Goal: Transaction & Acquisition: Register for event/course

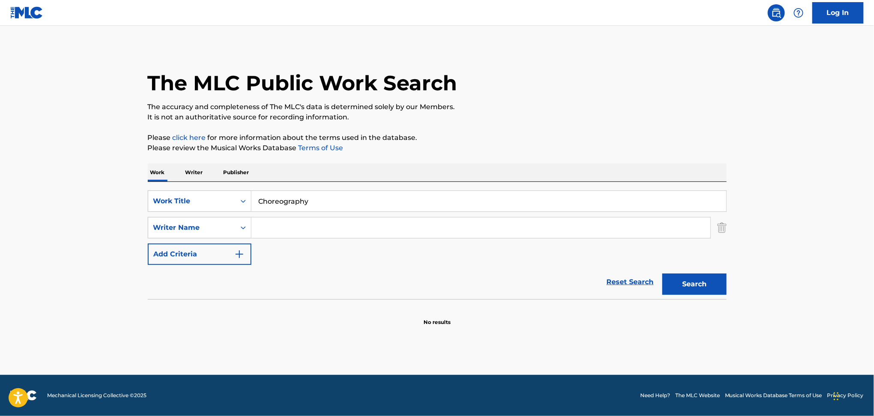
click at [305, 225] on input "Search Form" at bounding box center [480, 228] width 459 height 21
paste input "Igor Loncar"
click at [669, 287] on button "Search" at bounding box center [695, 284] width 64 height 21
drag, startPoint x: 314, startPoint y: 223, endPoint x: 158, endPoint y: 227, distance: 156.4
click at [158, 227] on div "SearchWithCriteria6c192725-4a71-4d93-adc0-120c4ff79b09 Writer Name Igor Loncar …" at bounding box center [437, 227] width 579 height 21
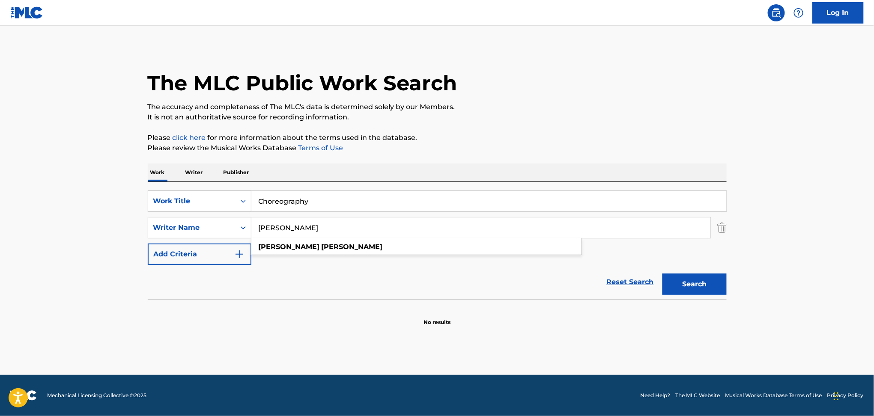
paste input "SYDNEY JOHNSON"
click at [685, 283] on button "Search" at bounding box center [695, 284] width 64 height 21
drag, startPoint x: 339, startPoint y: 235, endPoint x: 229, endPoint y: 235, distance: 110.1
click at [229, 235] on div "SearchWithCriteria6c192725-4a71-4d93-adc0-120c4ff79b09 Writer Name SYDNEY JOHNS…" at bounding box center [437, 227] width 579 height 21
paste input "Aroop RoyFinnian Alexander Rees"
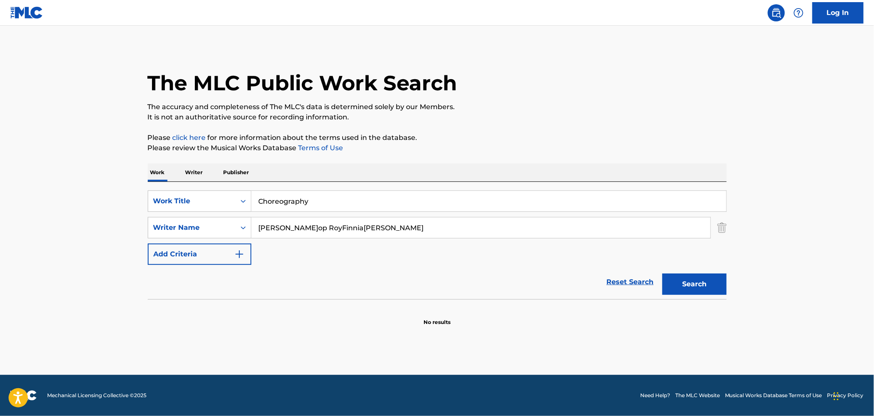
type input "Aroop RoyFinnian Alexander Rees"
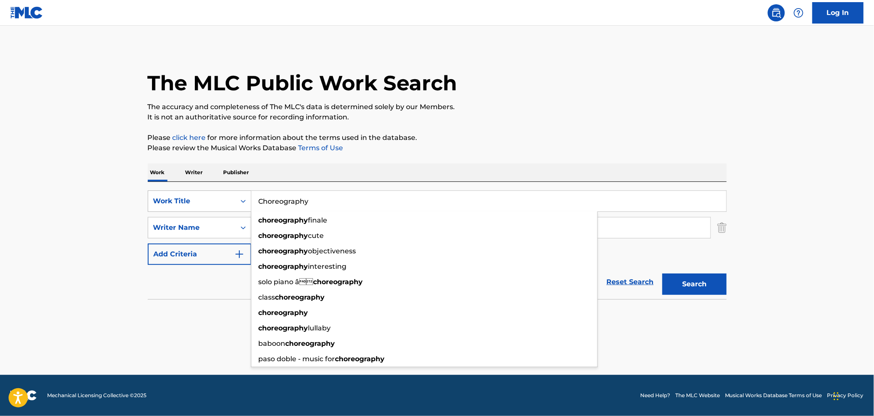
drag, startPoint x: 325, startPoint y: 206, endPoint x: 185, endPoint y: 206, distance: 140.1
click at [185, 206] on div "SearchWithCriteriac31513ea-ced9-4d64-9316-02a4ad10ada7 Work Title Choreography …" at bounding box center [437, 201] width 579 height 21
paste input "lub Transmissions [Edit] Aroop Roy and Finn Rees"
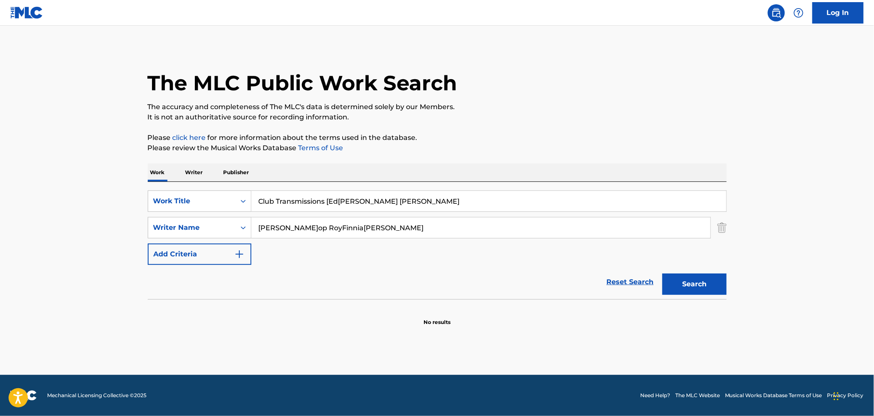
drag, startPoint x: 325, startPoint y: 199, endPoint x: 809, endPoint y: 93, distance: 495.4
click at [797, 116] on main "The MLC Public Work Search The accuracy and completeness of The MLC's data is d…" at bounding box center [437, 201] width 874 height 350
type input "Club Transmissions"
click at [646, 49] on div "The MLC Public Work Search" at bounding box center [437, 78] width 579 height 63
drag, startPoint x: 298, startPoint y: 227, endPoint x: 617, endPoint y: 269, distance: 321.5
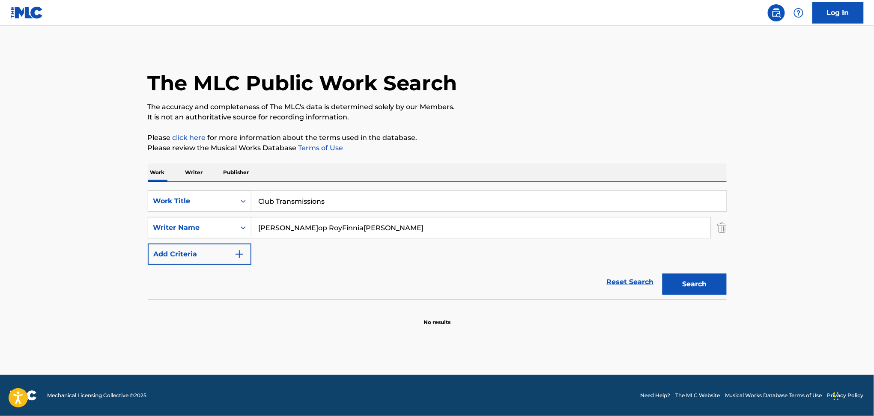
click at [616, 269] on form "SearchWithCriteriac31513ea-ced9-4d64-9316-02a4ad10ada7 Work Title Club Transmis…" at bounding box center [437, 245] width 579 height 109
click at [705, 281] on button "Search" at bounding box center [695, 284] width 64 height 21
drag, startPoint x: 301, startPoint y: 224, endPoint x: 227, endPoint y: 224, distance: 73.3
click at [227, 224] on div "SearchWithCriteria6c192725-4a71-4d93-adc0-120c4ff79b09 Writer Name Aroop Roy" at bounding box center [437, 227] width 579 height 21
paste input "Finnian Alexander Rees"
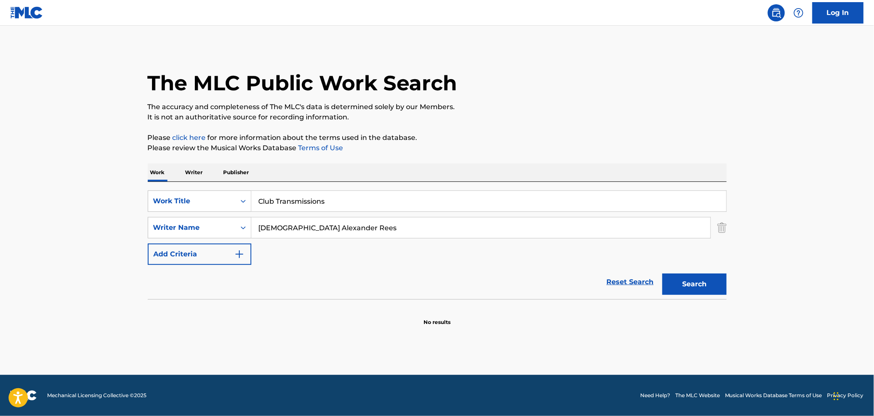
click at [694, 293] on button "Search" at bounding box center [695, 284] width 64 height 21
click at [712, 281] on button "Search" at bounding box center [695, 284] width 64 height 21
drag, startPoint x: 363, startPoint y: 230, endPoint x: 221, endPoint y: 224, distance: 142.4
click at [221, 224] on div "SearchWithCriteria6c192725-4a71-4d93-adc0-120c4ff79b09 Writer Name Finnian Alex…" at bounding box center [437, 227] width 579 height 21
paste input "Aroop Roy"
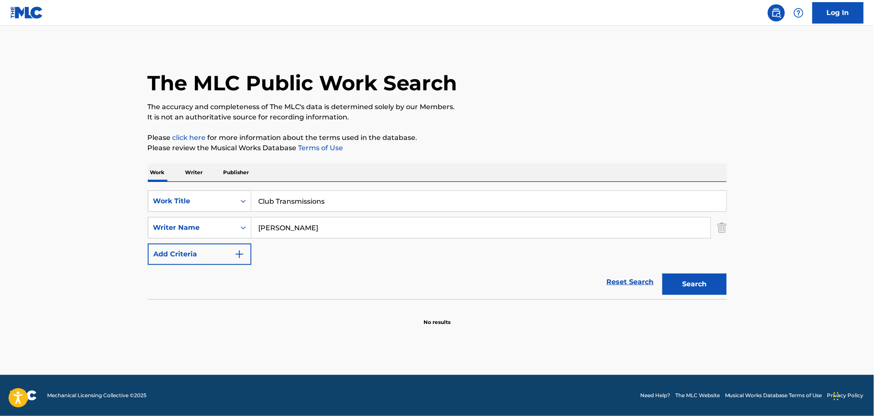
click at [669, 284] on button "Search" at bounding box center [695, 284] width 64 height 21
drag, startPoint x: 320, startPoint y: 225, endPoint x: 167, endPoint y: 227, distance: 152.9
click at [167, 227] on div "SearchWithCriteria6c192725-4a71-4d93-adc0-120c4ff79b09 Writer Name Aroop Roy ar…" at bounding box center [437, 227] width 579 height 21
paste input "Finnian Alexander Rees"
click at [697, 281] on button "Search" at bounding box center [695, 284] width 64 height 21
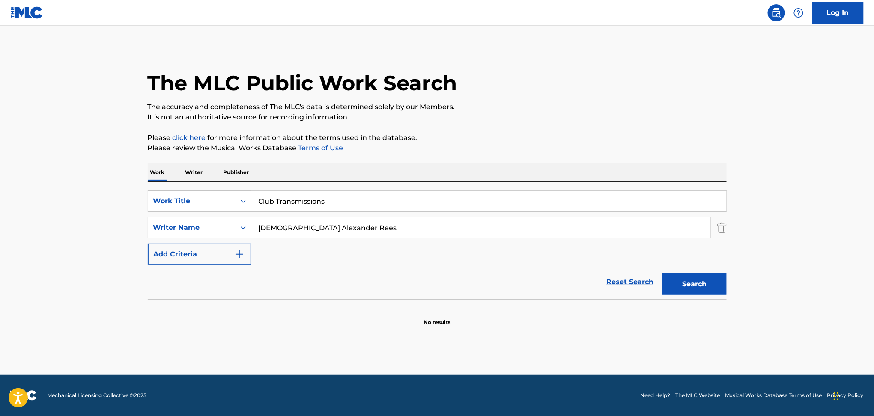
click at [316, 221] on div "SearchWithCriteriac31513ea-ced9-4d64-9316-02a4ad10ada7 Work Title Club Transmis…" at bounding box center [437, 228] width 579 height 75
drag, startPoint x: 373, startPoint y: 260, endPoint x: 352, endPoint y: 224, distance: 40.9
click at [365, 252] on div "SearchWithCriteriac31513ea-ced9-4d64-9316-02a4ad10ada7 Work Title Club Transmis…" at bounding box center [437, 228] width 579 height 75
drag, startPoint x: 352, startPoint y: 222, endPoint x: 210, endPoint y: 223, distance: 141.4
click at [210, 223] on div "SearchWithCriteria6c192725-4a71-4d93-adc0-120c4ff79b09 Writer Name Finnian Alex…" at bounding box center [437, 227] width 579 height 21
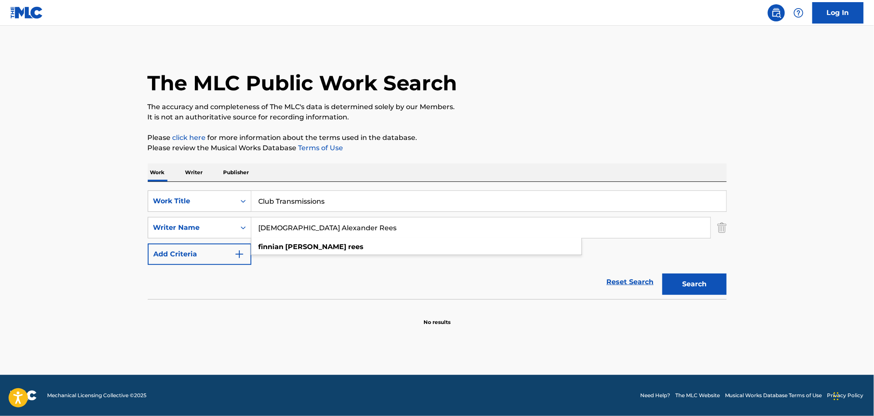
paste input "Micah GordonMiette HopeTheodore Klein"
type input "Micah GordonMiette HopeTheodore Klein"
drag, startPoint x: 364, startPoint y: 194, endPoint x: 170, endPoint y: 194, distance: 194.0
click at [170, 194] on div "SearchWithCriteriac31513ea-ced9-4d64-9316-02a4ad10ada7 Work Title Club Transmis…" at bounding box center [437, 201] width 579 height 21
paste input "in heaven Bad Tuner and Miette Hope"
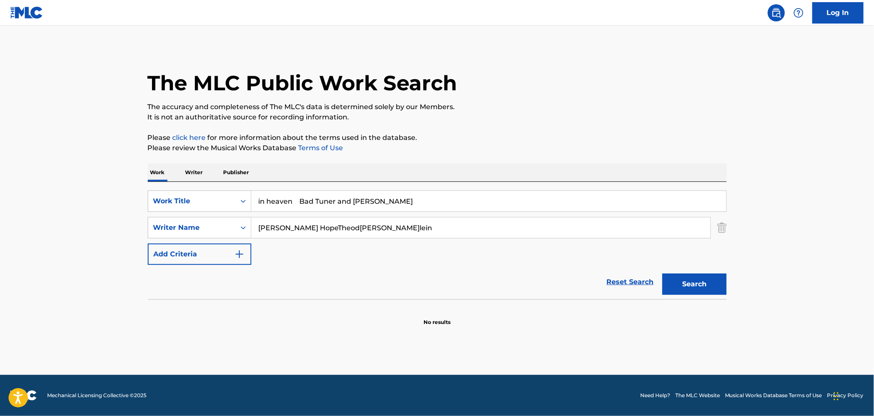
drag, startPoint x: 299, startPoint y: 204, endPoint x: 707, endPoint y: 202, distance: 408.2
click at [721, 222] on div "SearchWithCriteriac31513ea-ced9-4d64-9316-02a4ad10ada7 Work Title in heaven Bad…" at bounding box center [437, 228] width 579 height 75
type input "in heaven"
click at [552, 131] on div "The MLC Public Work Search The accuracy and completeness of The MLC's data is d…" at bounding box center [438, 186] width 600 height 279
drag, startPoint x: 307, startPoint y: 230, endPoint x: 658, endPoint y: 262, distance: 352.3
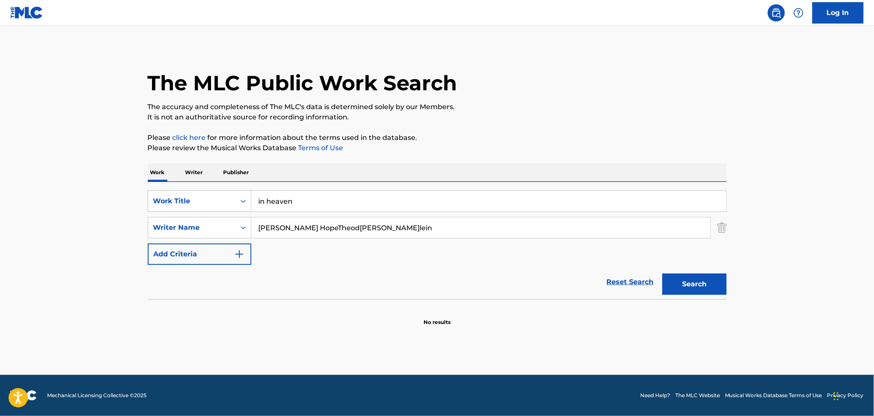
click at [655, 262] on div "SearchWithCriteriac31513ea-ced9-4d64-9316-02a4ad10ada7 Work Title in heaven Sea…" at bounding box center [437, 228] width 579 height 75
type input "Micah Gordon"
click at [703, 289] on button "Search" at bounding box center [695, 284] width 64 height 21
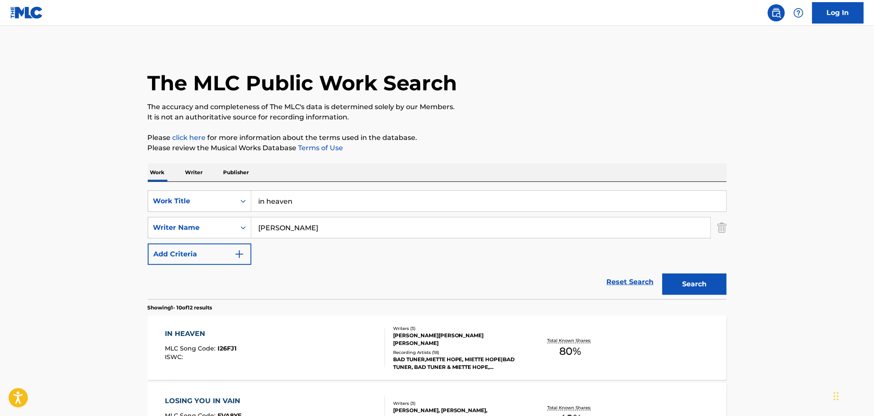
click at [318, 333] on div "IN HEAVEN MLC Song Code : I26FJ1 ISWC :" at bounding box center [275, 348] width 220 height 39
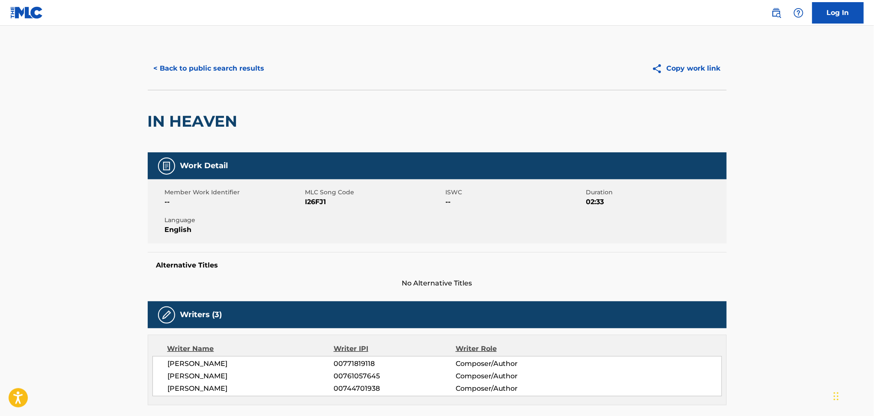
click at [243, 66] on button "< Back to public search results" at bounding box center [209, 68] width 123 height 21
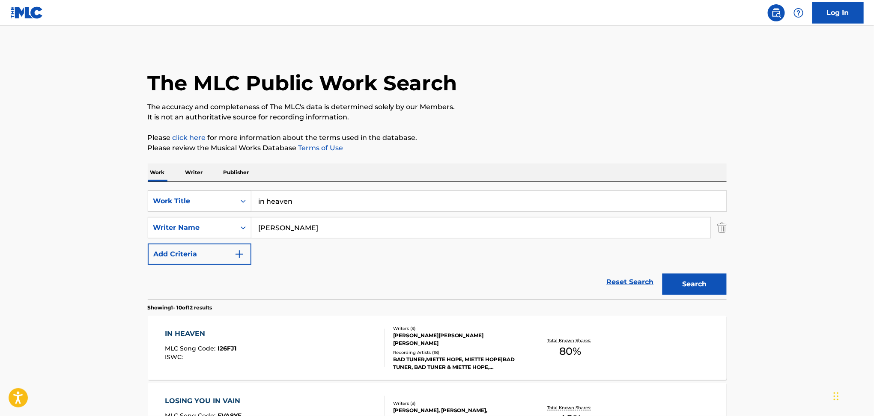
drag, startPoint x: 313, startPoint y: 194, endPoint x: 111, endPoint y: 189, distance: 201.8
click at [162, 192] on div "SearchWithCriteriac31513ea-ced9-4d64-9316-02a4ad10ada7 Work Title in heaven" at bounding box center [437, 201] width 579 height 21
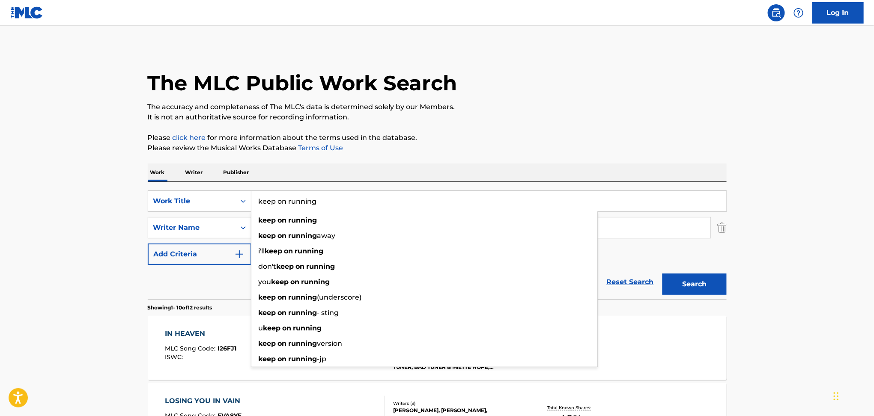
type input "keep on running"
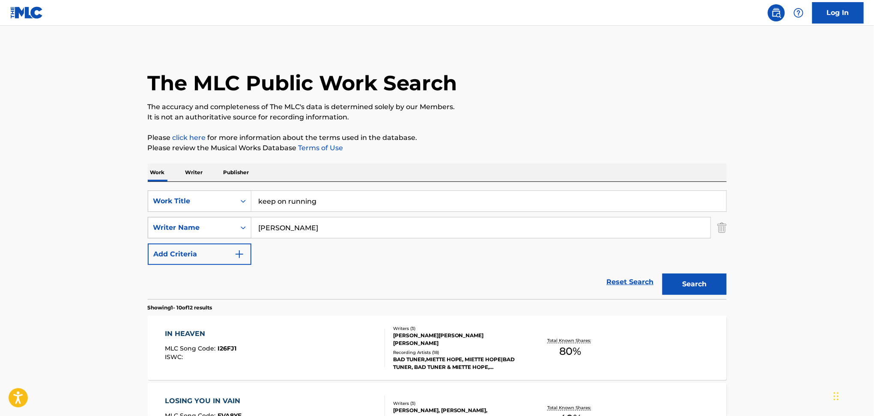
drag, startPoint x: 327, startPoint y: 223, endPoint x: 223, endPoint y: 234, distance: 104.6
click at [223, 234] on div "SearchWithCriteria6c192725-4a71-4d93-adc0-120c4ff79b09 Writer Name Micah Gordon" at bounding box center [437, 227] width 579 height 21
paste input "Anton Kochnev"
click at [709, 286] on button "Search" at bounding box center [695, 284] width 64 height 21
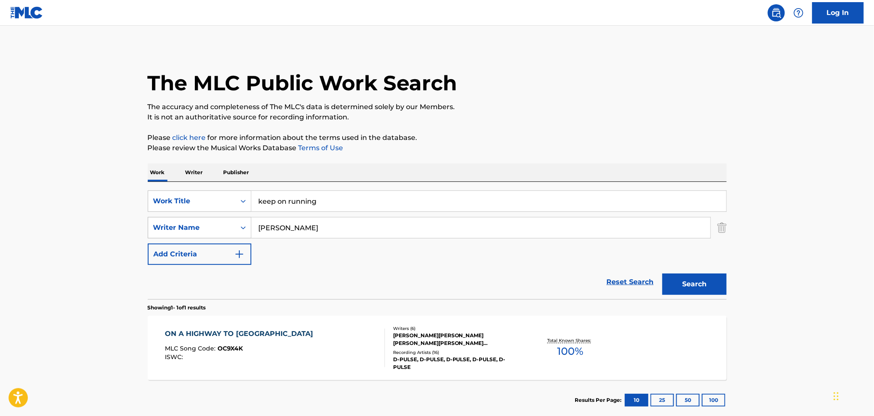
drag, startPoint x: 275, startPoint y: 223, endPoint x: 187, endPoint y: 223, distance: 87.8
click at [187, 223] on div "SearchWithCriteria6c192725-4a71-4d93-adc0-120c4ff79b09 Writer Name Anton Kochnev" at bounding box center [437, 227] width 579 height 21
click at [360, 170] on div "Work Writer Publisher" at bounding box center [437, 173] width 579 height 18
drag, startPoint x: 348, startPoint y: 225, endPoint x: 176, endPoint y: 226, distance: 171.3
click at [177, 226] on div "SearchWithCriteria6c192725-4a71-4d93-adc0-120c4ff79b09 Writer Name Anton Kochnev" at bounding box center [437, 227] width 579 height 21
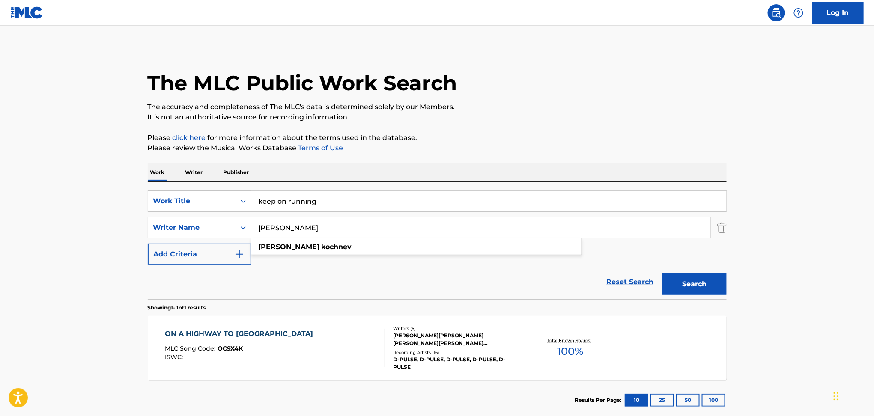
click at [686, 281] on button "Search" at bounding box center [695, 284] width 64 height 21
drag, startPoint x: 335, startPoint y: 218, endPoint x: 419, endPoint y: 258, distance: 93.1
click at [175, 225] on div "SearchWithCriteria6c192725-4a71-4d93-adc0-120c4ff79b09 Writer Name Anton Kochnev" at bounding box center [437, 227] width 579 height 21
paste input "Klim Sukhano"
click at [700, 287] on button "Search" at bounding box center [695, 284] width 64 height 21
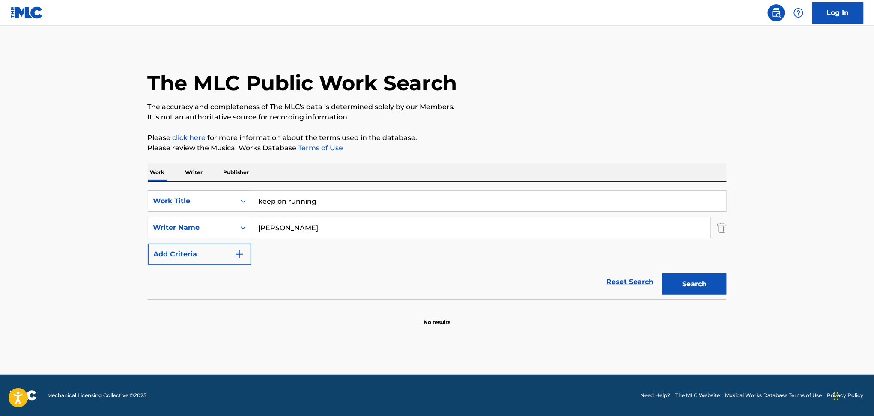
drag, startPoint x: 333, startPoint y: 227, endPoint x: 197, endPoint y: 228, distance: 136.2
click at [191, 228] on div "SearchWithCriteria6c192725-4a71-4d93-adc0-120c4ff79b09 Writer Name Klim Sukhanov" at bounding box center [437, 227] width 579 height 21
paste input "Semyon Perevoshik"
click at [694, 283] on button "Search" at bounding box center [695, 284] width 64 height 21
drag, startPoint x: 303, startPoint y: 220, endPoint x: 192, endPoint y: 219, distance: 111.4
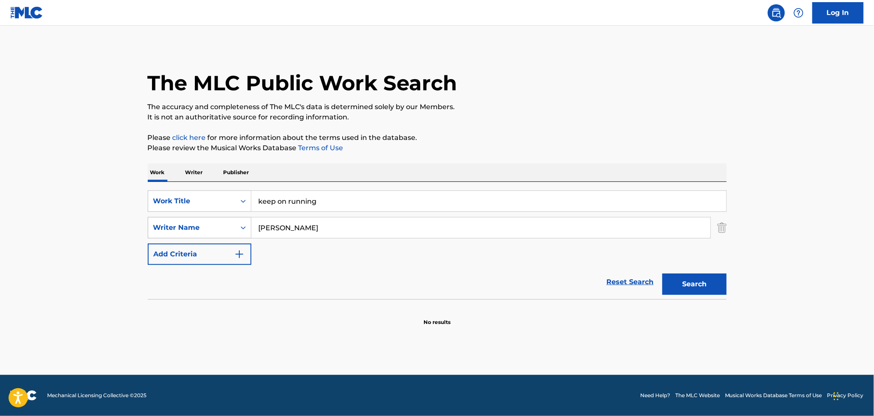
click at [192, 219] on div "SearchWithCriteria6c192725-4a71-4d93-adc0-120c4ff79b09 Writer Name Semyon Perev…" at bounding box center [437, 227] width 579 height 21
paste input "Paulo Vitor Araujo Guedes"
type input "Paulo Vitor Araujo Guedes"
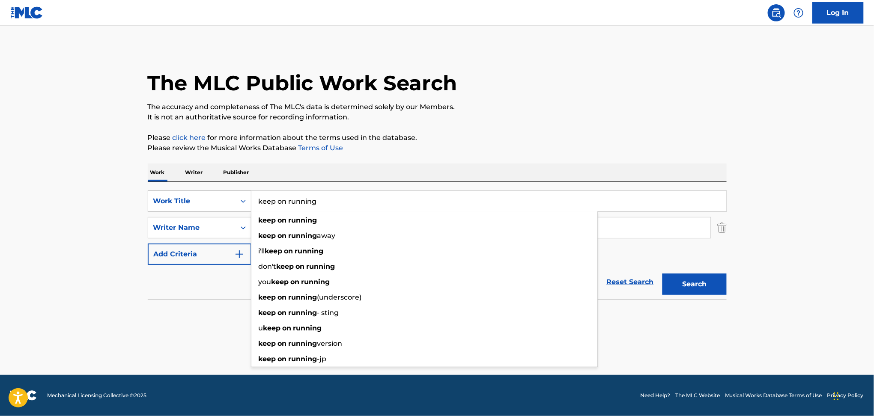
drag, startPoint x: 230, startPoint y: 207, endPoint x: 155, endPoint y: 209, distance: 74.5
click at [155, 209] on div "SearchWithCriteriac31513ea-ced9-4d64-9316-02a4ad10ada7 Work Title keep on runni…" at bounding box center [437, 201] width 579 height 21
paste input "Uuh! Deekapz"
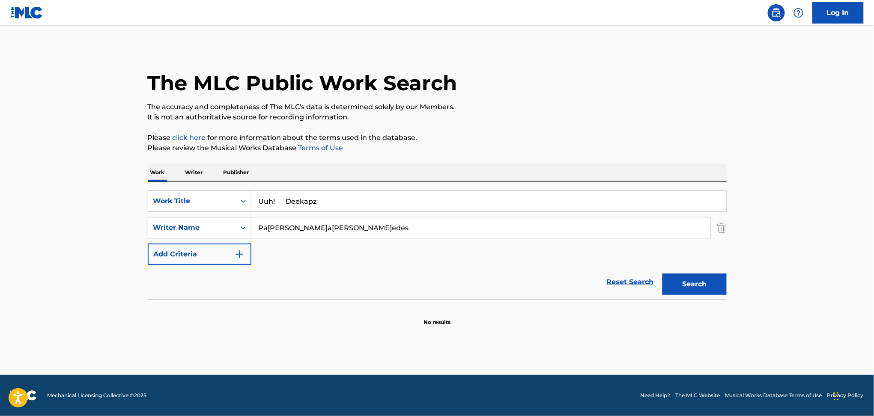
drag, startPoint x: 283, startPoint y: 201, endPoint x: 714, endPoint y: 84, distance: 446.6
click at [662, 195] on input "Uuh! Deekapz" at bounding box center [488, 201] width 475 height 21
type input "Uuh!"
click at [706, 79] on div "The MLC Public Work Search" at bounding box center [437, 78] width 579 height 63
click at [705, 277] on button "Search" at bounding box center [695, 284] width 64 height 21
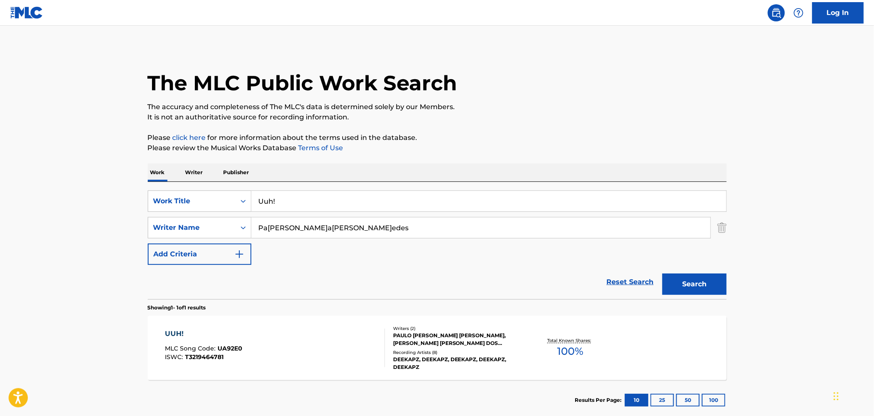
click at [305, 345] on div "UUH! MLC Song Code : UA92E0 ISWC : T3219464781" at bounding box center [275, 348] width 220 height 39
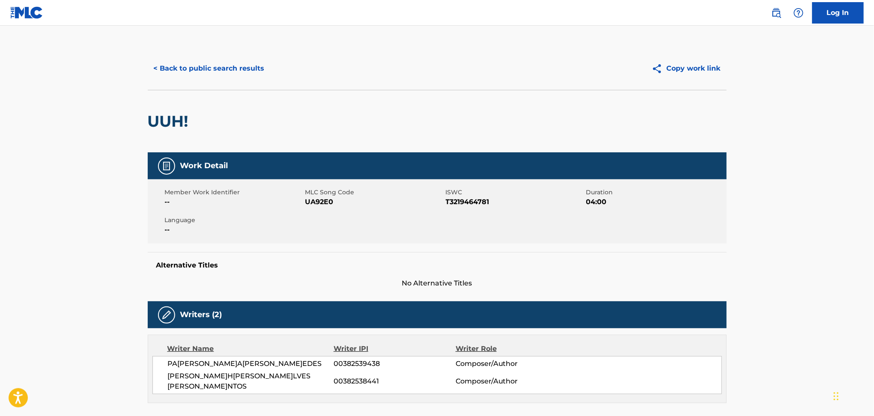
click at [331, 206] on span "UA92E0" at bounding box center [374, 202] width 138 height 10
copy span "UA92E0"
click at [209, 62] on button "< Back to public search results" at bounding box center [209, 68] width 123 height 21
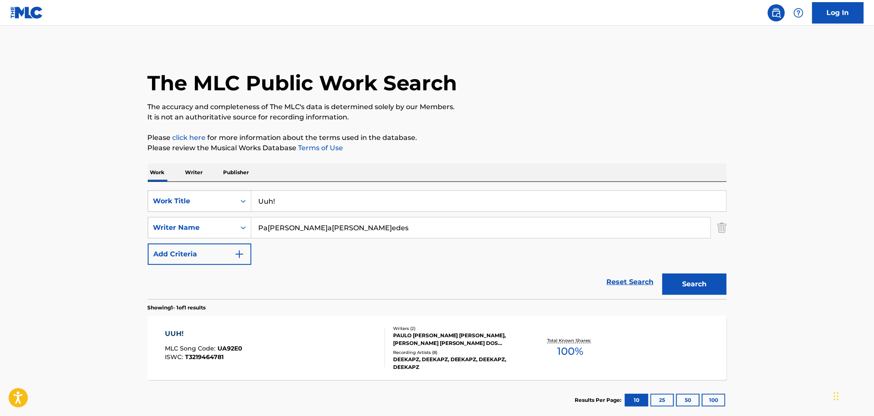
drag, startPoint x: 339, startPoint y: 203, endPoint x: 128, endPoint y: 222, distance: 212.5
click at [128, 222] on main "The MLC Public Work Search The accuracy and completeness of The MLC's data is d…" at bounding box center [437, 225] width 874 height 399
paste input "Why? Luxxury"
drag, startPoint x: 283, startPoint y: 198, endPoint x: 563, endPoint y: 184, distance: 280.1
click at [509, 204] on input "Why? Luxxury" at bounding box center [488, 201] width 475 height 21
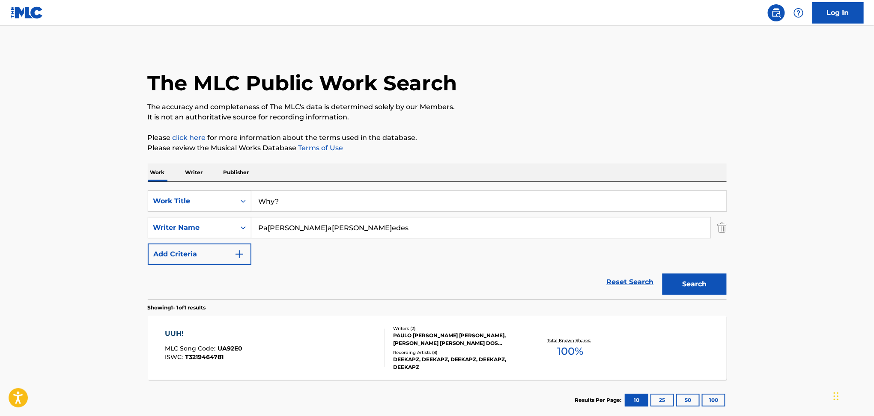
type input "Why?"
drag, startPoint x: 229, startPoint y: 237, endPoint x: 219, endPoint y: 239, distance: 9.5
click at [219, 239] on div "SearchWithCriteriac31513ea-ced9-4d64-9316-02a4ad10ada7 Work Title Why? SearchWi…" at bounding box center [437, 228] width 579 height 75
paste input "Blake Robin"
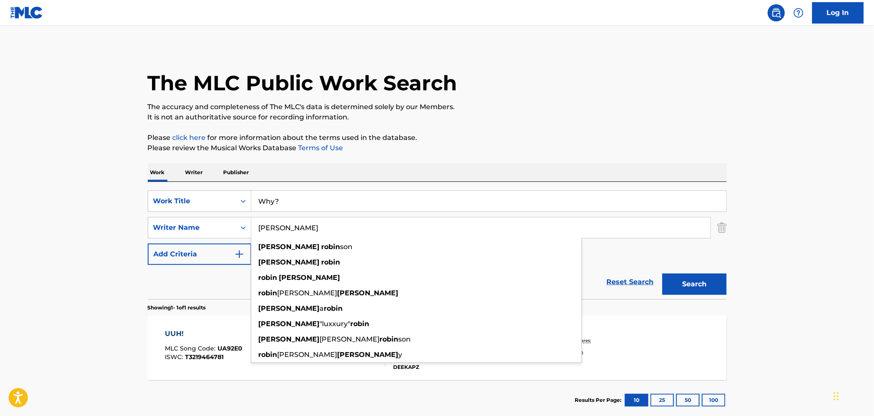
click at [688, 287] on button "Search" at bounding box center [695, 284] width 64 height 21
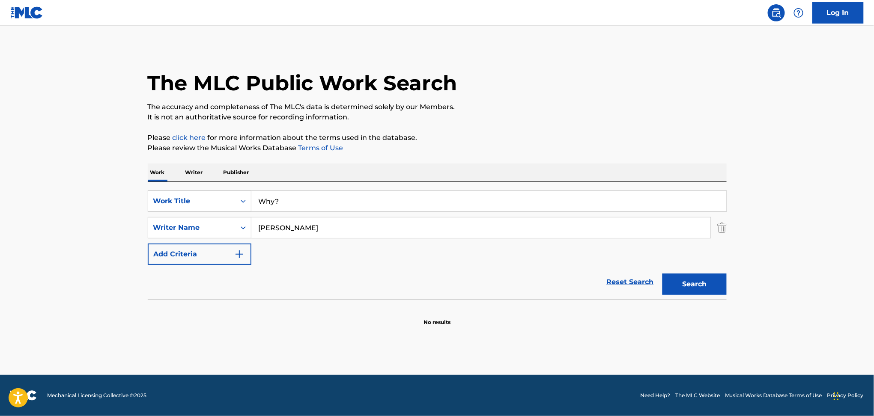
click at [321, 233] on input "Blake Robin" at bounding box center [480, 228] width 459 height 21
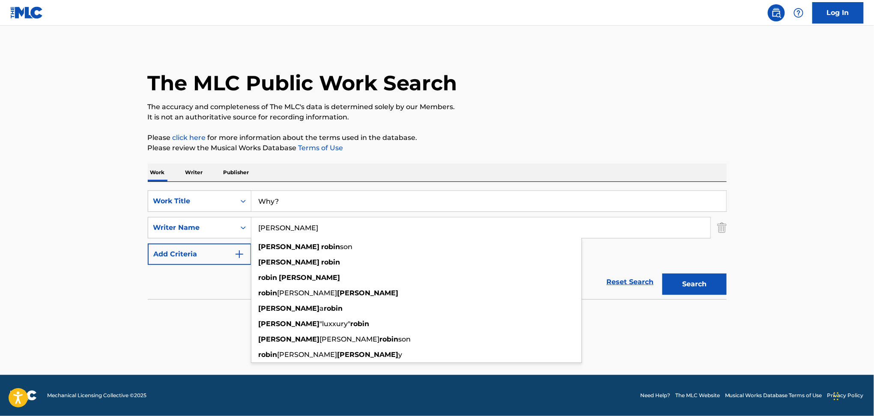
drag, startPoint x: 316, startPoint y: 225, endPoint x: 133, endPoint y: 224, distance: 183.3
click at [133, 224] on main "The MLC Public Work Search The accuracy and completeness of The MLC's data is d…" at bounding box center [437, 201] width 874 height 350
paste input "Alaa Mhaissar"
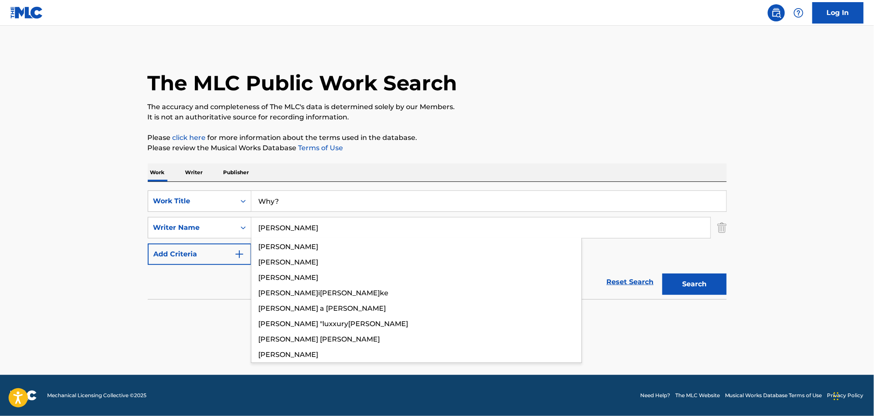
type input "Alaa Mhaissar"
drag, startPoint x: 312, startPoint y: 186, endPoint x: 284, endPoint y: 188, distance: 28.8
click at [287, 187] on div "SearchWithCriteriac31513ea-ced9-4d64-9316-02a4ad10ada7 Work Title Why? SearchWi…" at bounding box center [437, 240] width 579 height 117
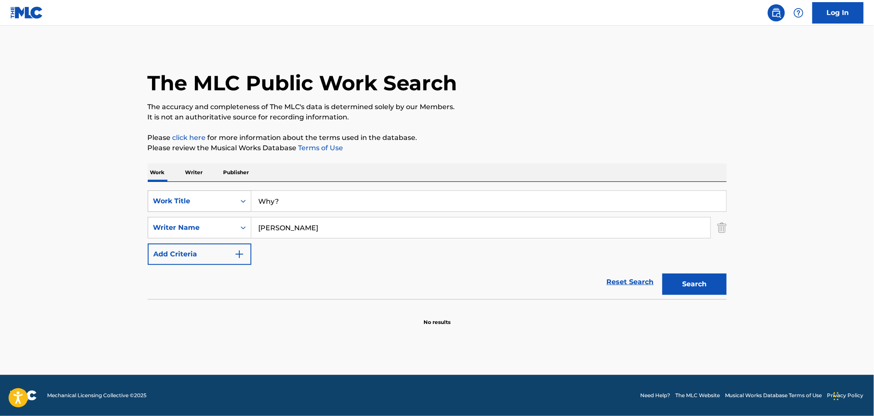
drag, startPoint x: 299, startPoint y: 201, endPoint x: 220, endPoint y: 201, distance: 78.8
click at [220, 201] on div "SearchWithCriteriac31513ea-ced9-4d64-9316-02a4ad10ada7 Work Title Why?" at bounding box center [437, 201] width 579 height 21
paste input "Dance Forever Maison Blanche"
drag, startPoint x: 313, startPoint y: 201, endPoint x: 779, endPoint y: 191, distance: 466.2
click at [770, 195] on main "The MLC Public Work Search The accuracy and completeness of The MLC's data is d…" at bounding box center [437, 201] width 874 height 350
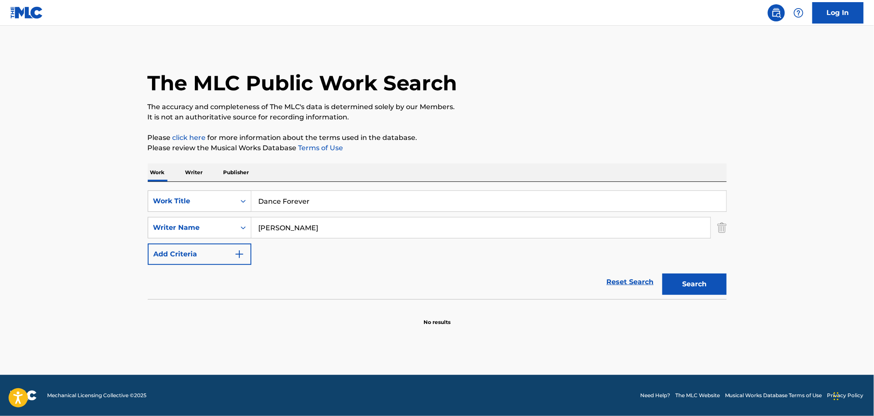
type input "Dance Forever"
click at [631, 114] on p "It is not an authoritative source for recording information." at bounding box center [437, 117] width 579 height 10
click at [693, 288] on button "Search" at bounding box center [695, 284] width 64 height 21
drag, startPoint x: 332, startPoint y: 233, endPoint x: 175, endPoint y: 229, distance: 156.8
click at [175, 229] on div "SearchWithCriteria6c192725-4a71-4d93-adc0-120c4ff79b09 Writer Name Alaa Mhaissar" at bounding box center [437, 227] width 579 height 21
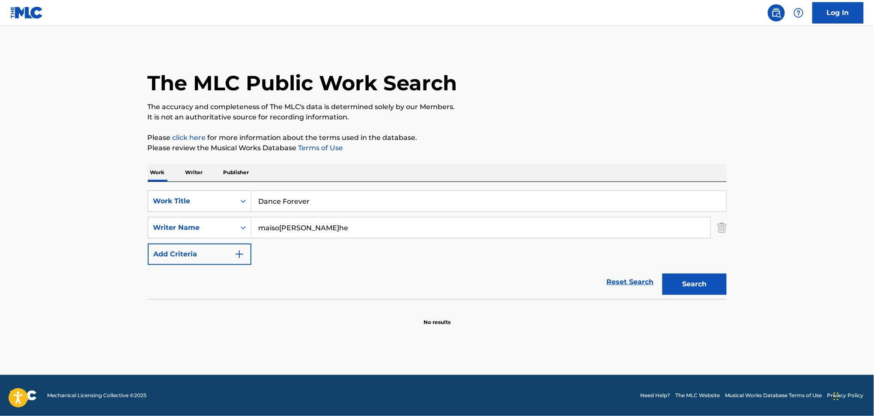
click at [663, 274] on button "Search" at bounding box center [695, 284] width 64 height 21
click at [365, 254] on div "SearchWithCriteriac31513ea-ced9-4d64-9316-02a4ad10ada7 Work Title Dance Forever…" at bounding box center [437, 228] width 579 height 75
drag, startPoint x: 262, startPoint y: 229, endPoint x: 245, endPoint y: 229, distance: 17.1
click at [245, 229] on div "SearchWithCriteria6c192725-4a71-4d93-adc0-120c4ff79b09 Writer Name maison blanc…" at bounding box center [437, 227] width 579 height 21
paste input "Guilherme Tomé RibeiroLuis Clara GomesMalou Beling"
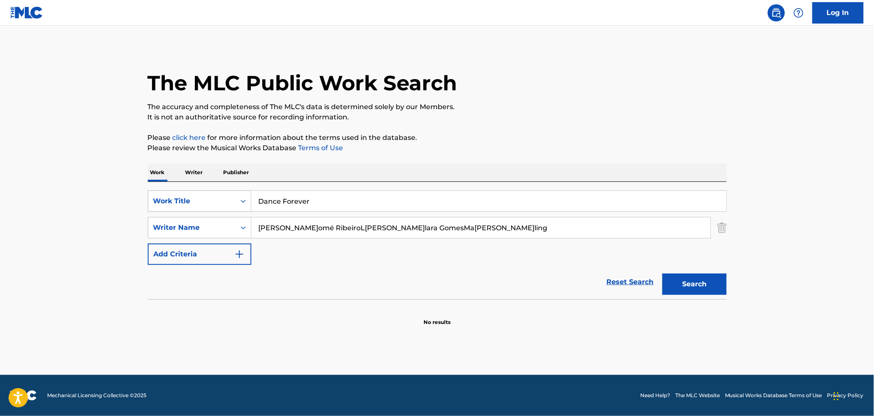
type input "Guilherme Tomé RibeiroLuis Clara GomesMalou Beling"
click at [221, 198] on div "SearchWithCriteriac31513ea-ced9-4d64-9316-02a4ad10ada7 Work Title Dance Forever" at bounding box center [437, 201] width 579 height 21
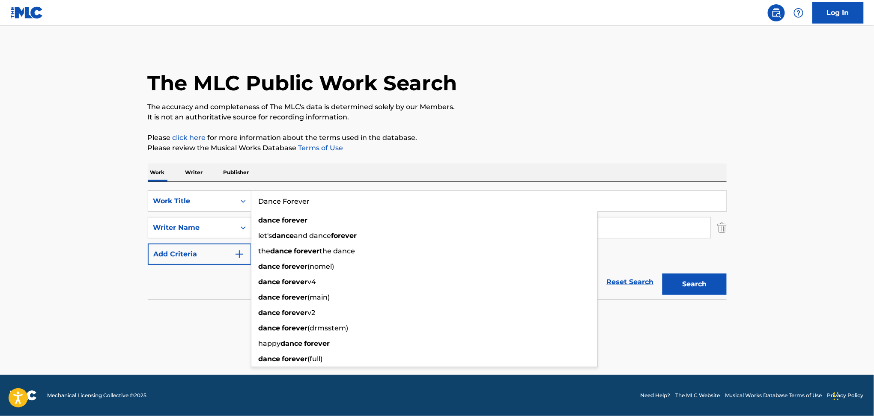
paste input "find u MXGPU"
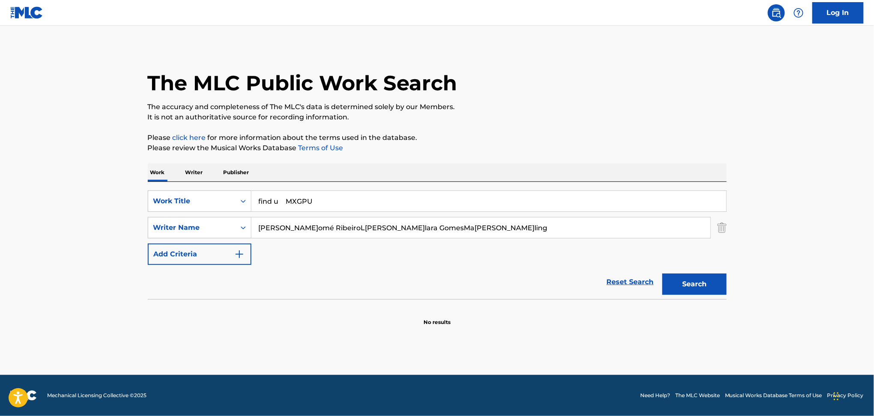
drag, startPoint x: 285, startPoint y: 200, endPoint x: 569, endPoint y: 164, distance: 286.7
click at [533, 174] on div "Work Writer Publisher SearchWithCriteriac31513ea-ced9-4d64-9316-02a4ad10ada7 Wo…" at bounding box center [437, 245] width 579 height 163
type input "find u"
click at [577, 109] on p "The accuracy and completeness of The MLC's data is determined solely by our Mem…" at bounding box center [437, 107] width 579 height 10
drag, startPoint x: 341, startPoint y: 228, endPoint x: 743, endPoint y: 242, distance: 401.6
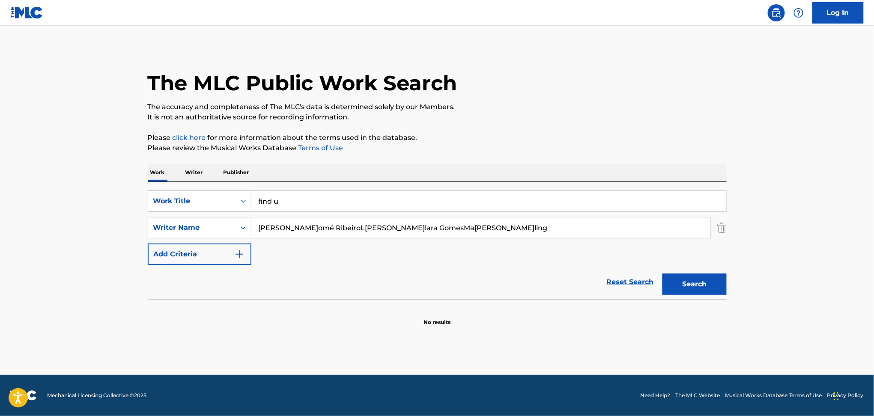
click at [743, 242] on main "The MLC Public Work Search The accuracy and completeness of The MLC's data is d…" at bounding box center [437, 201] width 874 height 350
click at [314, 230] on input "Guilherme Tomé Ribeiro" at bounding box center [480, 228] width 459 height 21
click at [685, 287] on button "Search" at bounding box center [695, 284] width 64 height 21
drag, startPoint x: 379, startPoint y: 226, endPoint x: 179, endPoint y: 226, distance: 199.2
click at [179, 226] on div "SearchWithCriteria6c192725-4a71-4d93-adc0-120c4ff79b09 Writer Name Guilherme To…" at bounding box center [437, 227] width 579 height 21
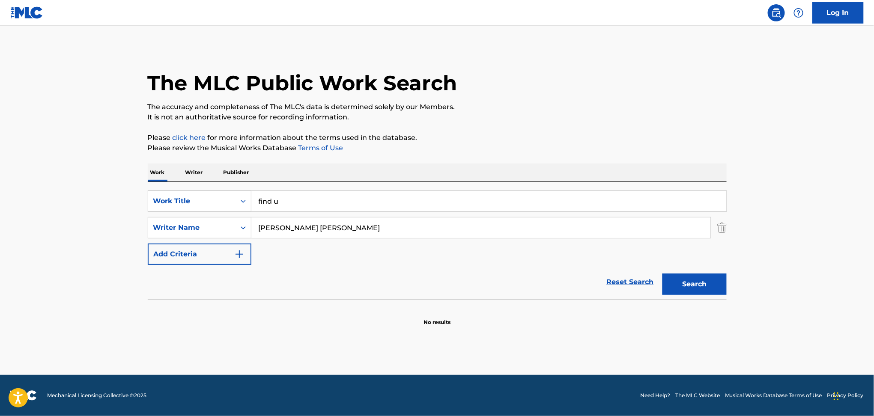
paste input "Luis Clara GomesMalou Beling"
drag, startPoint x: 318, startPoint y: 229, endPoint x: 679, endPoint y: 288, distance: 365.1
click at [673, 268] on form "SearchWithCriteriac31513ea-ced9-4d64-9316-02a4ad10ada7 Work Title find u Search…" at bounding box center [437, 245] width 579 height 109
click at [690, 283] on button "Search" at bounding box center [695, 284] width 64 height 21
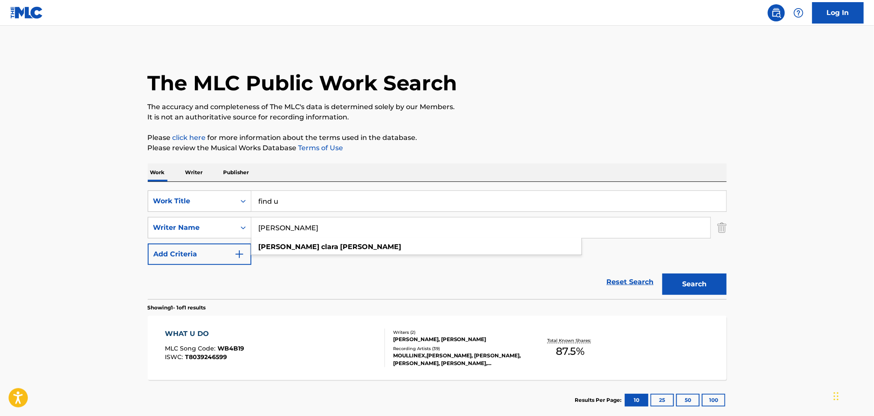
drag, startPoint x: 401, startPoint y: 231, endPoint x: 182, endPoint y: 247, distance: 219.0
click at [181, 245] on div "SearchWithCriteriac31513ea-ced9-4d64-9316-02a4ad10ada7 Work Title find u Search…" at bounding box center [437, 228] width 579 height 75
paste input "Malou Beling"
type input "Malou Beling"
click at [659, 285] on div "Search" at bounding box center [692, 282] width 69 height 34
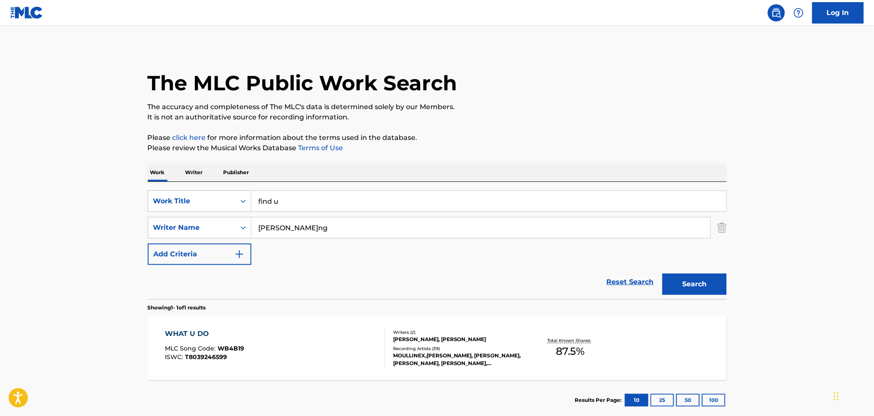
click at [740, 288] on main "The MLC Public Work Search The accuracy and completeness of The MLC's data is d…" at bounding box center [437, 225] width 874 height 399
click at [707, 288] on button "Search" at bounding box center [695, 284] width 64 height 21
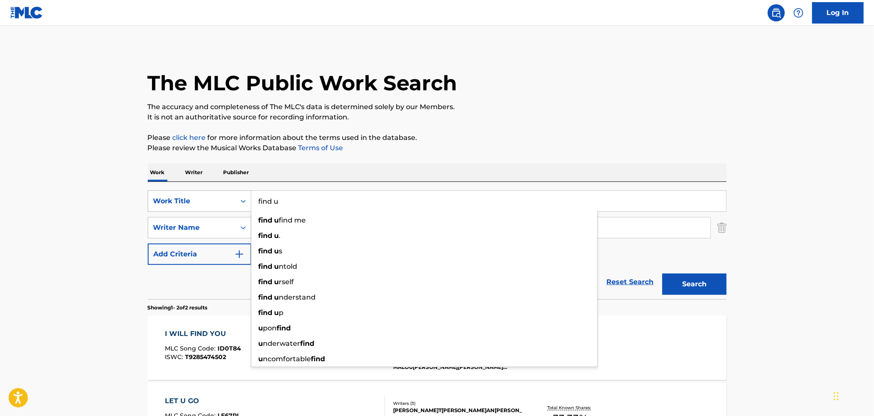
drag, startPoint x: 305, startPoint y: 195, endPoint x: 191, endPoint y: 197, distance: 114.0
click at [190, 195] on div "SearchWithCriteriac31513ea-ced9-4d64-9316-02a4ad10ada7 Work Title find u find u…" at bounding box center [437, 201] width 579 height 21
paste input "What Can I Do Portrait"
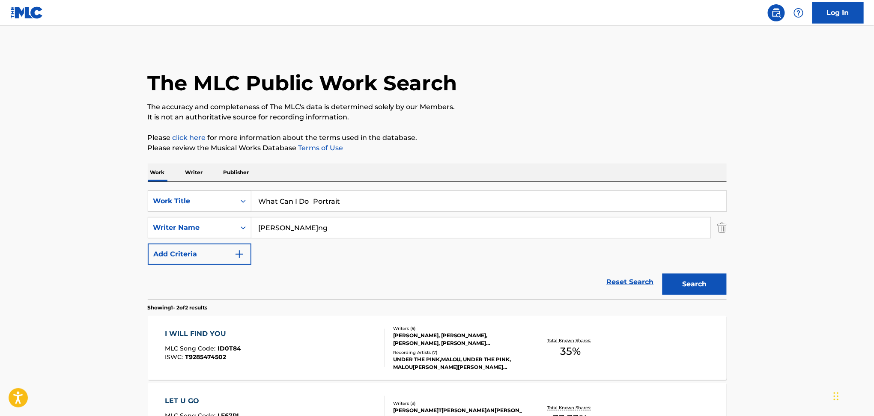
drag, startPoint x: 314, startPoint y: 199, endPoint x: 607, endPoint y: 178, distance: 293.8
click at [588, 186] on div "SearchWithCriteriac31513ea-ced9-4d64-9316-02a4ad10ada7 Work Title What Can I Do…" at bounding box center [437, 240] width 579 height 117
type input "What Can I Do"
click at [592, 119] on p "It is not an authoritative source for recording information." at bounding box center [437, 117] width 579 height 10
drag, startPoint x: 344, startPoint y: 229, endPoint x: 188, endPoint y: 225, distance: 155.6
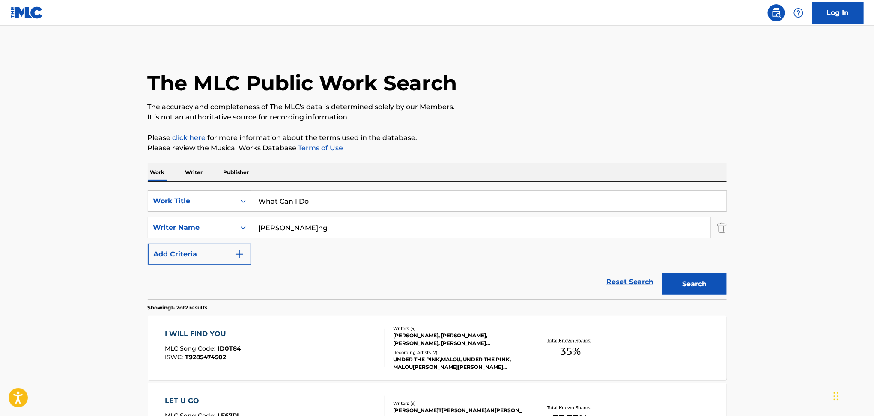
click at [188, 225] on div "SearchWithCriteria6c192725-4a71-4d93-adc0-120c4ff79b09 Writer Name Malou Beling" at bounding box center [437, 227] width 579 height 21
paste input "What Can I Do Portrait"
drag, startPoint x: 379, startPoint y: 229, endPoint x: 169, endPoint y: 239, distance: 209.7
click at [169, 239] on div "SearchWithCriteriac31513ea-ced9-4d64-9316-02a4ad10ada7 Work Title What Can I Do…" at bounding box center [437, 228] width 579 height 75
paste input "Oskar SjåvågPorter Woods"
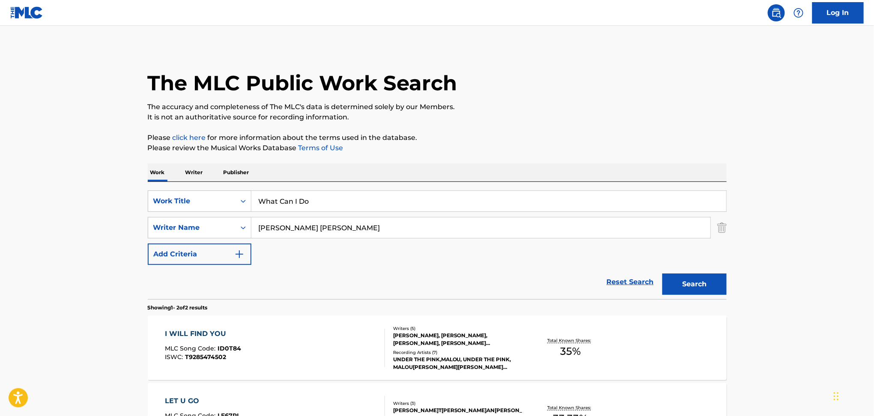
drag, startPoint x: 303, startPoint y: 227, endPoint x: 87, endPoint y: 227, distance: 216.3
click at [87, 227] on main "The MLC Public Work Search The accuracy and completeness of The MLC's data is d…" at bounding box center [437, 259] width 874 height 466
click at [702, 284] on button "Search" at bounding box center [695, 284] width 64 height 21
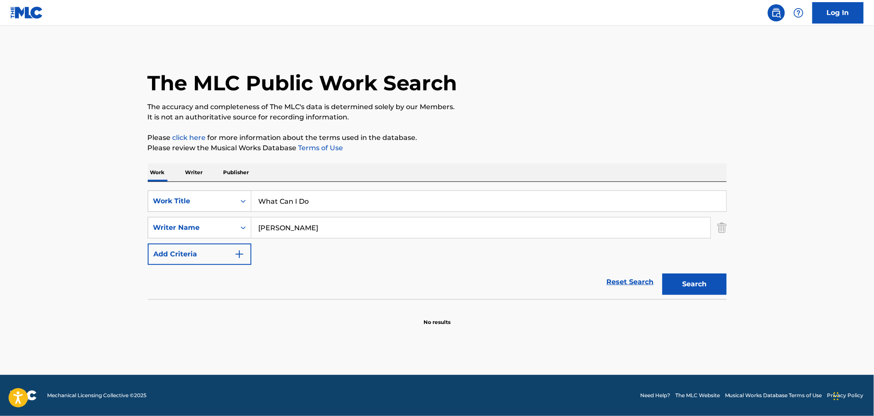
drag, startPoint x: 350, startPoint y: 227, endPoint x: 183, endPoint y: 212, distance: 166.8
click at [184, 212] on div "SearchWithCriteriac31513ea-ced9-4d64-9316-02a4ad10ada7 Work Title What Can I Do…" at bounding box center [437, 228] width 579 height 75
paste input "Oskar Sjåvåg"
click at [291, 232] on input "Oskar Sjåvåg" at bounding box center [480, 228] width 459 height 21
click at [297, 231] on input "Oskar Sjavåg" at bounding box center [480, 228] width 459 height 21
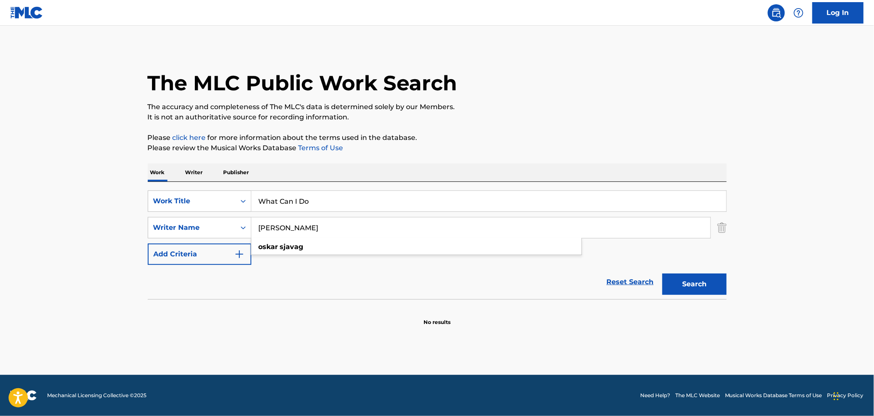
click at [690, 289] on button "Search" at bounding box center [695, 284] width 64 height 21
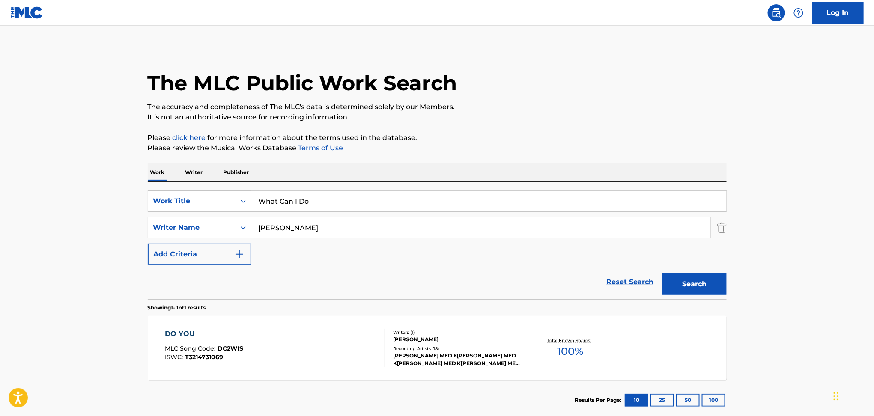
drag, startPoint x: 729, startPoint y: 253, endPoint x: 680, endPoint y: 276, distance: 53.6
click at [729, 253] on div "The MLC Public Work Search The accuracy and completeness of The MLC's data is d…" at bounding box center [438, 234] width 600 height 374
click at [676, 280] on button "Search" at bounding box center [695, 284] width 64 height 21
drag, startPoint x: 329, startPoint y: 227, endPoint x: 194, endPoint y: 229, distance: 134.9
click at [195, 229] on div "SearchWithCriteria6c192725-4a71-4d93-adc0-120c4ff79b09 Writer Name Oskar Sjavag" at bounding box center [437, 227] width 579 height 21
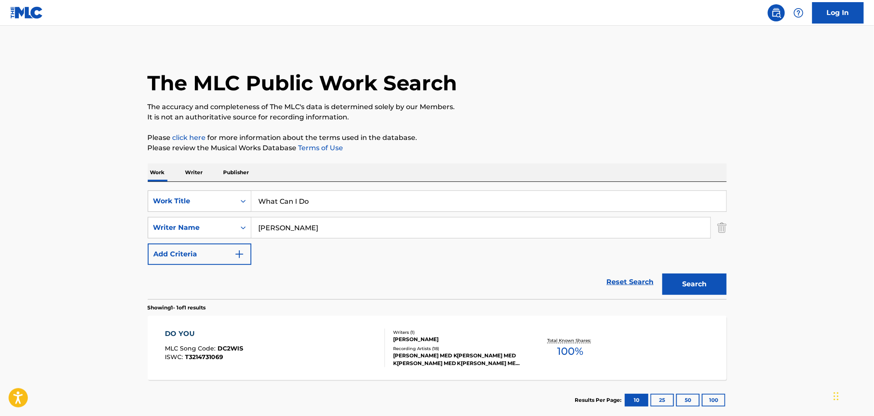
paste input "Dalton Piche"
type input "Dalton Piche"
click at [700, 290] on button "Search" at bounding box center [695, 284] width 64 height 21
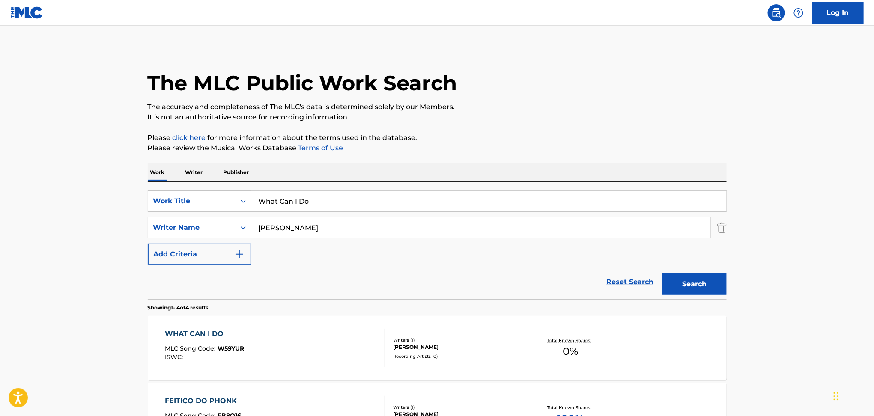
click at [313, 339] on div "WHAT CAN I DO MLC Song Code : W59YUR ISWC :" at bounding box center [275, 348] width 220 height 39
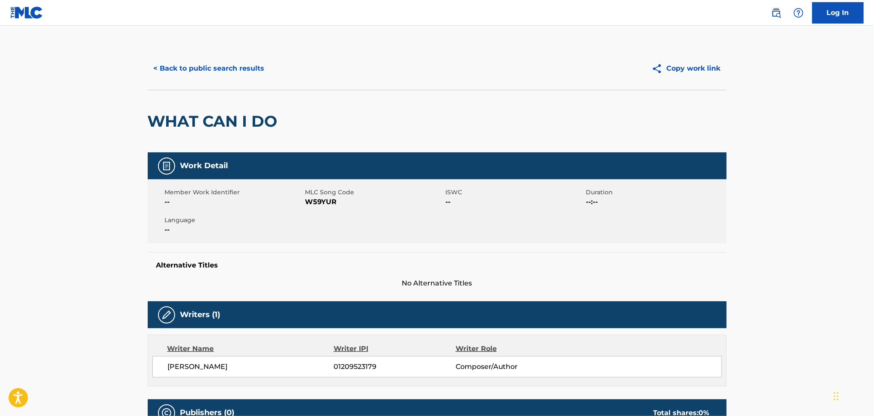
click at [202, 61] on button "< Back to public search results" at bounding box center [209, 68] width 123 height 21
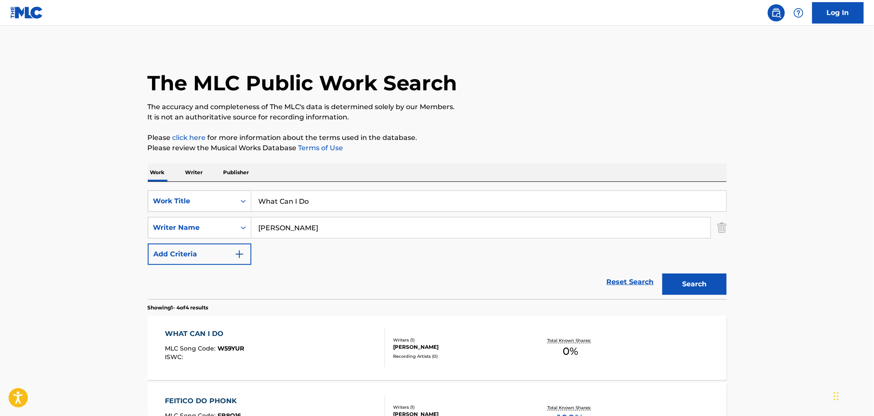
drag, startPoint x: 316, startPoint y: 216, endPoint x: 329, endPoint y: 222, distance: 14.6
click at [317, 218] on div "SearchWithCriteriac31513ea-ced9-4d64-9316-02a4ad10ada7 Work Title What Can I Do…" at bounding box center [437, 228] width 579 height 75
drag, startPoint x: 332, startPoint y: 231, endPoint x: 239, endPoint y: 229, distance: 92.6
click at [239, 229] on div "SearchWithCriteria6c192725-4a71-4d93-adc0-120c4ff79b09 Writer Name Dalton Piche" at bounding box center [437, 227] width 579 height 21
paste input "EloiseRosamond MarkhamLucas Hanson"
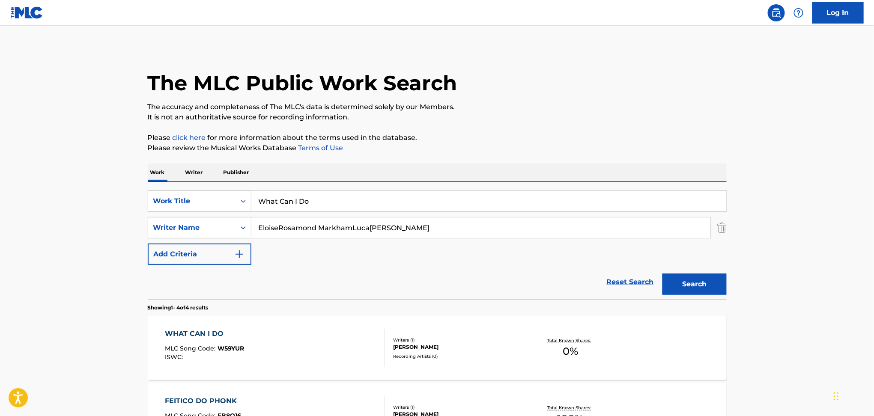
type input "EloiseRosamond MarkhamLucas Hanson"
drag, startPoint x: 358, startPoint y: 182, endPoint x: 215, endPoint y: 191, distance: 142.9
click at [215, 191] on div "Work Writer Publisher SearchWithCriteriac31513ea-ced9-4d64-9316-02a4ad10ada7 Wo…" at bounding box center [437, 393] width 579 height 459
click at [345, 196] on input "What Can I Do" at bounding box center [488, 201] width 475 height 21
drag, startPoint x: 327, startPoint y: 196, endPoint x: 105, endPoint y: 205, distance: 221.6
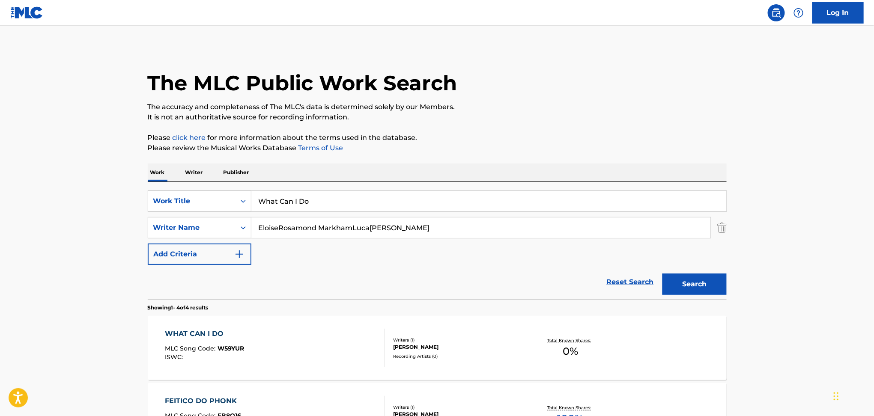
click at [104, 203] on main "The MLC Public Work Search The accuracy and completeness of The MLC's data is d…" at bounding box center [437, 326] width 874 height 601
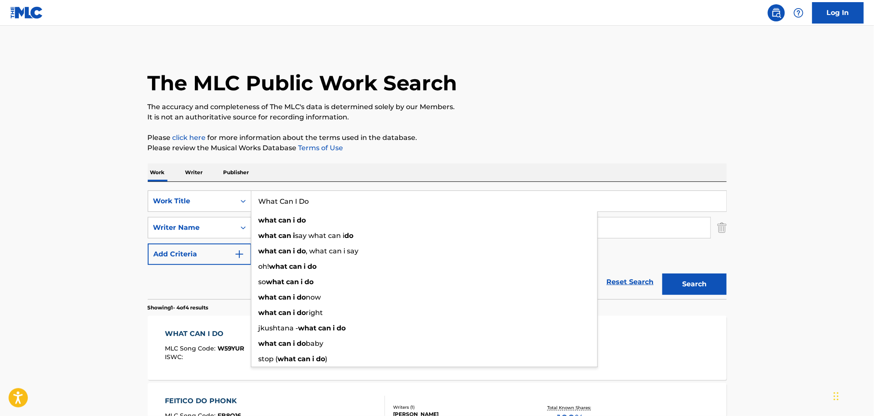
paste input "feel it yet? sunflwr and Ella Rosa"
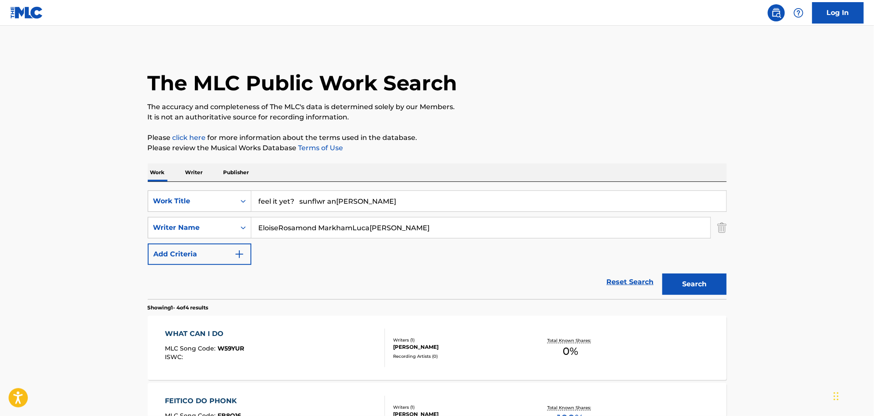
drag, startPoint x: 299, startPoint y: 198, endPoint x: 602, endPoint y: 154, distance: 306.5
click at [611, 177] on div "Work Writer Publisher SearchWithCriteriac31513ea-ced9-4d64-9316-02a4ad10ada7 Wo…" at bounding box center [437, 393] width 579 height 459
type input "feel it yet?"
click at [556, 107] on p "The accuracy and completeness of The MLC's data is determined solely by our Mem…" at bounding box center [437, 107] width 579 height 10
drag, startPoint x: 350, startPoint y: 229, endPoint x: 231, endPoint y: 248, distance: 119.8
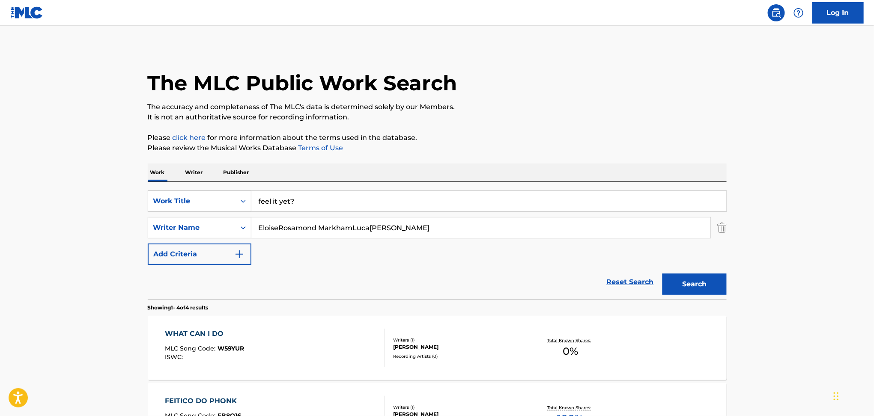
click at [217, 235] on div "SearchWithCriteria6c192725-4a71-4d93-adc0-120c4ff79b09 Writer Name EloiseRosamo…" at bounding box center [437, 227] width 579 height 21
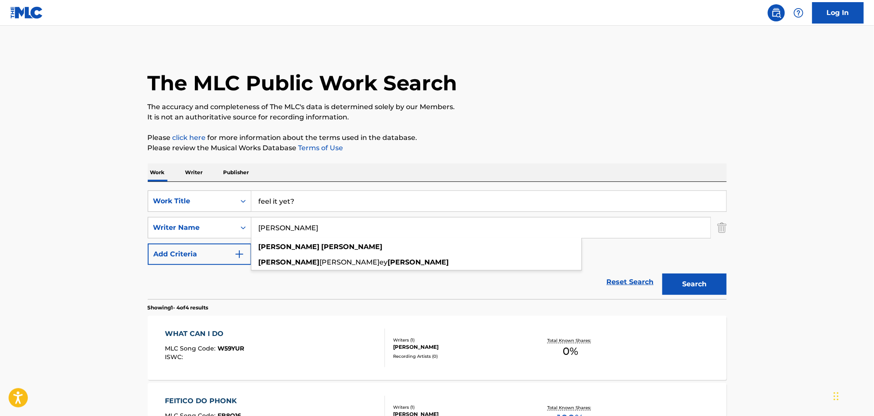
click at [674, 281] on button "Search" at bounding box center [695, 284] width 64 height 21
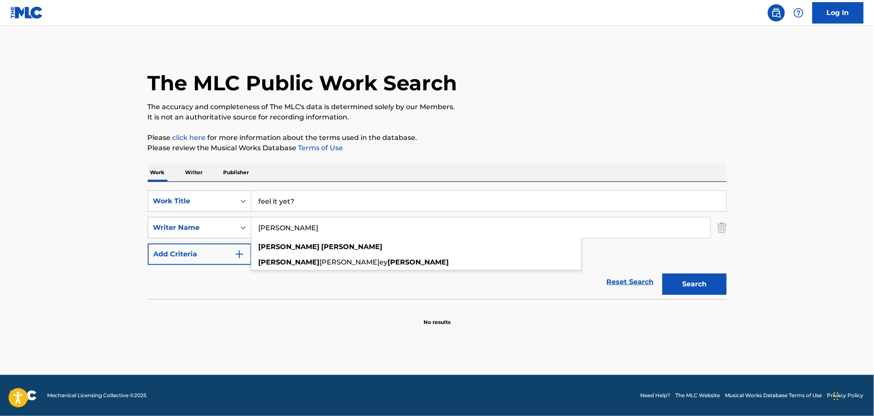
drag, startPoint x: 326, startPoint y: 228, endPoint x: 175, endPoint y: 234, distance: 150.9
click at [175, 234] on div "SearchWithCriteria6c192725-4a71-4d93-adc0-120c4ff79b09 Writer Name Lucas Hanson…" at bounding box center [437, 227] width 579 height 21
paste input "EloiseRosamond Markham"
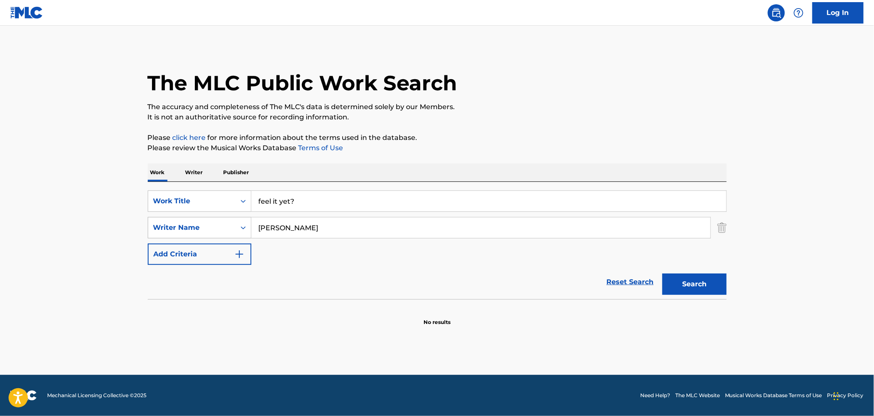
drag, startPoint x: 279, startPoint y: 226, endPoint x: 149, endPoint y: 232, distance: 130.8
click at [149, 230] on div "SearchWithCriteria6c192725-4a71-4d93-adc0-120c4ff79b09 Writer Name EloiseRosamo…" at bounding box center [437, 227] width 579 height 21
click at [685, 292] on button "Search" at bounding box center [695, 284] width 64 height 21
drag, startPoint x: 362, startPoint y: 237, endPoint x: 173, endPoint y: 237, distance: 188.9
click at [173, 237] on div "SearchWithCriteria6c192725-4a71-4d93-adc0-120c4ff79b09 Writer Name Rosamond Mar…" at bounding box center [437, 227] width 579 height 21
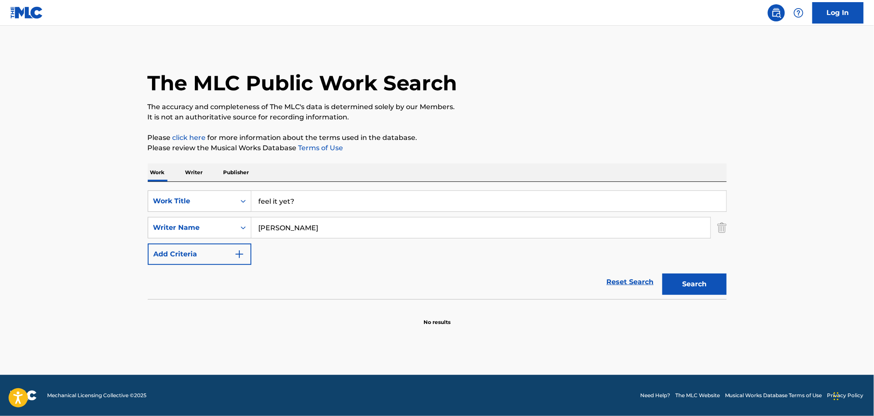
paste input "David GreensteinLucas FeigenbaumZach BayardZach Britt"
type input "David GreensteinLucas FeigenbaumZach BayardZach Britt"
drag, startPoint x: 224, startPoint y: 203, endPoint x: 184, endPoint y: 206, distance: 40.8
click at [179, 204] on div "SearchWithCriteriac31513ea-ced9-4d64-9316-02a4ad10ada7 Work Title feel it yet?" at bounding box center [437, 201] width 579 height 21
click at [326, 195] on input "feel it yet?" at bounding box center [488, 201] width 475 height 21
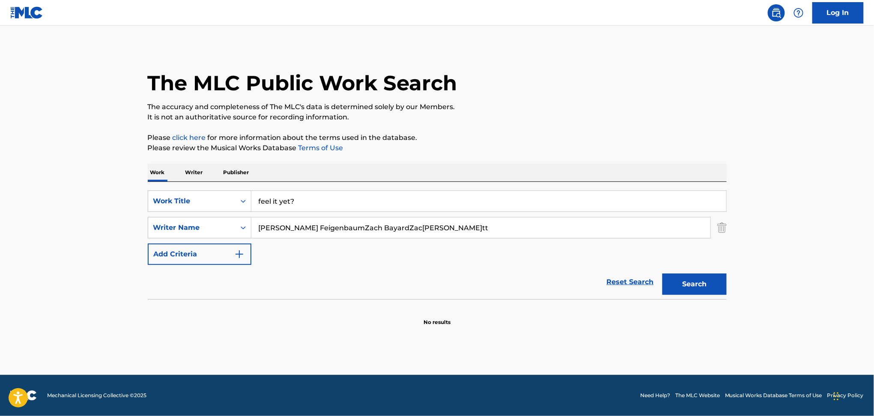
drag, startPoint x: 131, startPoint y: 210, endPoint x: 108, endPoint y: 197, distance: 26.3
click at [120, 206] on main "The MLC Public Work Search The accuracy and completeness of The MLC's data is d…" at bounding box center [437, 201] width 874 height 350
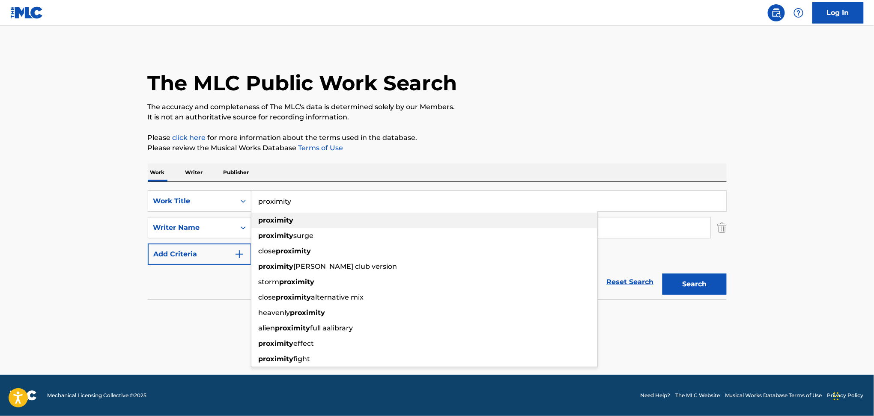
type input "proximity"
click at [262, 225] on div "proximity" at bounding box center [424, 220] width 346 height 15
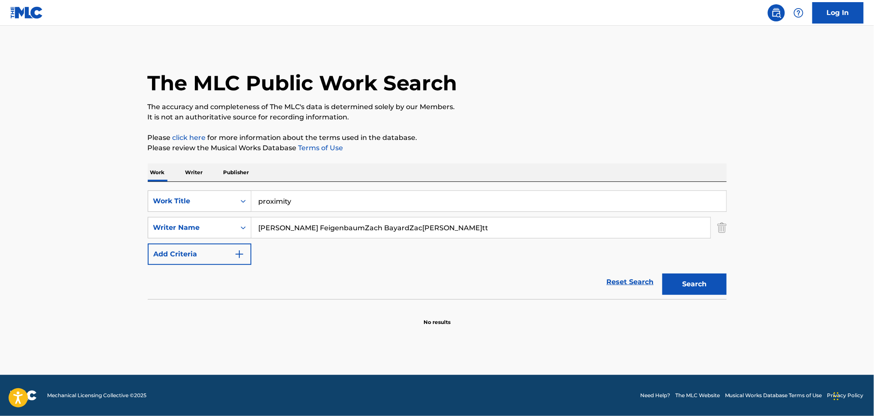
drag, startPoint x: 318, startPoint y: 227, endPoint x: 746, endPoint y: 264, distance: 429.5
click at [794, 244] on main "The MLC Public Work Search The accuracy and completeness of The MLC's data is d…" at bounding box center [437, 201] width 874 height 350
click at [691, 284] on button "Search" at bounding box center [695, 284] width 64 height 21
drag, startPoint x: 371, startPoint y: 234, endPoint x: 169, endPoint y: 236, distance: 201.8
click at [169, 236] on div "SearchWithCriteria6c192725-4a71-4d93-adc0-120c4ff79b09 Writer Name David Greens…" at bounding box center [437, 227] width 579 height 21
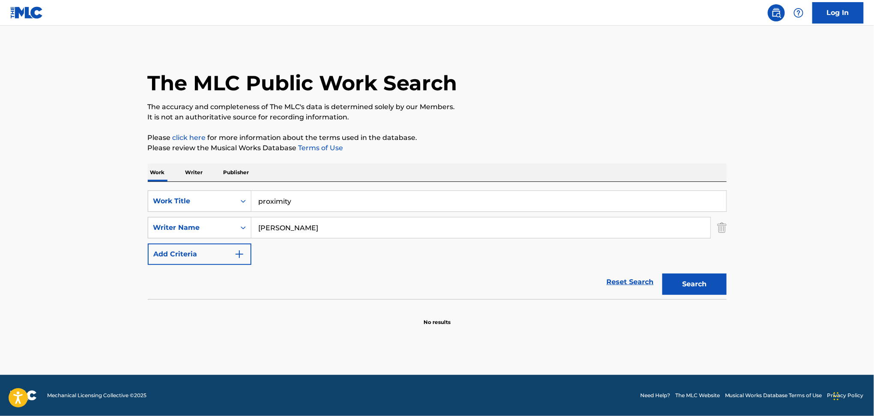
paste input "Lucas FeigenbaumZach BayardZach Britt"
drag, startPoint x: 323, startPoint y: 225, endPoint x: 669, endPoint y: 300, distance: 353.7
click at [675, 272] on form "SearchWithCriteriac31513ea-ced9-4d64-9316-02a4ad10ada7 Work Title proximity Sea…" at bounding box center [437, 245] width 579 height 109
click at [674, 294] on button "Search" at bounding box center [695, 284] width 64 height 21
click at [694, 283] on button "Search" at bounding box center [695, 284] width 64 height 21
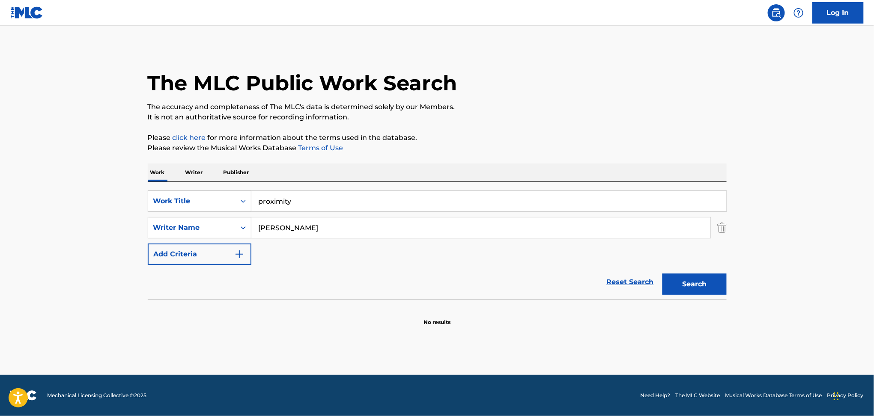
drag, startPoint x: 340, startPoint y: 228, endPoint x: 209, endPoint y: 235, distance: 130.8
click at [209, 235] on div "SearchWithCriteria6c192725-4a71-4d93-adc0-120c4ff79b09 Writer Name Lucas Feigen…" at bounding box center [437, 227] width 579 height 21
paste input "Christina Lorenzo"
type input "Christina Lorenzo"
click at [217, 214] on div "SearchWithCriteriac31513ea-ced9-4d64-9316-02a4ad10ada7 Work Title proximity Sea…" at bounding box center [437, 228] width 579 height 75
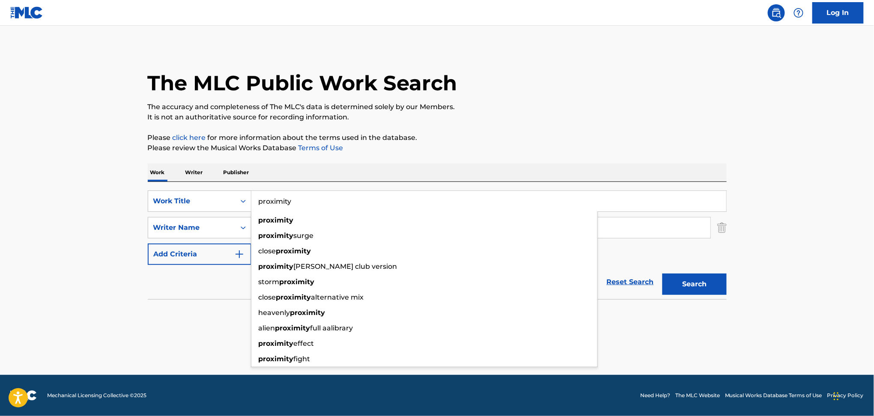
paste input "Scream or Pray Tinzo and Jojo Lorenzo"
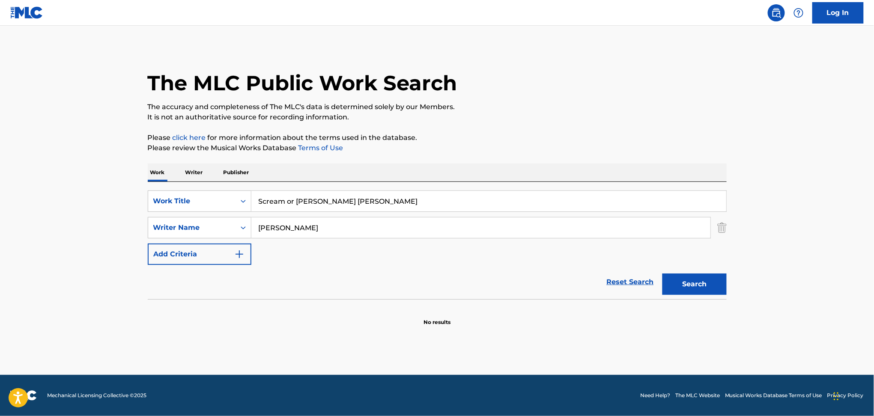
drag, startPoint x: 311, startPoint y: 206, endPoint x: 512, endPoint y: 185, distance: 201.7
click at [508, 194] on input "Scream or Pray Tinzo and Jojo Lorenzo" at bounding box center [488, 201] width 475 height 21
type input "Scream or Pray"
click at [480, 144] on p "Please review the Musical Works Database Terms of Use" at bounding box center [437, 148] width 579 height 10
click at [723, 290] on button "Search" at bounding box center [695, 284] width 64 height 21
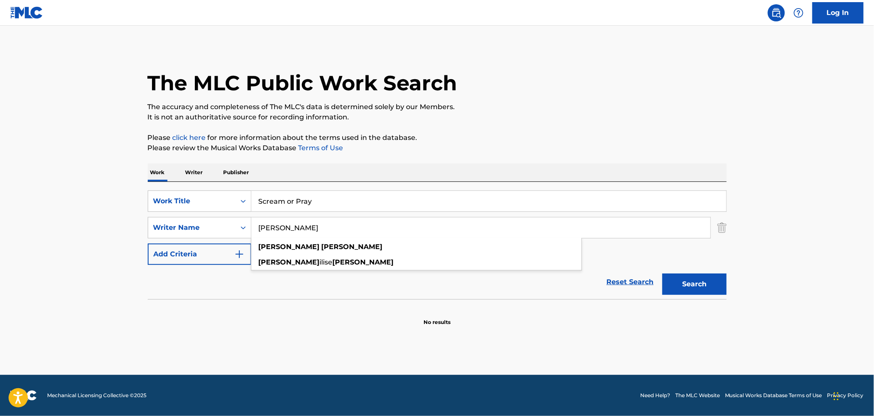
drag, startPoint x: 291, startPoint y: 225, endPoint x: 179, endPoint y: 239, distance: 112.2
click at [179, 239] on div "SearchWithCriteriac31513ea-ced9-4d64-9316-02a4ad10ada7 Work Title Scream or Pra…" at bounding box center [437, 228] width 579 height 75
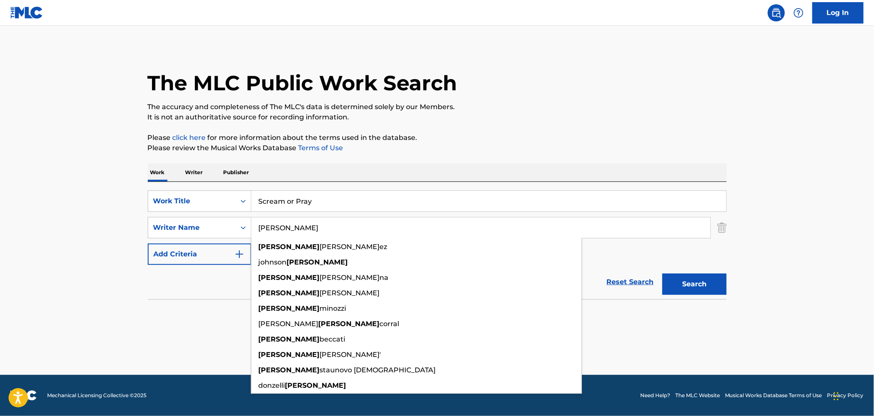
type input "Lorenzo"
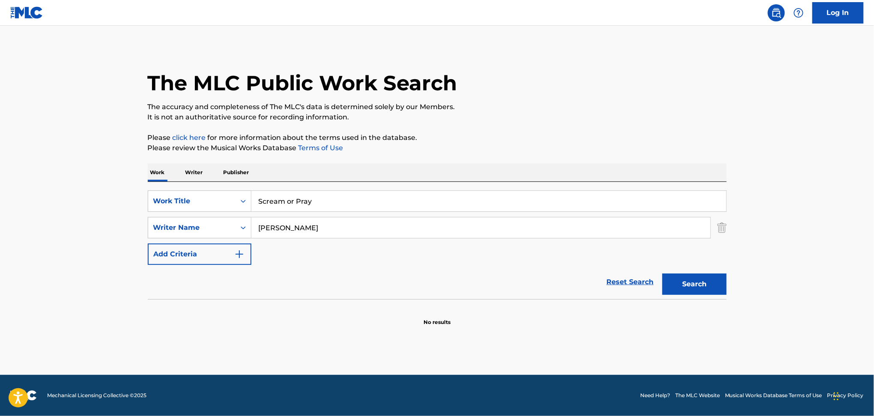
click at [712, 290] on button "Search" at bounding box center [695, 284] width 64 height 21
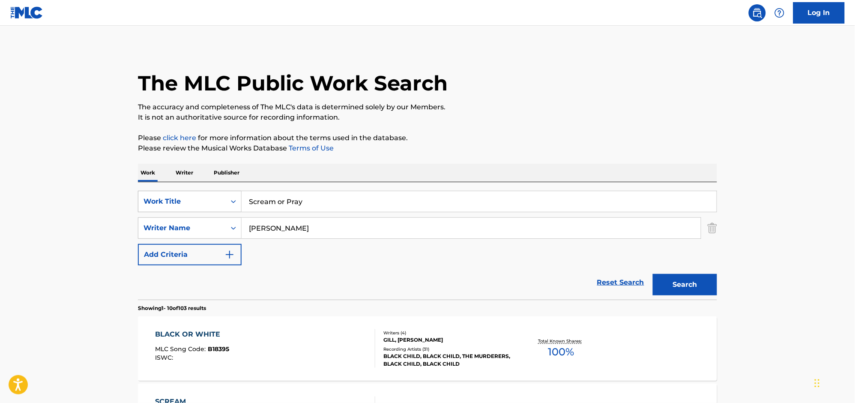
drag, startPoint x: 341, startPoint y: 194, endPoint x: 193, endPoint y: 206, distance: 148.7
click at [193, 206] on div "SearchWithCriteriac31513ea-ced9-4d64-9316-02a4ad10ada7 Work Title Scream or Pray" at bounding box center [427, 201] width 579 height 21
paste input "Anything Could Happen - Ellie Goulding"
click at [364, 214] on div "SearchWithCriteriac31513ea-ced9-4d64-9316-02a4ad10ada7 Work Title Anything Coul…" at bounding box center [427, 228] width 579 height 75
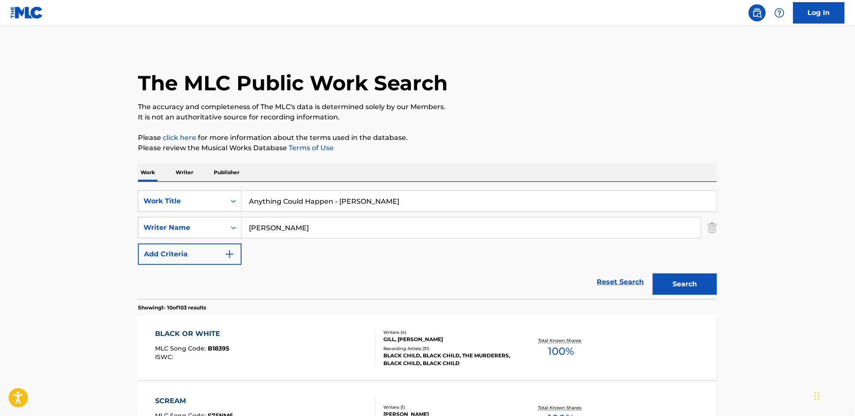
drag, startPoint x: 437, startPoint y: 194, endPoint x: 9, endPoint y: 201, distance: 427.1
paste input "Search Form"
drag, startPoint x: 334, startPoint y: 203, endPoint x: 569, endPoint y: 214, distance: 235.0
click at [562, 214] on div "SearchWithCriteriac31513ea-ced9-4d64-9316-02a4ad10ada7 Work Title Anything Coul…" at bounding box center [427, 228] width 579 height 75
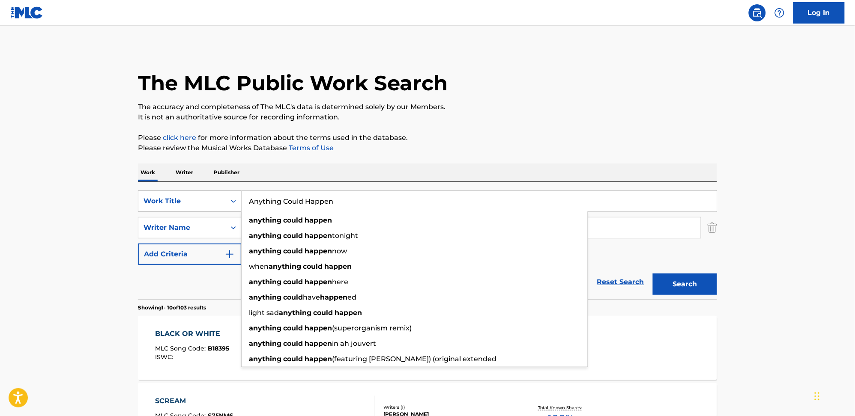
drag, startPoint x: 364, startPoint y: 198, endPoint x: 236, endPoint y: 198, distance: 128.1
click at [236, 198] on div "SearchWithCriteriac31513ea-ced9-4d64-9316-02a4ad10ada7 Work Title Anything Coul…" at bounding box center [427, 201] width 579 height 21
paste input "Beautiful People - Khalid"
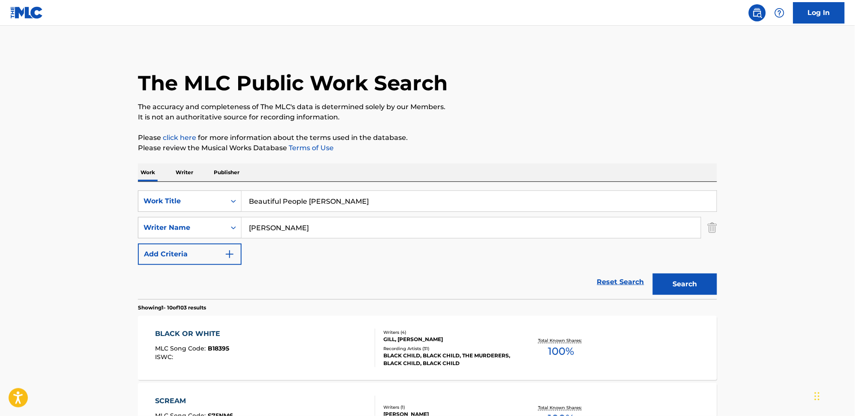
drag, startPoint x: 310, startPoint y: 202, endPoint x: 357, endPoint y: 201, distance: 47.6
click at [357, 201] on input "Beautiful People - Khalid" at bounding box center [479, 201] width 475 height 21
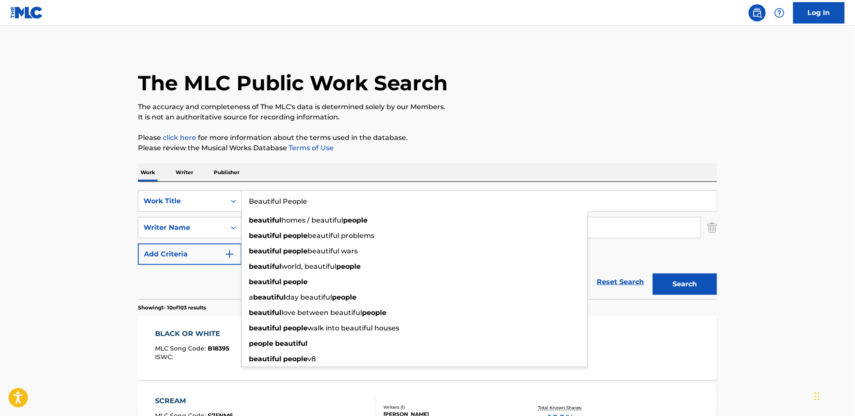
type input "Beautiful People"
drag, startPoint x: 591, startPoint y: 134, endPoint x: 446, endPoint y: 195, distance: 157.8
click at [591, 134] on p "Please click here for more information about the terms used in the database." at bounding box center [427, 138] width 579 height 10
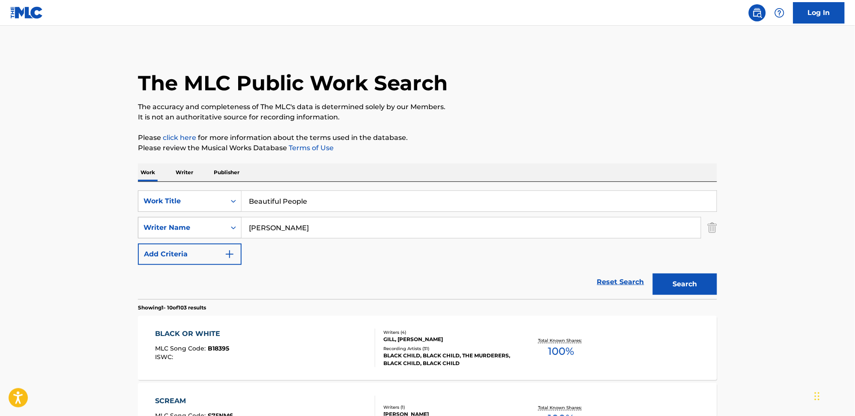
drag, startPoint x: 303, startPoint y: 225, endPoint x: 220, endPoint y: 223, distance: 83.1
click at [213, 225] on div "SearchWithCriteria6c192725-4a71-4d93-adc0-120c4ff79b09 Writer Name Lorenzo" at bounding box center [427, 227] width 579 height 21
paste input "- Khalid"
drag, startPoint x: 257, startPoint y: 235, endPoint x: 250, endPoint y: 236, distance: 7.0
click at [250, 238] on div "- Khalid" at bounding box center [472, 227] width 460 height 21
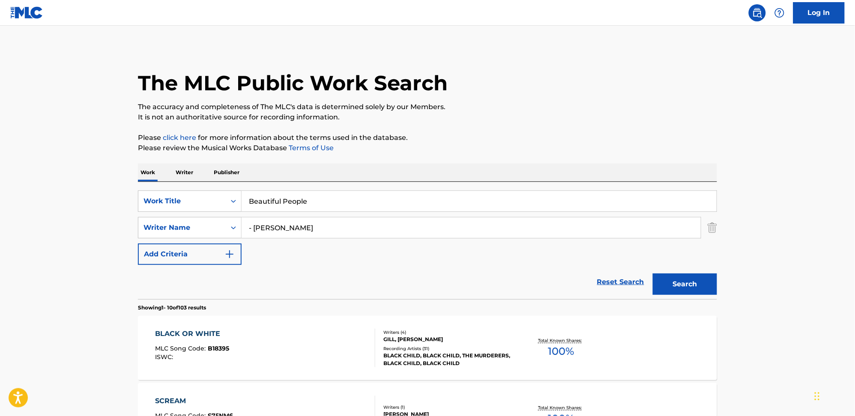
click at [250, 236] on input "- Khalid" at bounding box center [471, 228] width 459 height 21
drag, startPoint x: 254, startPoint y: 229, endPoint x: 245, endPoint y: 229, distance: 8.2
click at [245, 229] on input "- Khalid" at bounding box center [471, 228] width 459 height 21
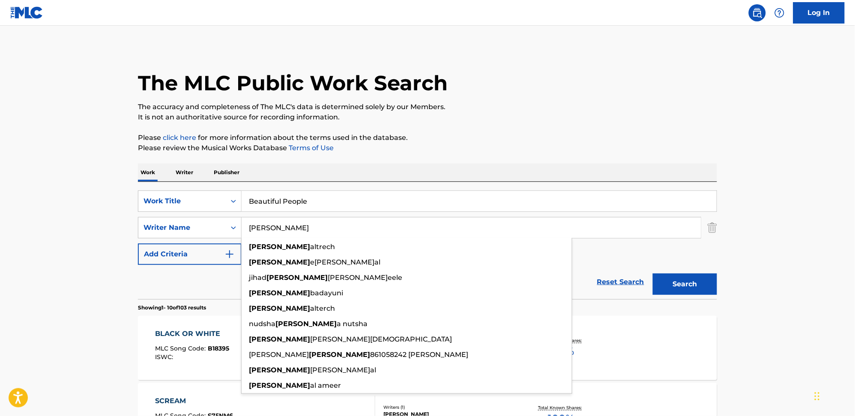
type input "Khalid"
drag, startPoint x: 689, startPoint y: 287, endPoint x: 665, endPoint y: 269, distance: 30.0
click at [689, 286] on button "Search" at bounding box center [685, 284] width 64 height 21
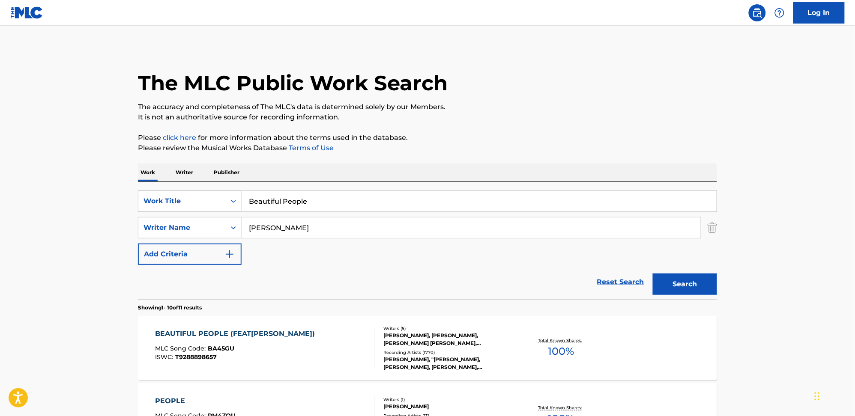
click at [336, 343] on div "BEAUTIFUL PEOPLE (FEAT. KHALID) MLC Song Code : BA45GU ISWC : T9288898657" at bounding box center [265, 348] width 220 height 39
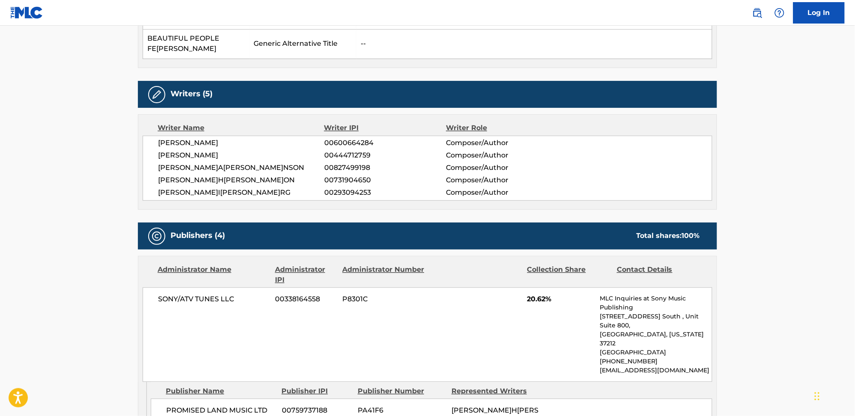
scroll to position [514, 0]
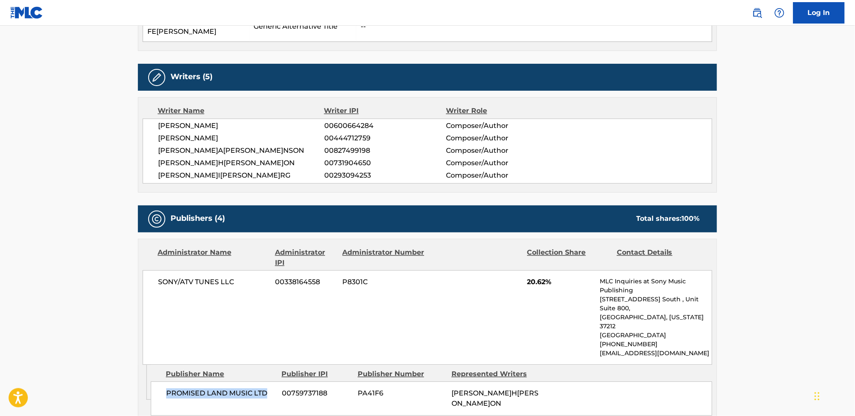
drag, startPoint x: 165, startPoint y: 323, endPoint x: 272, endPoint y: 327, distance: 107.2
click at [272, 382] on div "PROMISED LAND MUSIC LTD 00759737188 PA41F6 FREDERICK JOHN PHILIP GIBSON" at bounding box center [432, 399] width 562 height 34
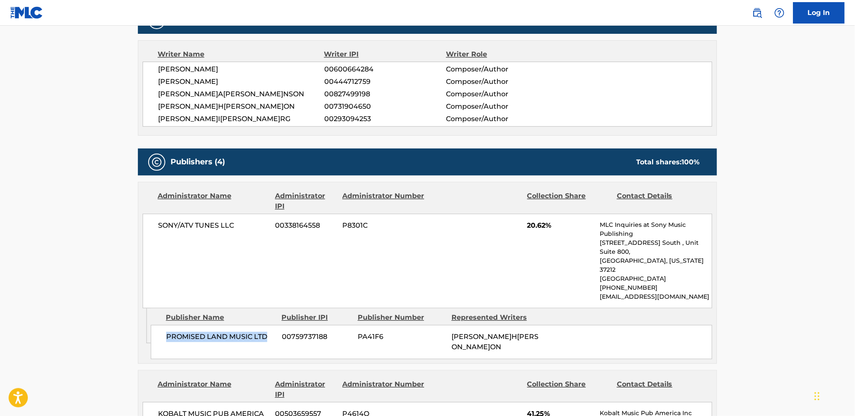
click at [216, 332] on span "PROMISED LAND MUSIC LTD" at bounding box center [220, 337] width 109 height 10
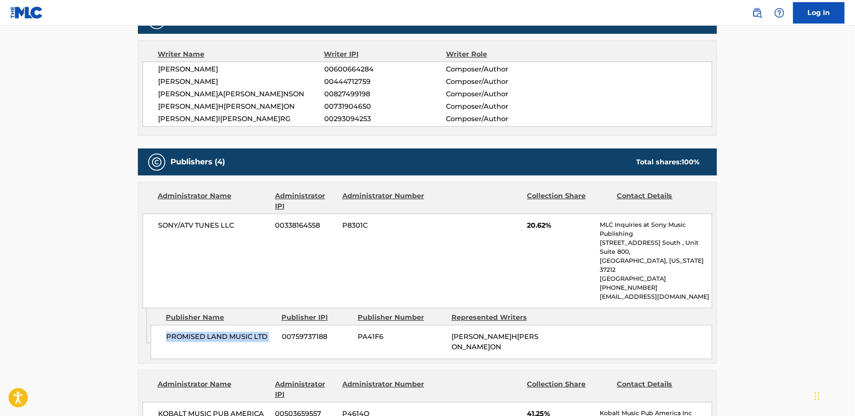
copy div "PROMISED LAND MUSIC LTD"
drag, startPoint x: 526, startPoint y: 175, endPoint x: 547, endPoint y: 175, distance: 21.0
click at [547, 214] on div "SONY/ATV TUNES LLC 00338164558 P8301C 20.62% MLC Inquiries at Sony Music Publis…" at bounding box center [428, 261] width 570 height 95
copy span "20.62"
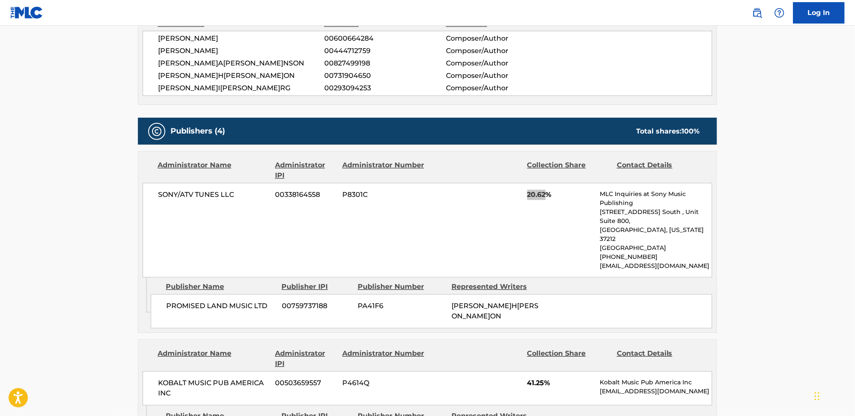
scroll to position [628, 0]
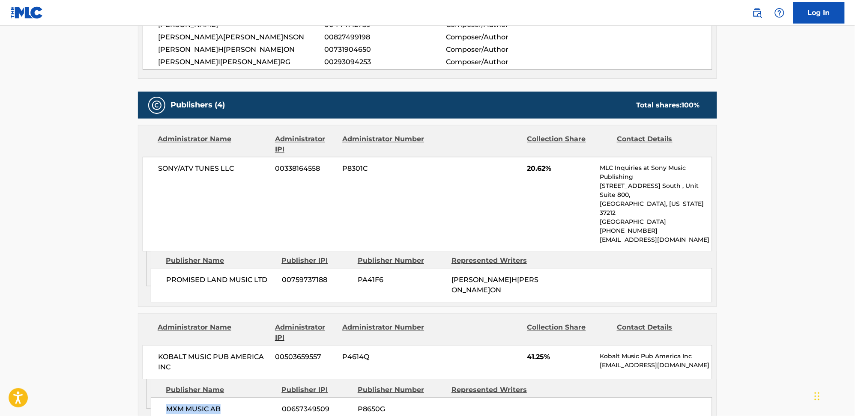
drag, startPoint x: 166, startPoint y: 335, endPoint x: 221, endPoint y: 338, distance: 55.3
click at [221, 398] on div "MXM MUSIC AB 00657349509 P8650G" at bounding box center [432, 410] width 562 height 24
copy span "MXM MUSIC AB"
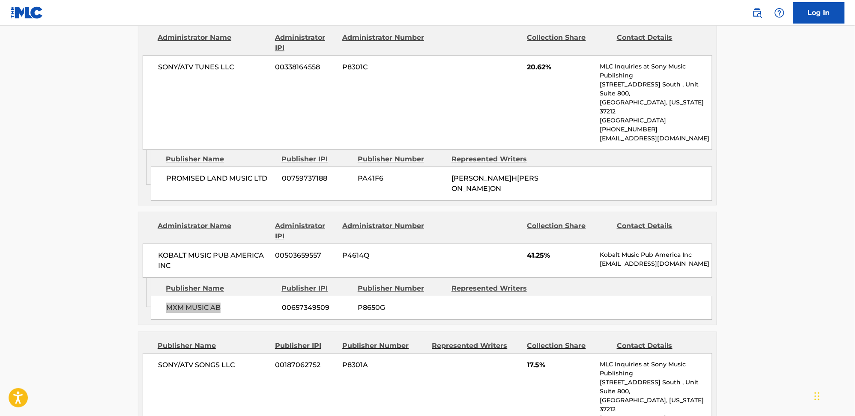
scroll to position [799, 0]
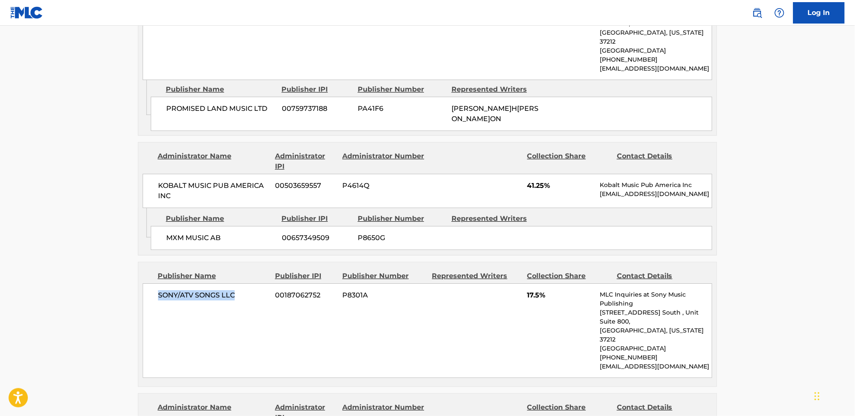
drag, startPoint x: 158, startPoint y: 228, endPoint x: 242, endPoint y: 228, distance: 84.4
click at [242, 284] on div "SONY/ATV SONGS LLC 00187062752 P8301A 17.5% MLC Inquiries at Sony Music Publish…" at bounding box center [428, 331] width 570 height 95
copy span "SONY/ATV SONGS LLC"
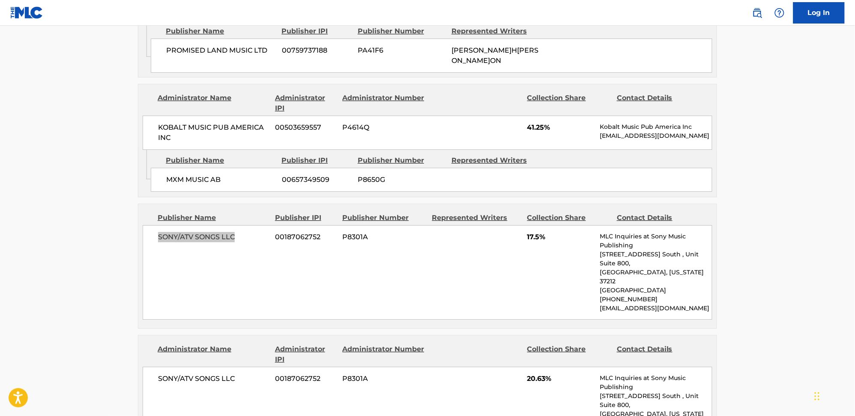
scroll to position [914, 0]
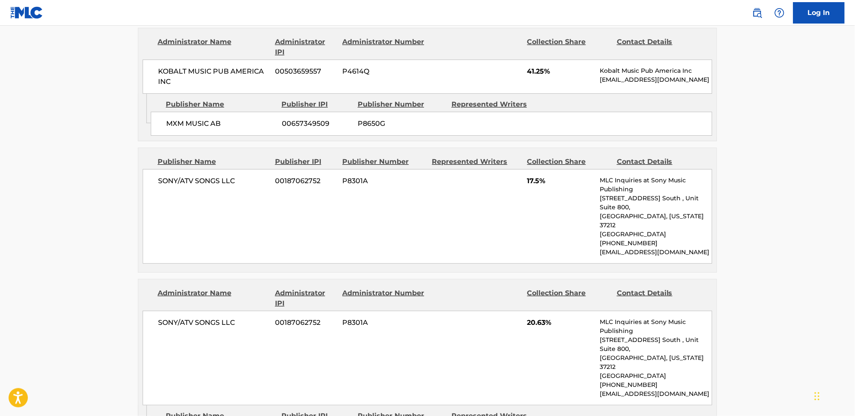
drag, startPoint x: 167, startPoint y: 326, endPoint x: 242, endPoint y: 331, distance: 74.7
copy span "SAMP-UK LTD."
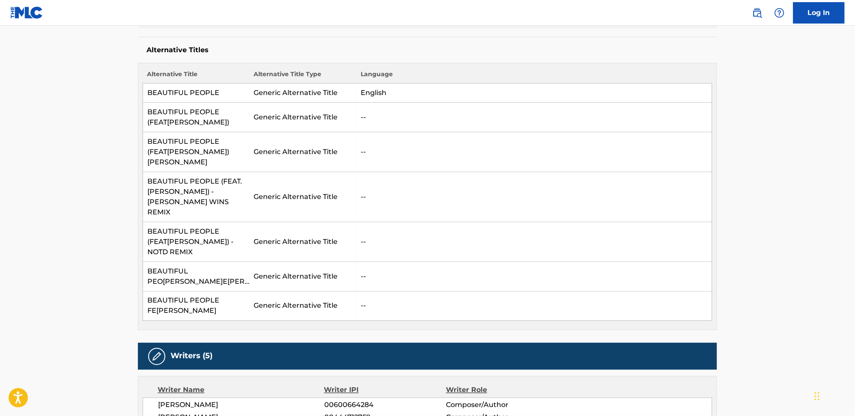
scroll to position [0, 0]
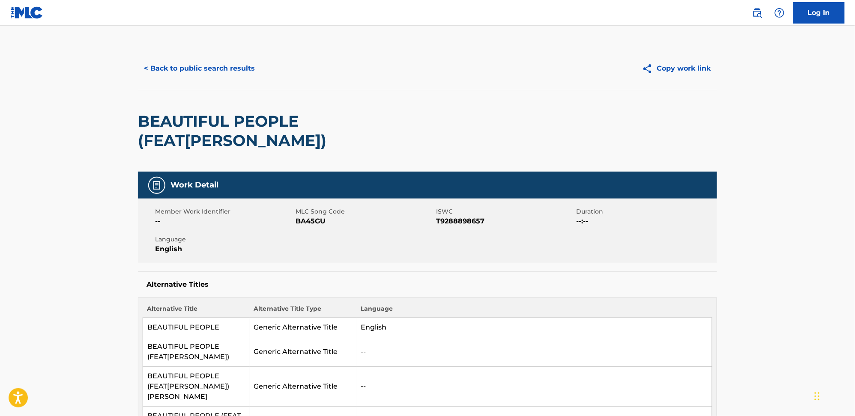
click at [197, 60] on button "< Back to public search results" at bounding box center [199, 68] width 123 height 21
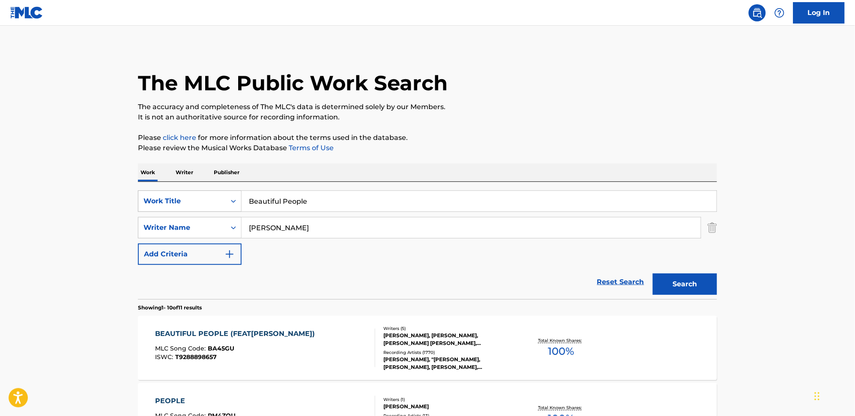
drag, startPoint x: 333, startPoint y: 201, endPoint x: 210, endPoint y: 200, distance: 123.4
click at [210, 200] on div "SearchWithCriteriac31513ea-ced9-4d64-9316-02a4ad10ada7 Work Title Beautiful Peo…" at bounding box center [427, 201] width 579 height 21
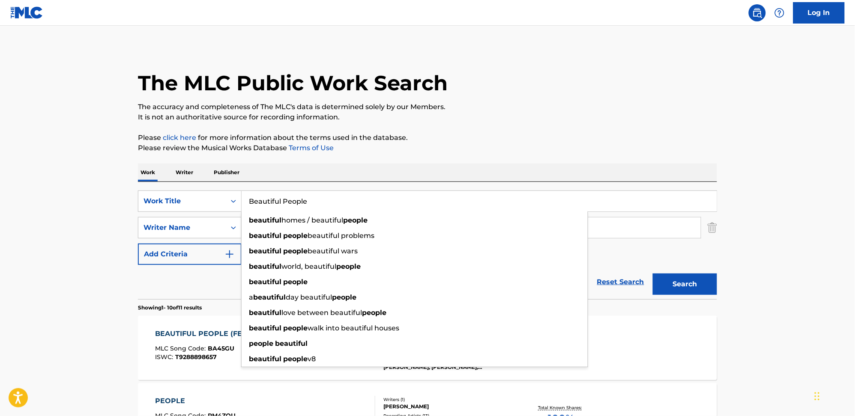
paste input "Dance With Me Tonight - Olly Murs"
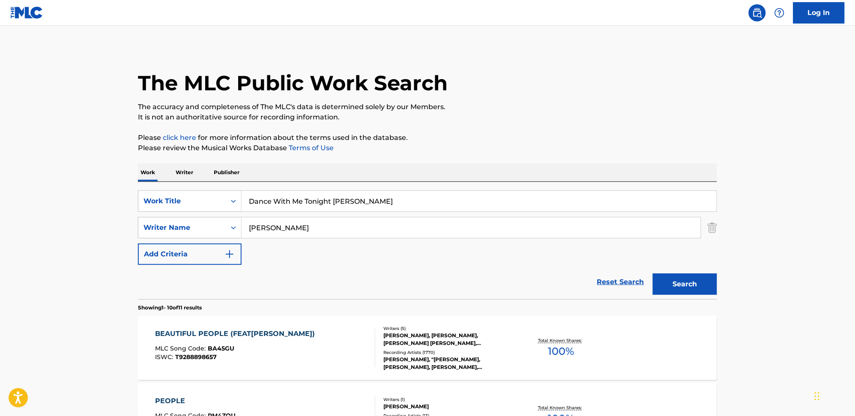
drag, startPoint x: 332, startPoint y: 203, endPoint x: 531, endPoint y: 158, distance: 204.2
click at [469, 208] on input "Dance With Me Tonight - Olly Murs" at bounding box center [479, 201] width 475 height 21
type input "Dance With Me Tonight"
drag, startPoint x: 542, startPoint y: 115, endPoint x: 533, endPoint y: 122, distance: 11.4
click at [542, 114] on p "It is not an authoritative source for recording information." at bounding box center [427, 117] width 579 height 10
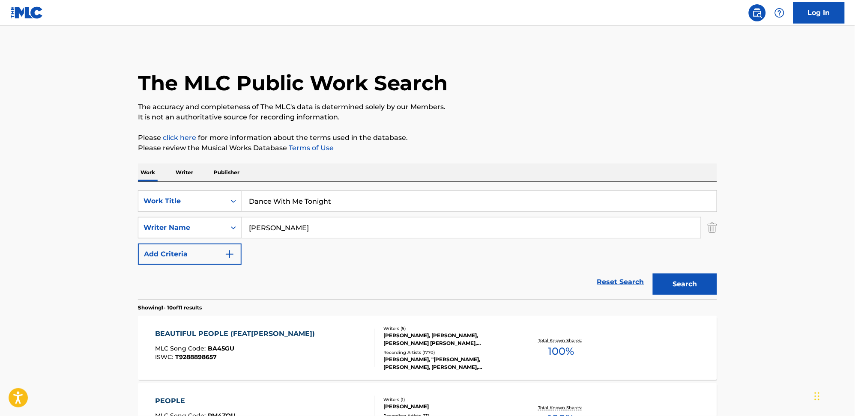
drag, startPoint x: 301, startPoint y: 228, endPoint x: 205, endPoint y: 227, distance: 96.0
click at [205, 227] on div "SearchWithCriteria6c192725-4a71-4d93-adc0-120c4ff79b09 Writer Name Khalid" at bounding box center [427, 227] width 579 height 21
paste input "Olly Murs"
type input "Olly Murs"
click at [689, 293] on button "Search" at bounding box center [685, 284] width 64 height 21
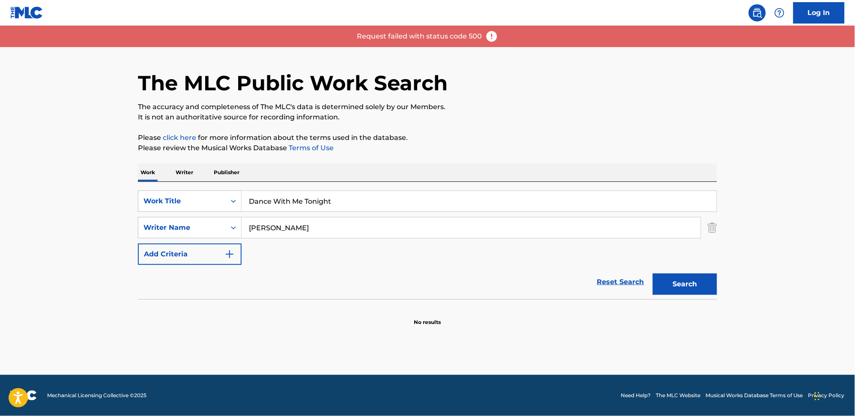
click at [709, 292] on button "Search" at bounding box center [685, 284] width 64 height 21
drag, startPoint x: 300, startPoint y: 227, endPoint x: 181, endPoint y: 233, distance: 119.7
click at [181, 233] on div "SearchWithCriteria6c192725-4a71-4d93-adc0-120c4ff79b09 Writer Name Olly Murs ol…" at bounding box center [427, 227] width 579 height 21
drag, startPoint x: 673, startPoint y: 271, endPoint x: 673, endPoint y: 276, distance: 5.1
click at [673, 275] on div "Search" at bounding box center [683, 282] width 69 height 34
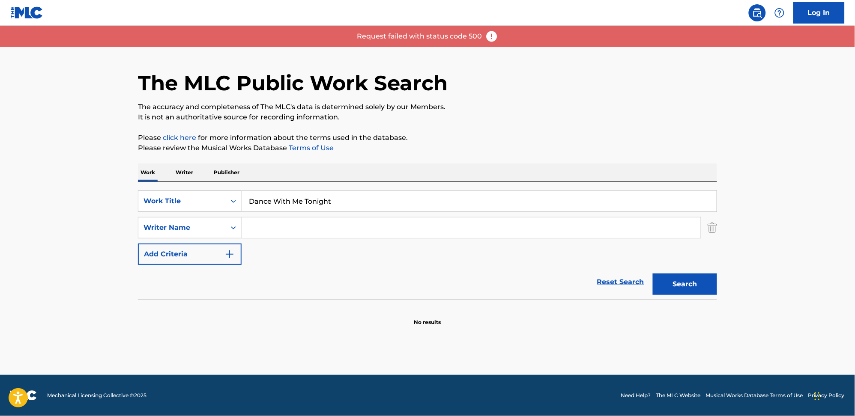
click at [672, 284] on button "Search" at bounding box center [685, 284] width 64 height 21
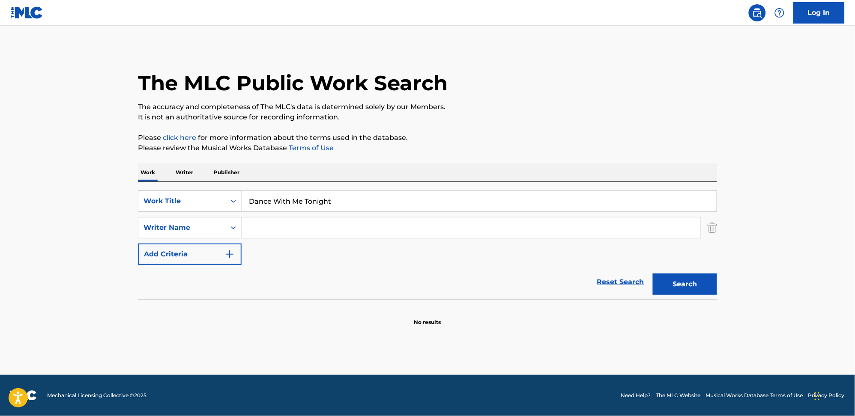
click at [311, 227] on input "Search Form" at bounding box center [471, 228] width 459 height 21
paste input "Oliver Stanley Murs"
click at [689, 282] on button "Search" at bounding box center [685, 284] width 64 height 21
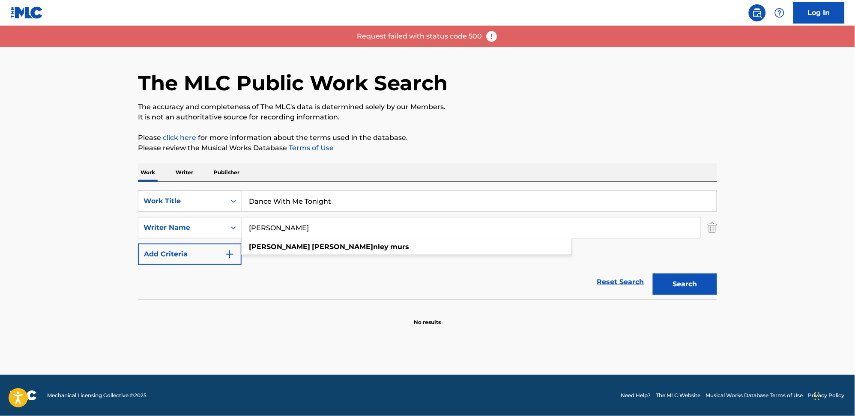
drag, startPoint x: 299, startPoint y: 228, endPoint x: 273, endPoint y: 232, distance: 25.6
click at [273, 232] on input "Oliver Stanley Murs" at bounding box center [471, 228] width 459 height 21
click at [695, 284] on button "Search" at bounding box center [685, 284] width 64 height 21
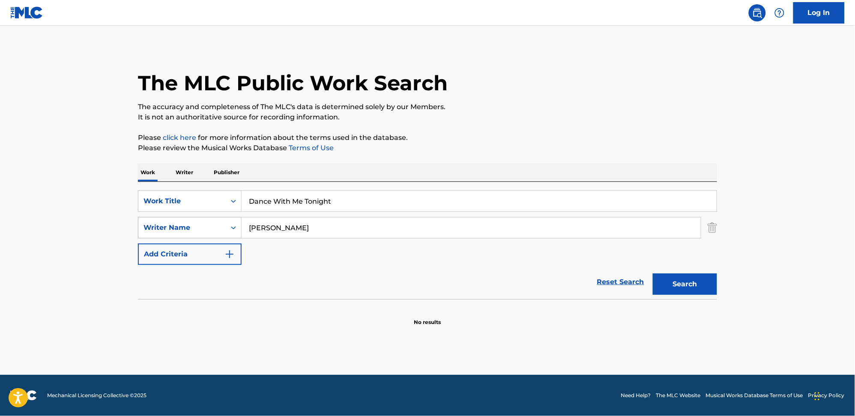
drag, startPoint x: 228, startPoint y: 228, endPoint x: 215, endPoint y: 228, distance: 13.3
click at [215, 228] on div "SearchWithCriteria6c192725-4a71-4d93-adc0-120c4ff79b09 Writer Name Oliver Murs" at bounding box center [427, 227] width 579 height 21
paste input "Claude Kelly"
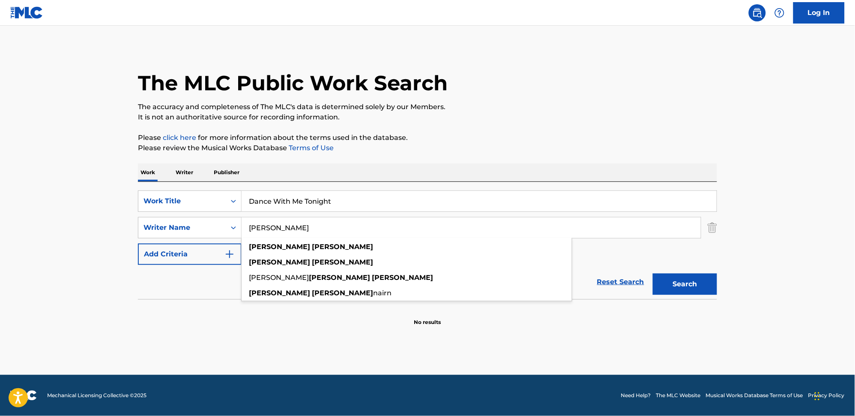
type input "Claude Kelly"
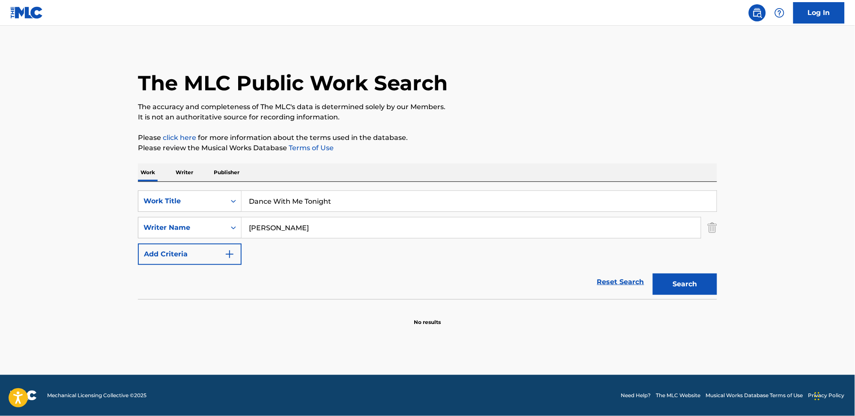
click at [680, 278] on button "Search" at bounding box center [685, 284] width 64 height 21
click at [213, 226] on div "Writer Name" at bounding box center [182, 228] width 77 height 10
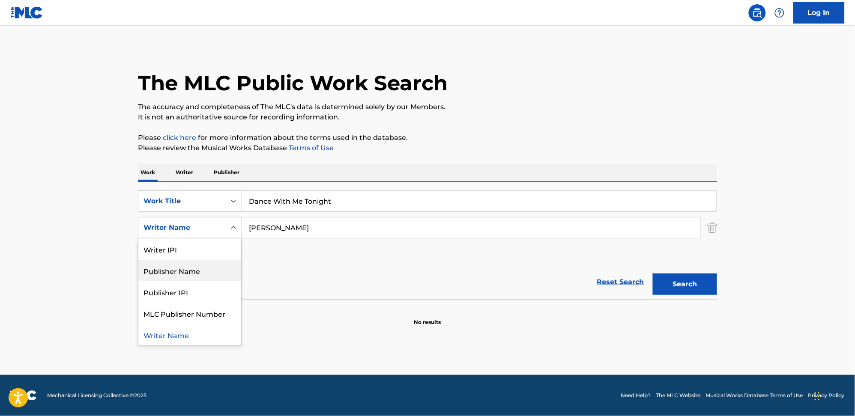
click at [213, 273] on div "Publisher Name" at bounding box center [189, 270] width 103 height 21
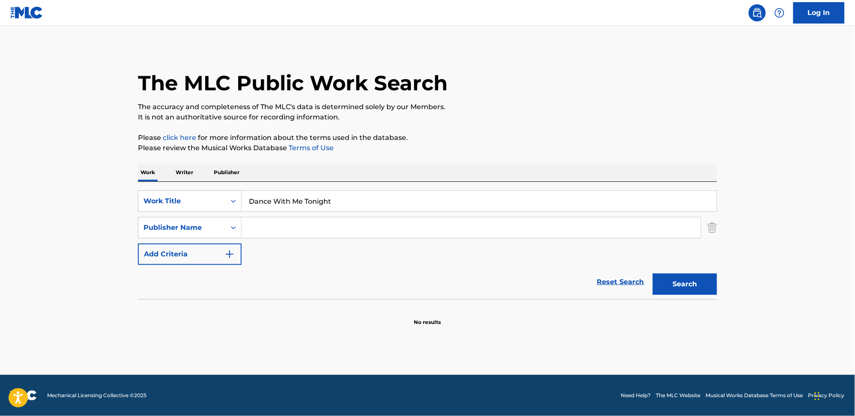
drag, startPoint x: 339, startPoint y: 228, endPoint x: 267, endPoint y: 238, distance: 72.6
click at [267, 238] on div "Search Form" at bounding box center [472, 227] width 460 height 21
paste input "CONCORD SIMP LTD."
click at [681, 293] on button "Search" at bounding box center [685, 284] width 64 height 21
drag, startPoint x: 356, startPoint y: 224, endPoint x: 293, endPoint y: 254, distance: 69.0
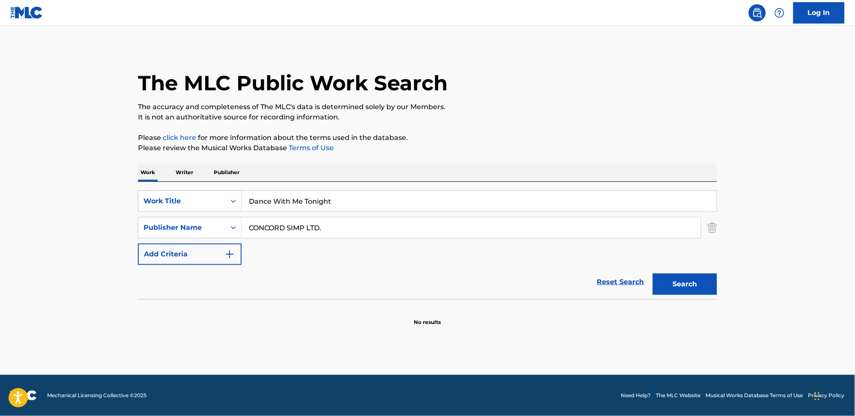
click at [170, 225] on div "SearchWithCriteriaf110152e-68ea-4e2d-ad2d-0e0c2d8cd823 Publisher Name CONCORD S…" at bounding box center [427, 227] width 579 height 21
paste input "OUNDS"
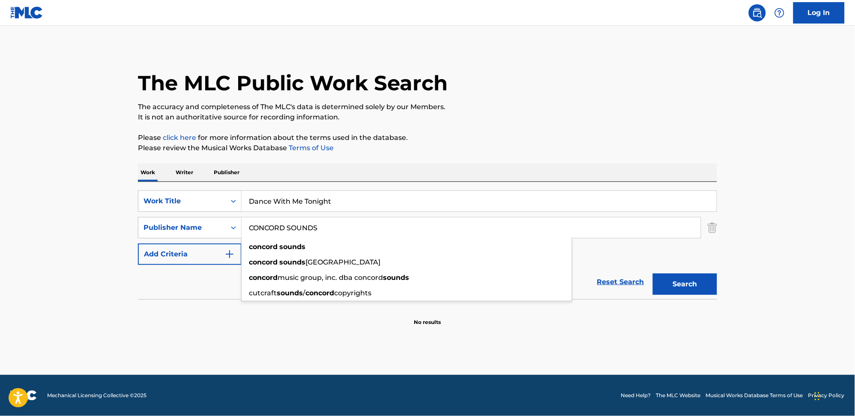
click at [690, 289] on button "Search" at bounding box center [685, 284] width 64 height 21
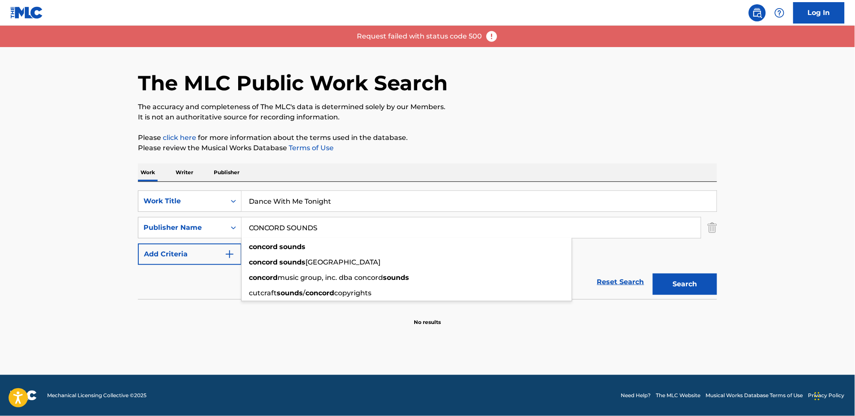
drag, startPoint x: 347, startPoint y: 232, endPoint x: 287, endPoint y: 234, distance: 60.4
click at [287, 234] on input "CONCORD SOUNDS" at bounding box center [471, 228] width 459 height 21
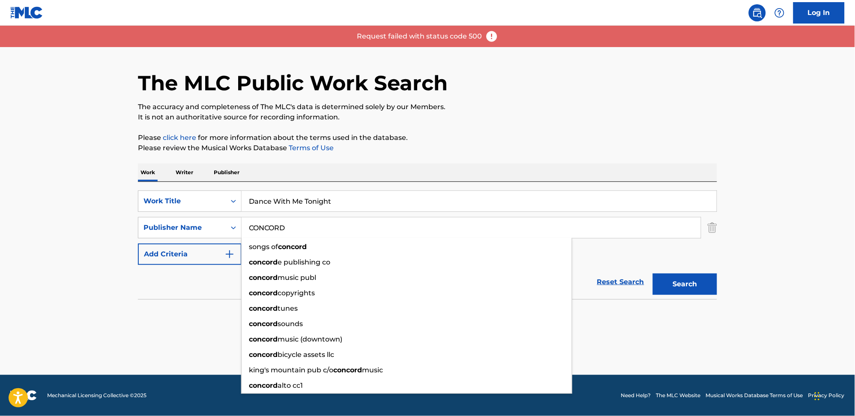
type input "CONCORD"
click at [676, 290] on button "Search" at bounding box center [685, 284] width 64 height 21
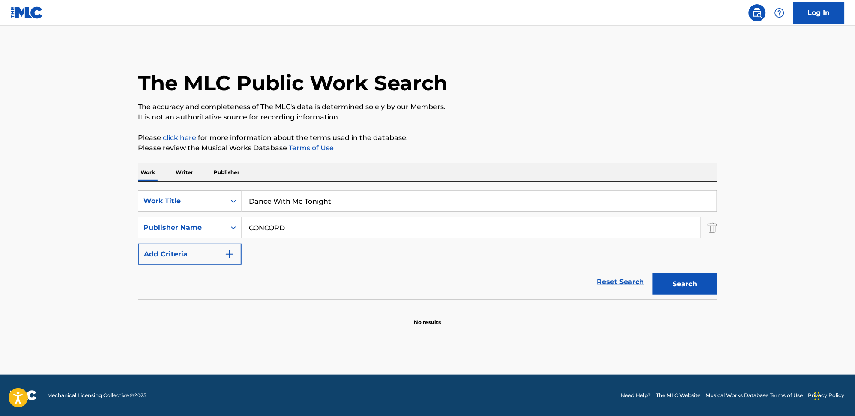
drag, startPoint x: 192, startPoint y: 215, endPoint x: 192, endPoint y: 228, distance: 13.7
click at [192, 221] on div "SearchWithCriteriac31513ea-ced9-4d64-9316-02a4ad10ada7 Work Title Dance With Me…" at bounding box center [427, 228] width 579 height 75
click at [192, 228] on div "Publisher Name" at bounding box center [182, 228] width 77 height 10
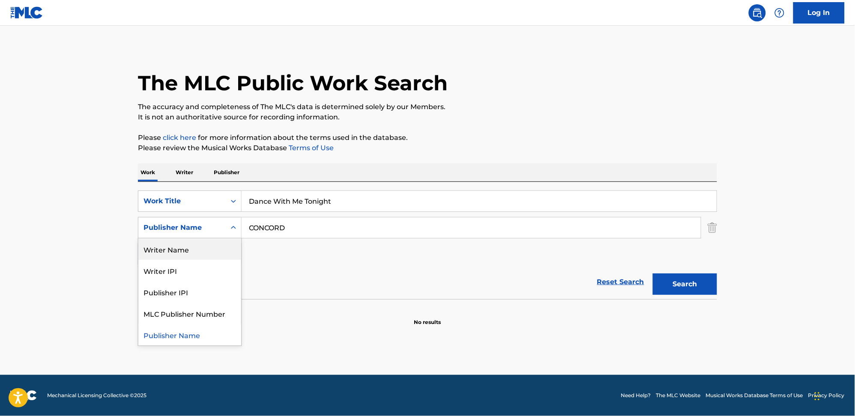
click at [193, 249] on div "Writer Name" at bounding box center [189, 249] width 103 height 21
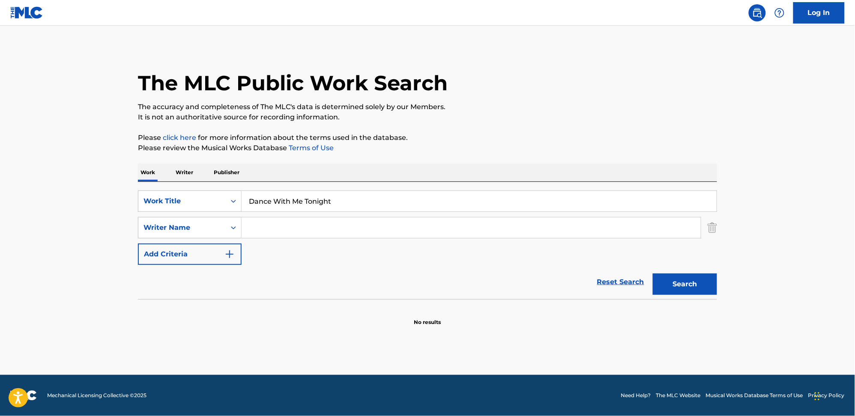
click at [251, 229] on input "Search Form" at bounding box center [471, 228] width 459 height 21
paste input "Claude Kelly"
type input "Claude Kelly"
click at [680, 285] on button "Search" at bounding box center [685, 284] width 64 height 21
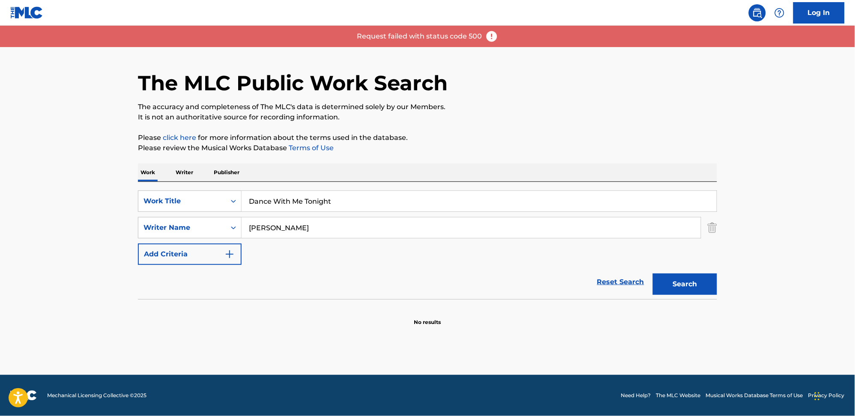
click at [496, 34] on img at bounding box center [491, 36] width 13 height 13
click at [492, 37] on img at bounding box center [491, 36] width 13 height 13
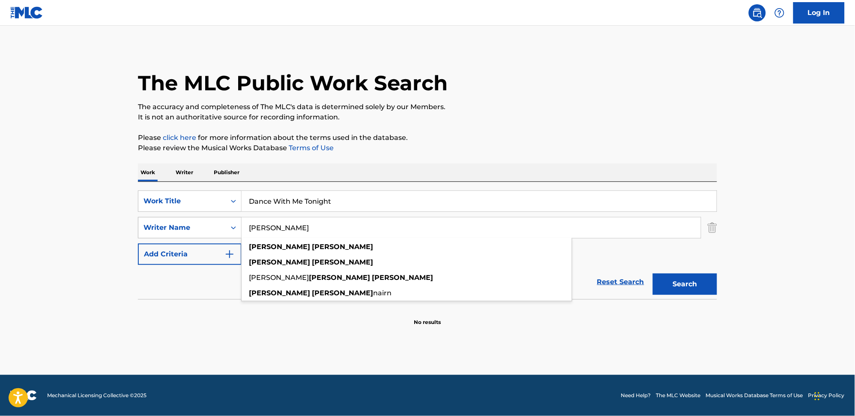
drag, startPoint x: 300, startPoint y: 228, endPoint x: 173, endPoint y: 233, distance: 126.9
click at [173, 233] on div "SearchWithCriteria6d779afd-151e-4197-bb46-3fb2871bc358 Writer Name Claude Kelly…" at bounding box center [427, 227] width 579 height 21
click at [690, 286] on button "Search" at bounding box center [685, 284] width 64 height 21
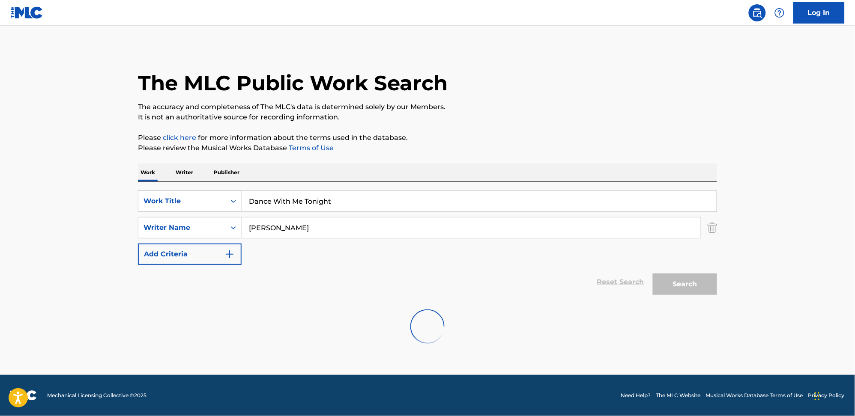
click at [690, 286] on div "Search" at bounding box center [683, 282] width 69 height 34
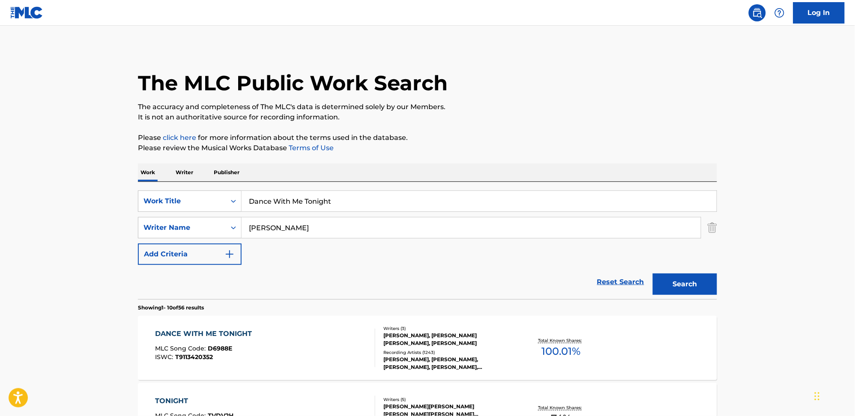
click at [312, 340] on div "DANCE WITH ME TONIGHT MLC Song Code : D6988E ISWC : T9113420352" at bounding box center [265, 348] width 220 height 39
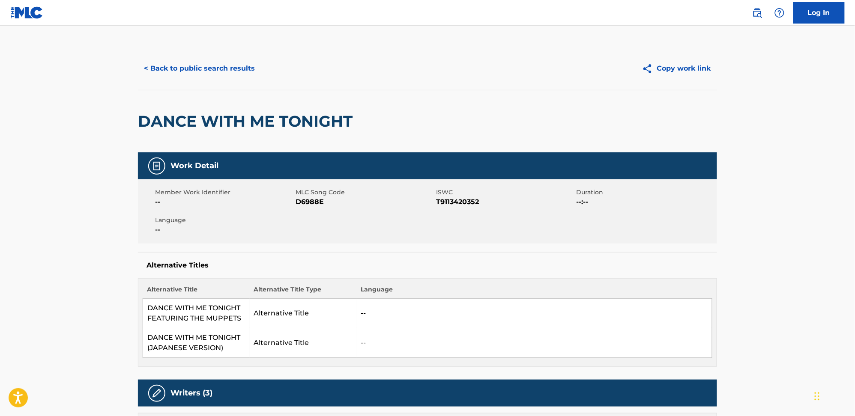
click at [304, 201] on span "D6988E" at bounding box center [365, 202] width 138 height 10
copy span "D6988E"
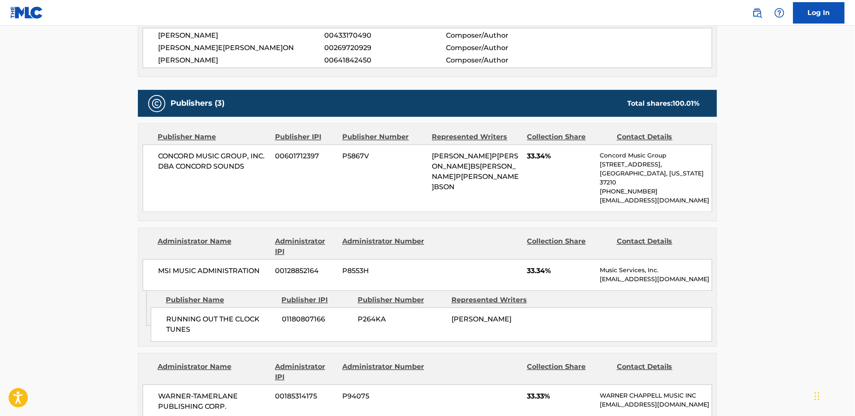
scroll to position [400, 0]
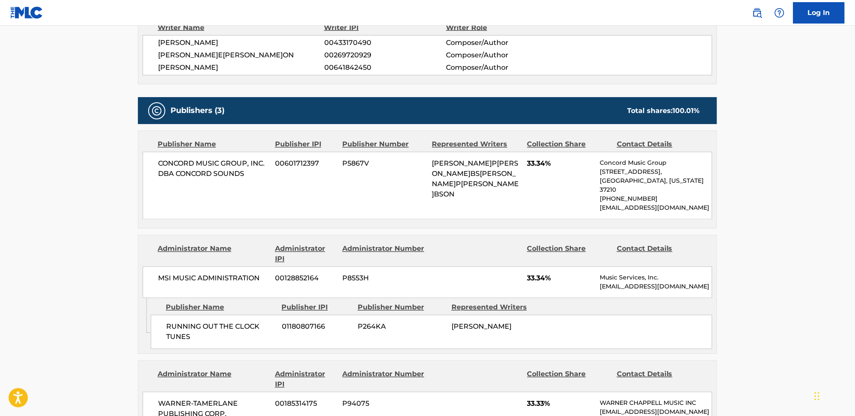
click at [534, 164] on span "33.34%" at bounding box center [560, 164] width 66 height 10
drag, startPoint x: 525, startPoint y: 161, endPoint x: 562, endPoint y: 165, distance: 37.9
click at [562, 165] on div "CONCORD MUSIC GROUP, INC. DBA CONCORD SOUNDS 00601712397 P5867V STEPHEN PAUL RO…" at bounding box center [428, 186] width 570 height 68
copy div "ROBSON, STEPHEN PAUL ROBSON 33.34%"
click at [542, 164] on span "33.34%" at bounding box center [560, 164] width 66 height 10
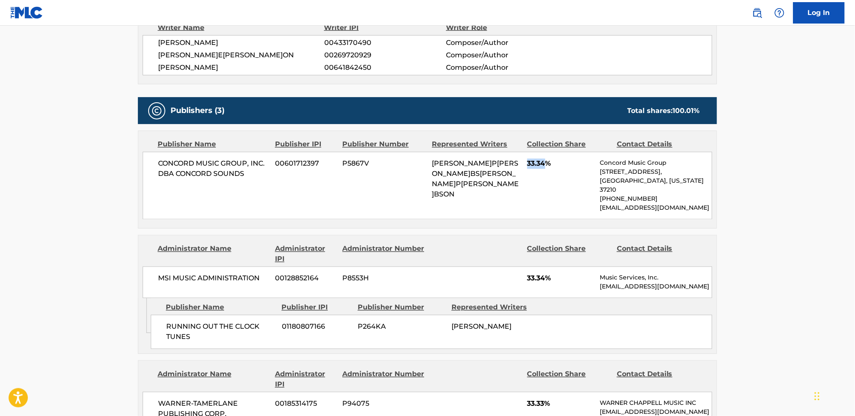
click at [542, 164] on span "33.34%" at bounding box center [560, 164] width 66 height 10
click at [528, 274] on span "33.34%" at bounding box center [560, 279] width 66 height 10
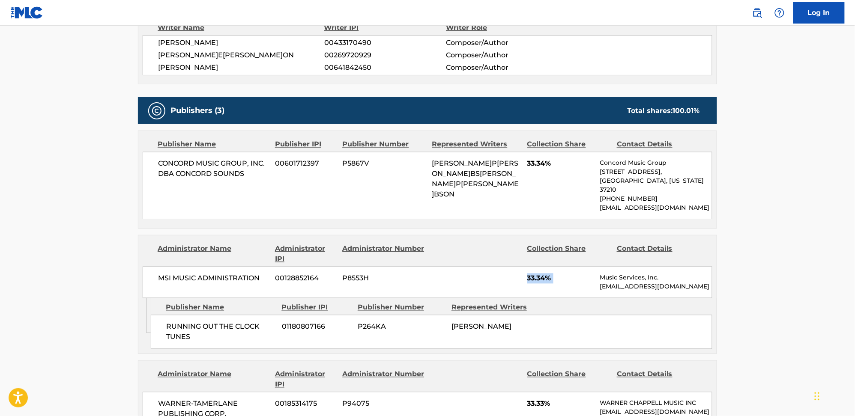
click at [528, 274] on span "33.34%" at bounding box center [560, 279] width 66 height 10
copy div "33.34%"
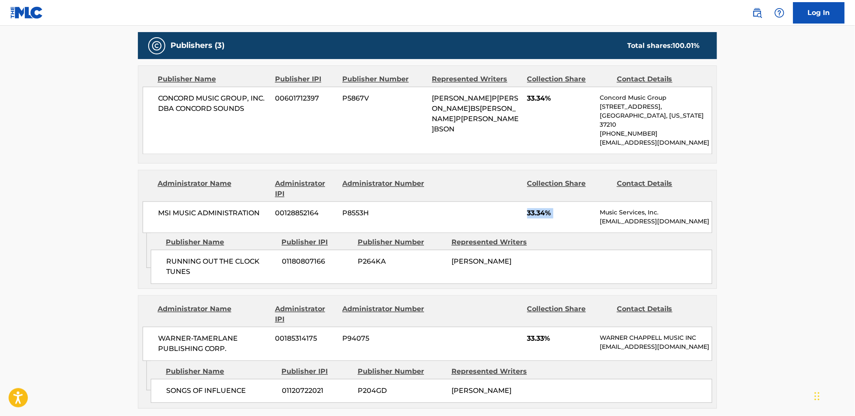
scroll to position [571, 0]
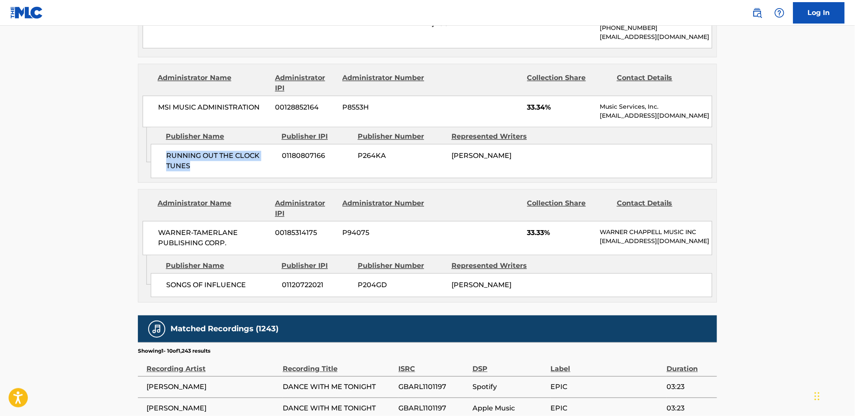
drag, startPoint x: 155, startPoint y: 147, endPoint x: 197, endPoint y: 158, distance: 43.3
click at [197, 158] on div "RUNNING OUT THE CLOCK TUNES 01180807166 P264KA OLIVER STANLEY MURS" at bounding box center [432, 161] width 562 height 34
copy span "RUNNING OUT THE CLOCK TUNES"
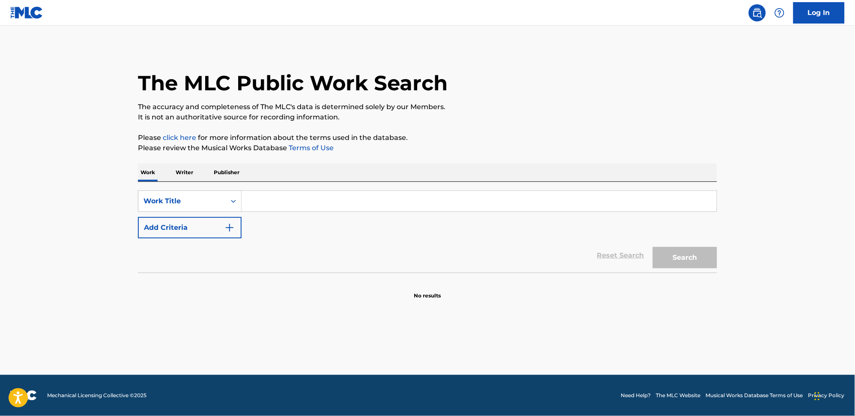
click at [225, 231] on img "Search Form" at bounding box center [229, 228] width 10 height 10
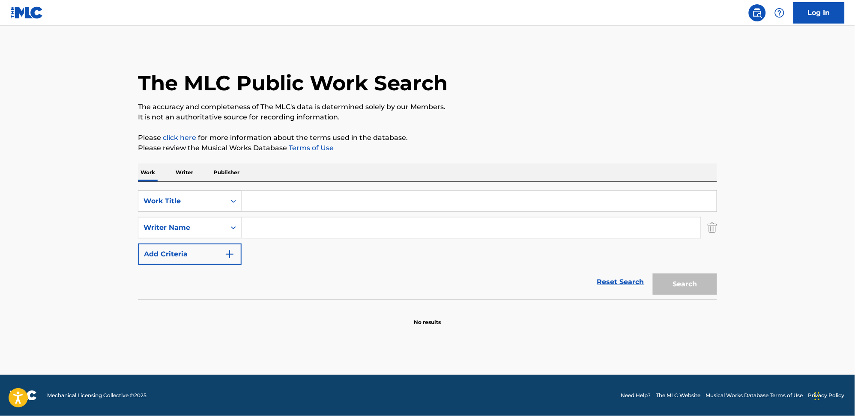
click at [244, 230] on input "Search Form" at bounding box center [471, 228] width 459 height 21
paste input "CONCORD SOUNDS"
type input "CONCORD SOUNDS"
click at [263, 208] on input "Search Form" at bounding box center [479, 201] width 475 height 21
paste input "Dance With Me Tonight [PERSON_NAME]"
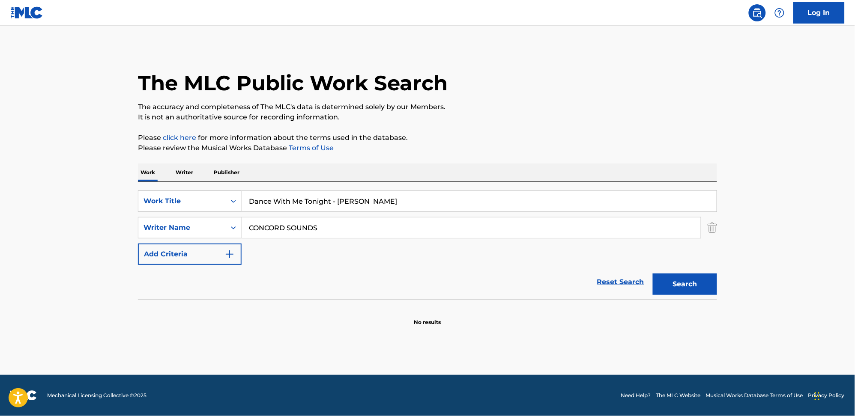
drag, startPoint x: 339, startPoint y: 202, endPoint x: 495, endPoint y: 206, distance: 156.0
click at [502, 206] on input "Dance With Me Tonight [PERSON_NAME]" at bounding box center [479, 201] width 475 height 21
drag, startPoint x: 341, startPoint y: 200, endPoint x: 332, endPoint y: 204, distance: 9.4
click at [332, 204] on input "Dance With Me Tonight" at bounding box center [479, 201] width 475 height 21
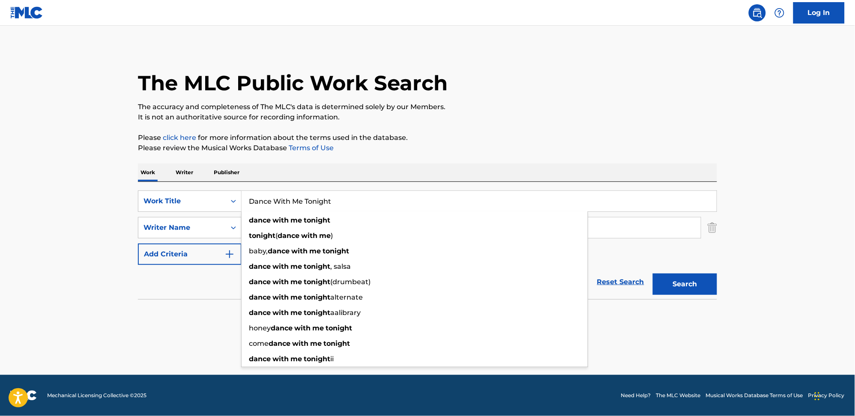
drag, startPoint x: 331, startPoint y: 204, endPoint x: 343, endPoint y: 202, distance: 12.6
click at [343, 202] on input "Dance With Me Tonight" at bounding box center [479, 201] width 475 height 21
type input "Dance With Me Tonight"
click at [509, 122] on p "It is not an authoritative source for recording information." at bounding box center [427, 117] width 579 height 10
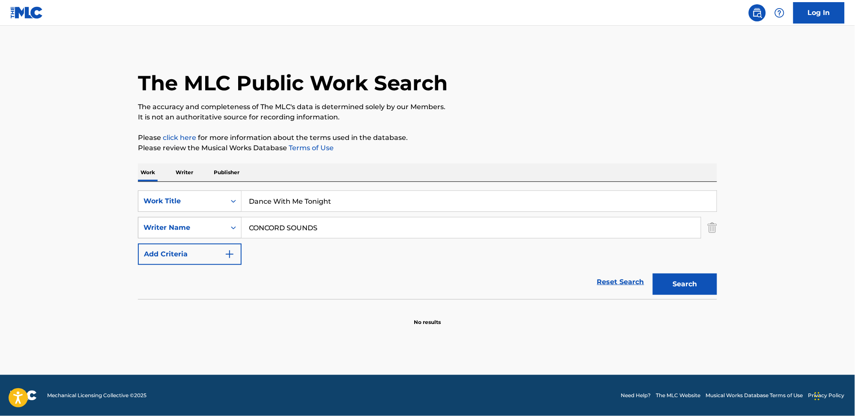
drag, startPoint x: 288, startPoint y: 229, endPoint x: 211, endPoint y: 228, distance: 77.1
click at [203, 229] on div "SearchWithCriteria18ec053b-7b10-4499-90ba-2f6f718979f8 Writer Name CONCORD SOUN…" at bounding box center [427, 227] width 579 height 21
paste input "Olly Murs"
type input "Olly Murs"
click at [680, 284] on button "Search" at bounding box center [685, 284] width 64 height 21
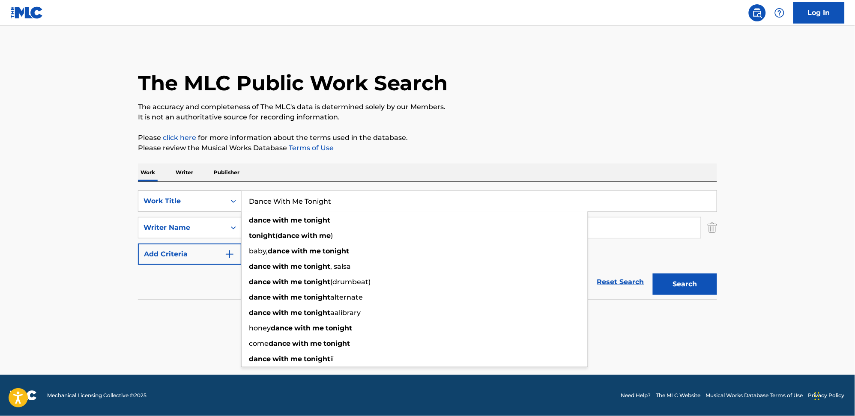
drag, startPoint x: 340, startPoint y: 205, endPoint x: 206, endPoint y: 208, distance: 134.5
click at [206, 208] on div "SearchWithCriteriada3067f4-eb4e-41d4-89f7-c1e01d9d3ce2 Work Title Dance With Me…" at bounding box center [427, 201] width 579 height 21
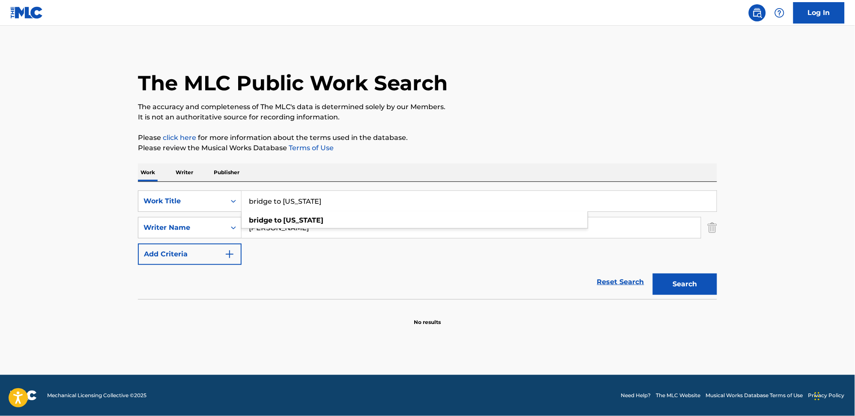
type input "bridge to hawaii"
type input "t"
click at [653, 274] on button "Search" at bounding box center [685, 284] width 64 height 21
drag, startPoint x: 269, startPoint y: 227, endPoint x: 206, endPoint y: 236, distance: 63.6
click at [167, 236] on div "SearchWithCriteria18ec053b-7b10-4499-90ba-2f6f718979f8 Writer Name bree mkcenna" at bounding box center [427, 227] width 579 height 21
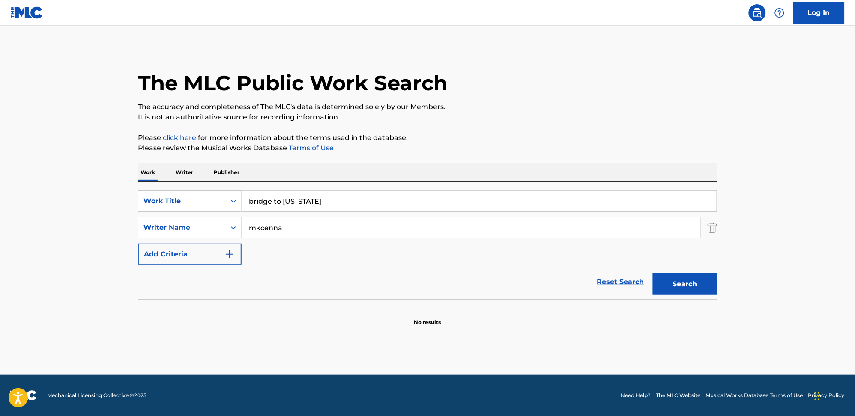
drag, startPoint x: 667, startPoint y: 289, endPoint x: 558, endPoint y: 287, distance: 108.8
click at [560, 288] on div "Reset Search Search" at bounding box center [427, 282] width 579 height 34
drag, startPoint x: 257, startPoint y: 233, endPoint x: 264, endPoint y: 230, distance: 8.1
click at [264, 230] on input "mkcenna" at bounding box center [471, 228] width 459 height 21
click at [265, 233] on input "nicole mckenna" at bounding box center [471, 228] width 459 height 21
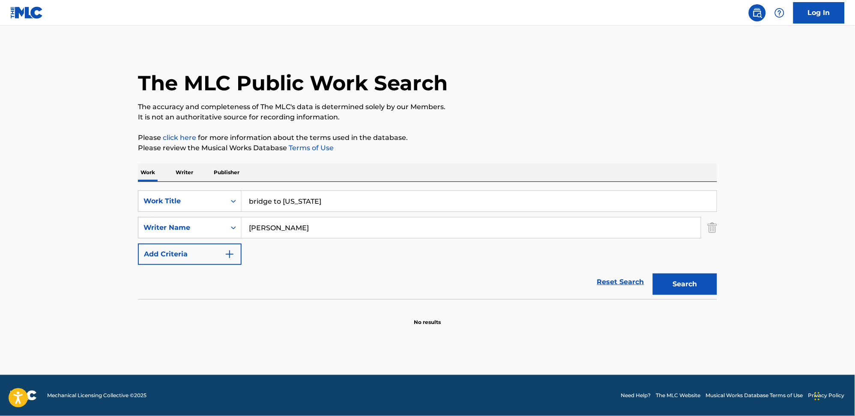
drag, startPoint x: 240, startPoint y: 237, endPoint x: 211, endPoint y: 240, distance: 28.9
click at [211, 240] on div "SearchWithCriteriada3067f4-eb4e-41d4-89f7-c1e01d9d3ce2 Work Title bridge to haw…" at bounding box center [427, 228] width 579 height 75
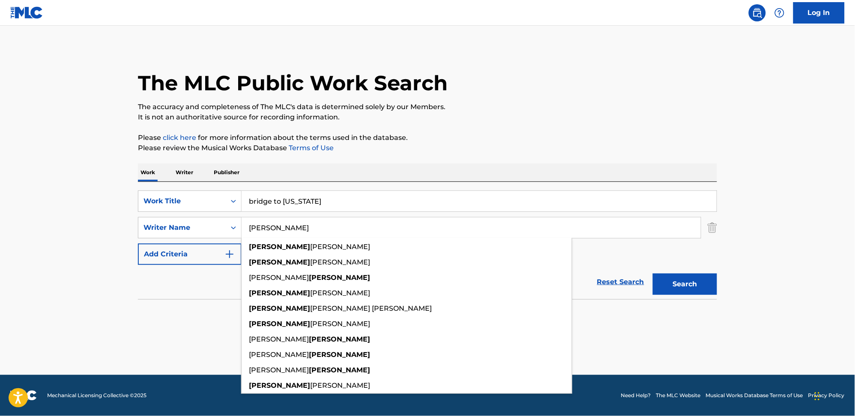
type input "mckenna"
click at [354, 147] on p "Please review the Musical Works Database Terms of Use" at bounding box center [427, 148] width 579 height 10
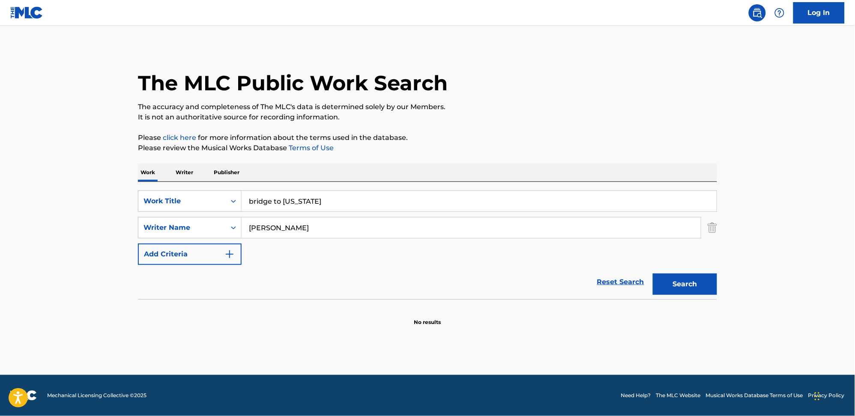
click at [698, 291] on button "Search" at bounding box center [685, 284] width 64 height 21
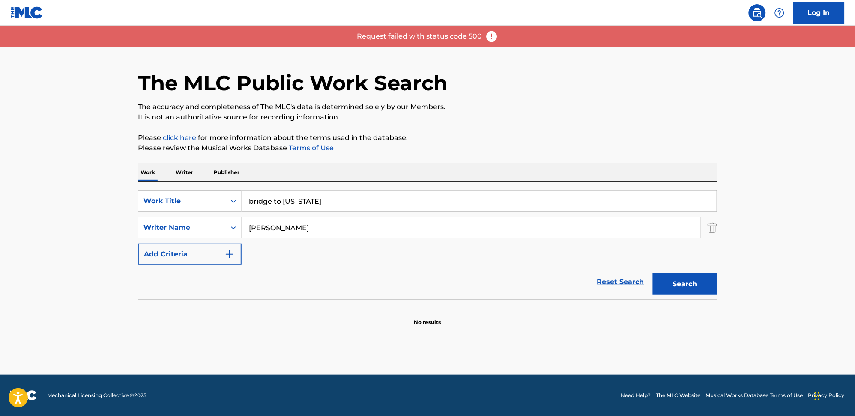
click at [691, 283] on button "Search" at bounding box center [685, 284] width 64 height 21
click at [691, 283] on div "Search" at bounding box center [683, 282] width 69 height 34
click at [691, 283] on button "Search" at bounding box center [685, 284] width 64 height 21
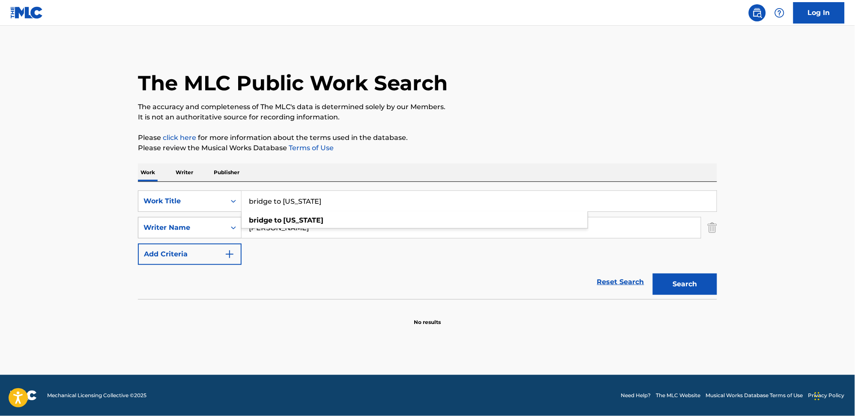
drag, startPoint x: 302, startPoint y: 200, endPoint x: 225, endPoint y: 217, distance: 79.2
click at [207, 208] on div "SearchWithCriteriada3067f4-eb4e-41d4-89f7-c1e01d9d3ce2 Work Title bridge to haw…" at bounding box center [427, 201] width 579 height 21
paste input "Oliver Stanley Murs"
type input "Oliver Stanley Murs"
drag, startPoint x: 305, startPoint y: 228, endPoint x: 201, endPoint y: 228, distance: 104.1
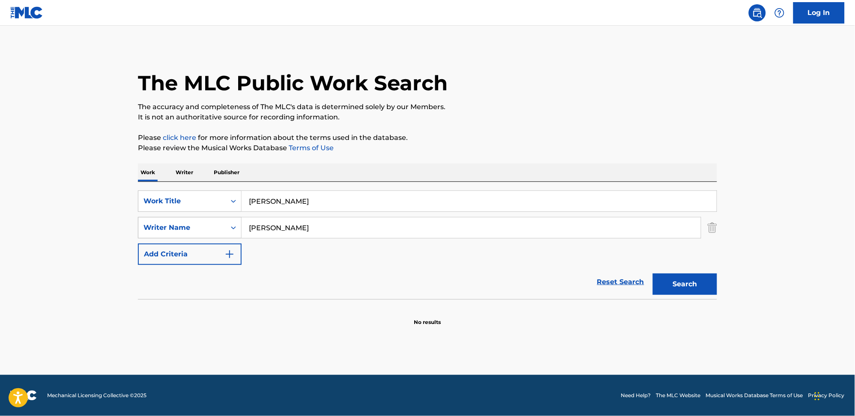
click at [201, 228] on div "SearchWithCriteria18ec053b-7b10-4499-90ba-2f6f718979f8 Writer Name mckenna" at bounding box center [427, 227] width 579 height 21
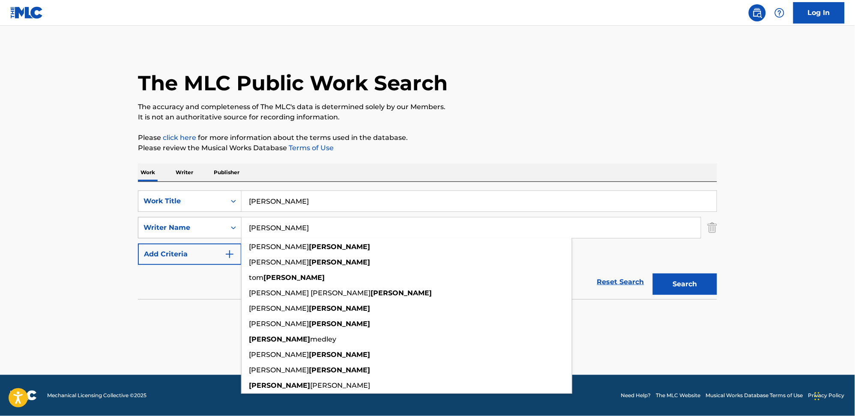
paste input "Oliver Stanley Murs"
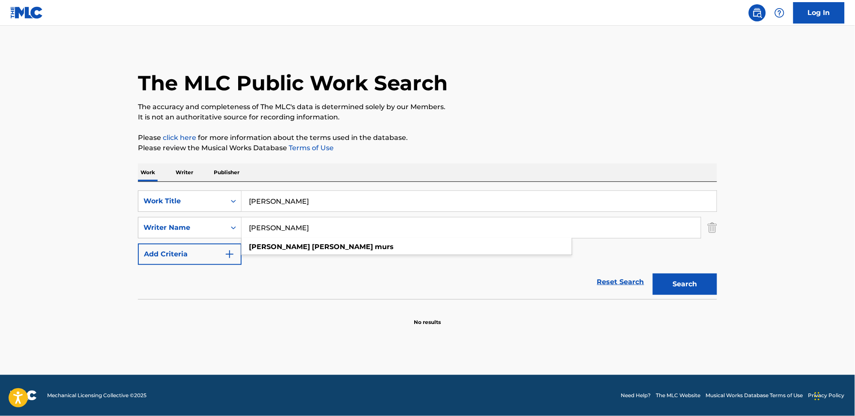
type input "Oliver Stanley Murs"
drag, startPoint x: 354, startPoint y: 194, endPoint x: 233, endPoint y: 200, distance: 120.5
click at [233, 200] on div "SearchWithCriteriada3067f4-eb4e-41d4-89f7-c1e01d9d3ce2 Work Title Oliver Stanle…" at bounding box center [427, 201] width 579 height 21
paste input "Dance With Me Tonight - Olly Murs"
drag, startPoint x: 334, startPoint y: 204, endPoint x: 595, endPoint y: 173, distance: 262.3
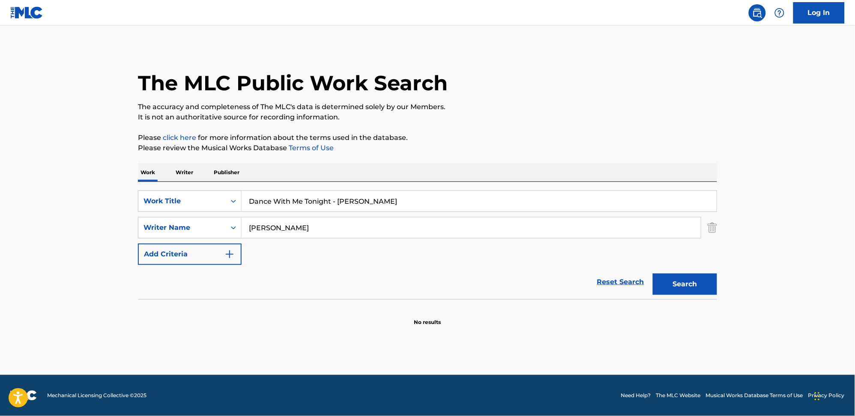
click at [587, 193] on input "Dance With Me Tonight - Olly Murs" at bounding box center [479, 201] width 475 height 21
type input "Dance With Me Tonight"
click at [579, 141] on p "Please click here for more information about the terms used in the database." at bounding box center [427, 138] width 579 height 10
click at [680, 282] on button "Search" at bounding box center [685, 284] width 64 height 21
click at [302, 234] on input "Oliver Stanley Murs" at bounding box center [471, 228] width 459 height 21
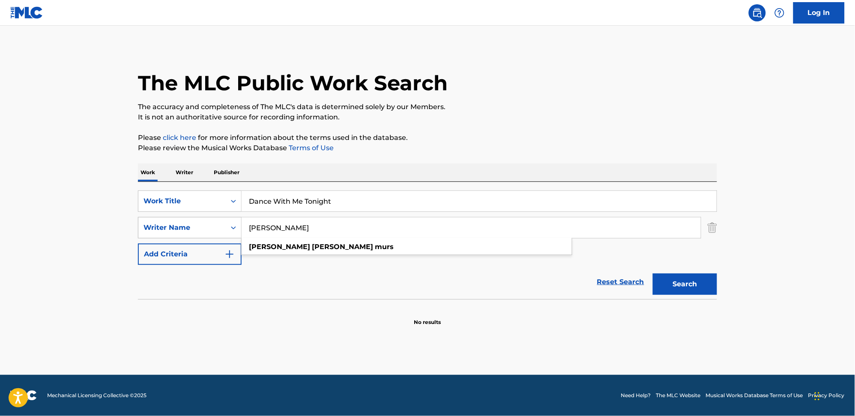
drag, startPoint x: 297, startPoint y: 227, endPoint x: 224, endPoint y: 220, distance: 73.2
click at [224, 220] on div "SearchWithCriteria18ec053b-7b10-4499-90ba-2f6f718979f8 Writer Name Oliver Stanl…" at bounding box center [427, 227] width 579 height 21
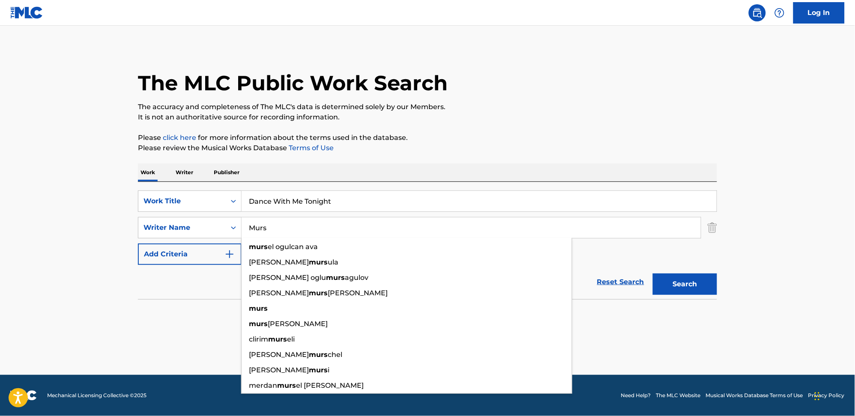
type input "Murs"
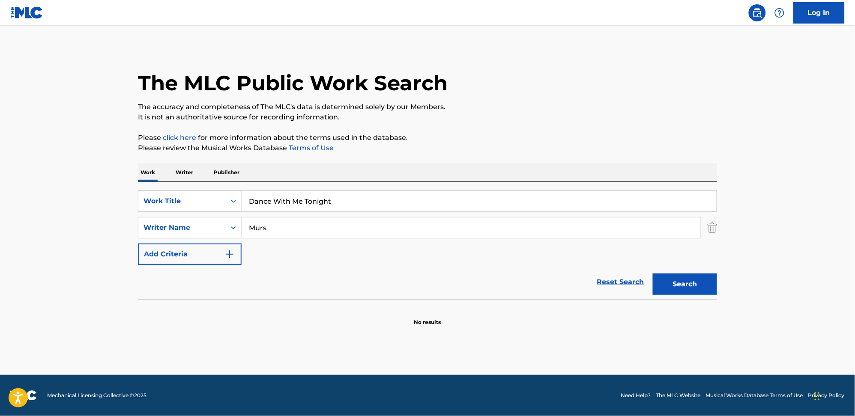
click at [700, 281] on button "Search" at bounding box center [685, 284] width 64 height 21
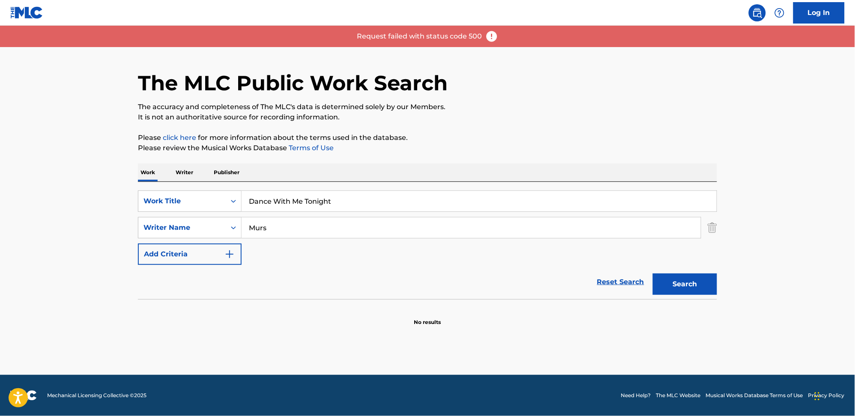
click at [700, 281] on button "Search" at bounding box center [685, 284] width 64 height 21
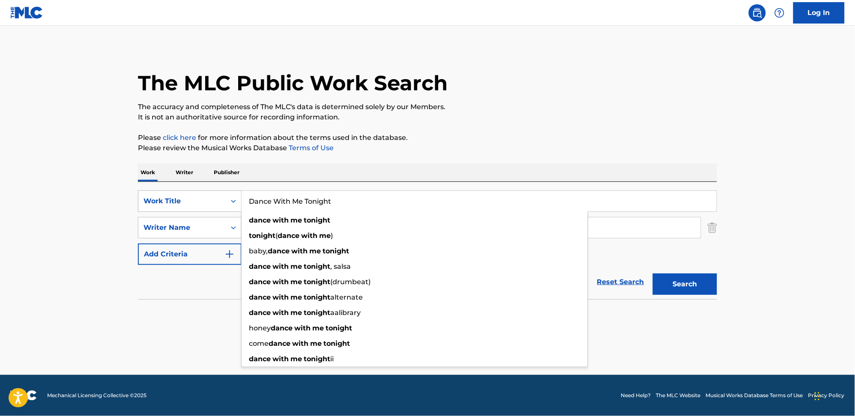
drag, startPoint x: 367, startPoint y: 207, endPoint x: 196, endPoint y: 204, distance: 170.9
click at [196, 204] on div "SearchWithCriteriada3067f4-eb4e-41d4-89f7-c1e01d9d3ce2 Work Title Dance With Me…" at bounding box center [427, 201] width 579 height 21
paste input "Break My Heart - Dua Lipa"
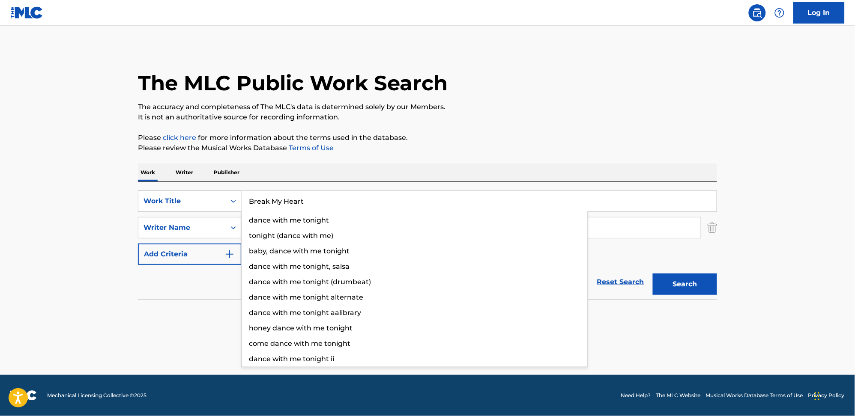
drag, startPoint x: 304, startPoint y: 197, endPoint x: 361, endPoint y: 206, distance: 57.6
click at [361, 206] on input "Break My Heart" at bounding box center [479, 201] width 475 height 21
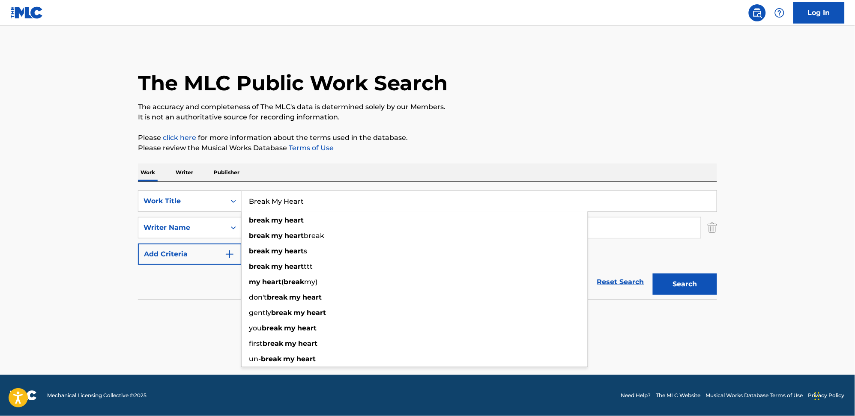
type input "Break My Heart"
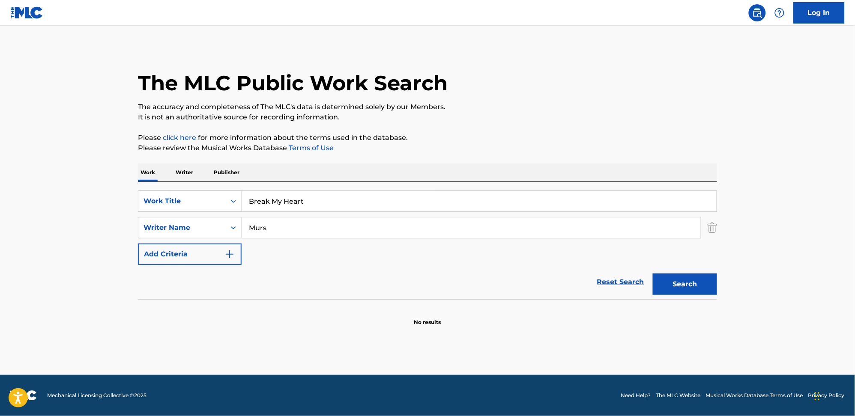
click at [459, 173] on div "Work Writer Publisher" at bounding box center [427, 173] width 579 height 18
paste input "Break My Heart - Dua Lipa"
drag, startPoint x: 280, startPoint y: 229, endPoint x: 217, endPoint y: 229, distance: 63.0
click at [217, 229] on div "SearchWithCriteria18ec053b-7b10-4499-90ba-2f6f718979f8 Writer Name Murs" at bounding box center [427, 227] width 579 height 21
click at [275, 230] on input "Break My Heart - Dua Lipa" at bounding box center [471, 228] width 459 height 21
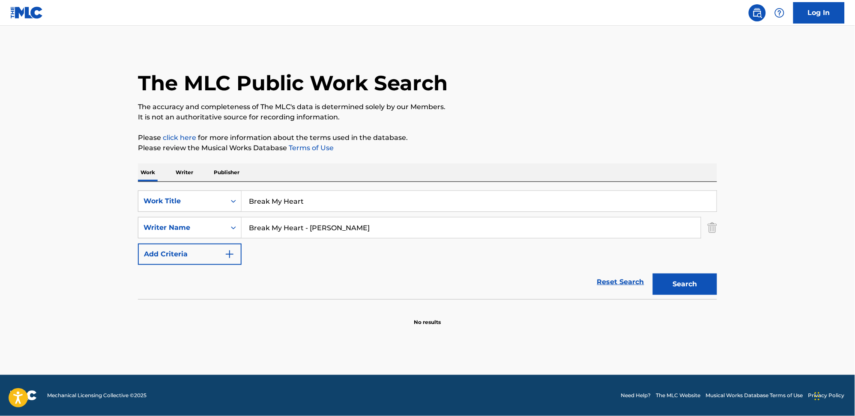
click at [304, 227] on input "Break My Heart - Dua Lipa" at bounding box center [471, 228] width 459 height 21
drag, startPoint x: 308, startPoint y: 227, endPoint x: 232, endPoint y: 237, distance: 76.5
click at [224, 236] on div "SearchWithCriteria18ec053b-7b10-4499-90ba-2f6f718979f8 Writer Name Dua Lipa" at bounding box center [427, 227] width 579 height 21
type input "Dua Lipa"
click at [715, 287] on button "Search" at bounding box center [685, 284] width 64 height 21
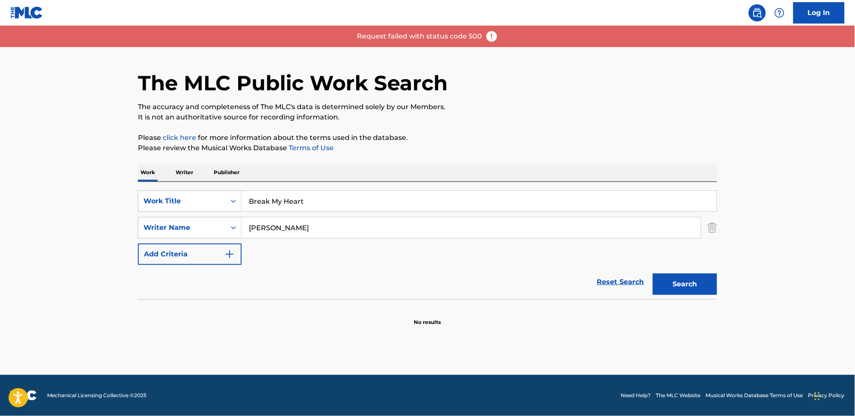
click at [826, 9] on link "Log In" at bounding box center [818, 12] width 51 height 21
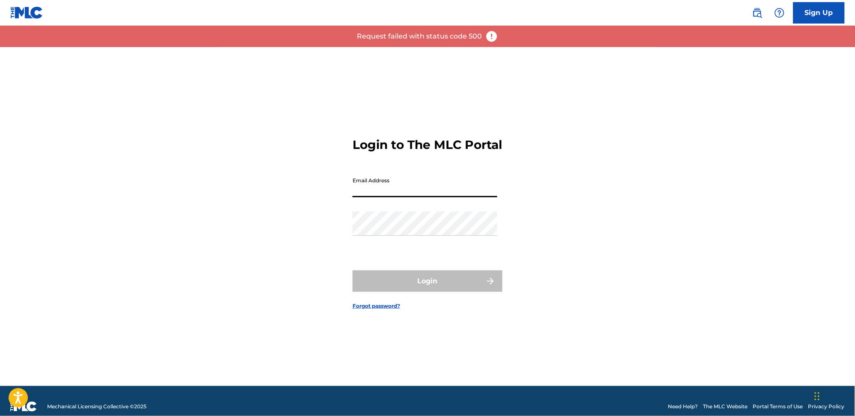
click at [407, 188] on input "Email Address" at bounding box center [425, 185] width 145 height 24
click at [406, 190] on input "Email Address" at bounding box center [425, 185] width 145 height 24
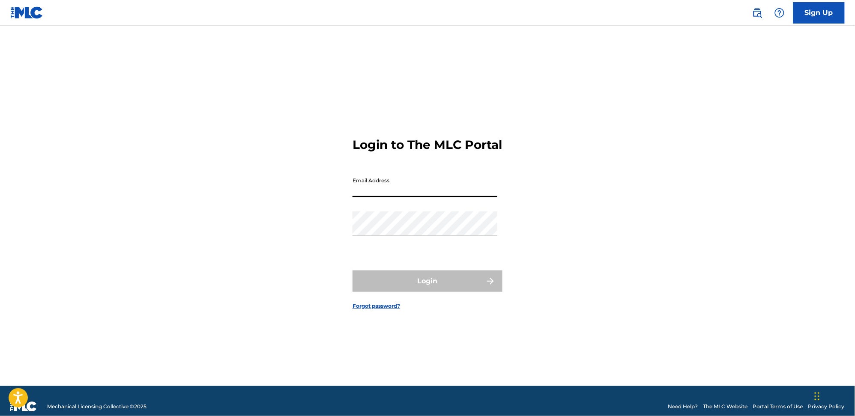
click at [399, 197] on input "Email Address" at bounding box center [425, 185] width 145 height 24
click at [398, 197] on input "Email Address" at bounding box center [425, 185] width 145 height 24
click at [378, 197] on input "Email Address" at bounding box center [425, 185] width 145 height 24
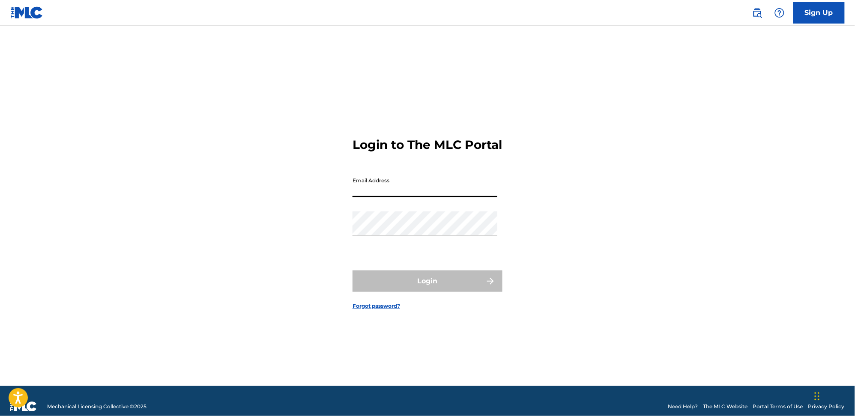
click at [363, 183] on input "Email Address" at bounding box center [425, 185] width 145 height 24
click at [461, 292] on div "Login" at bounding box center [428, 281] width 150 height 21
click at [818, 4] on link "Sign Up" at bounding box center [818, 12] width 51 height 21
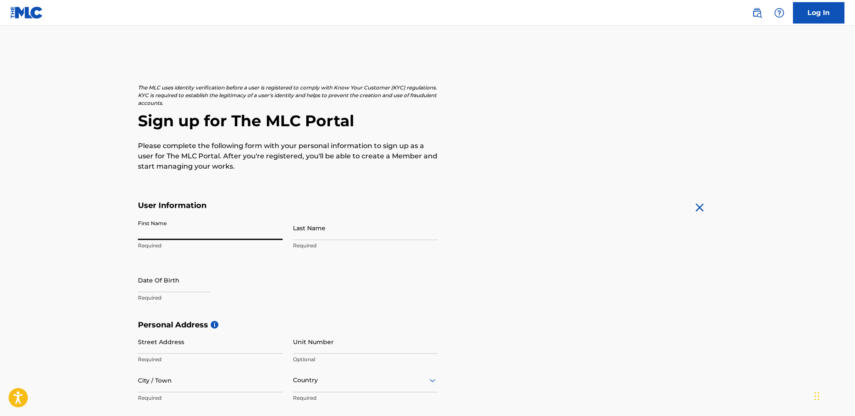
click at [187, 222] on input "First Name" at bounding box center [210, 228] width 145 height 24
type input "bree"
drag, startPoint x: 337, startPoint y: 234, endPoint x: 330, endPoint y: 243, distance: 11.4
click at [337, 233] on input "Last Name" at bounding box center [365, 228] width 145 height 24
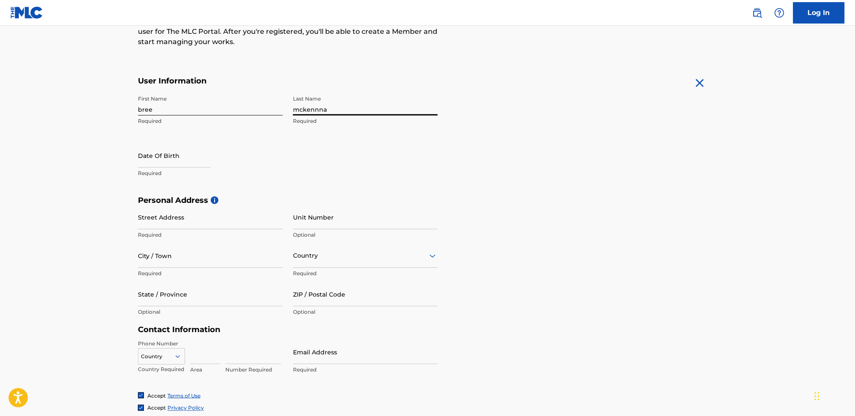
scroll to position [253, 0]
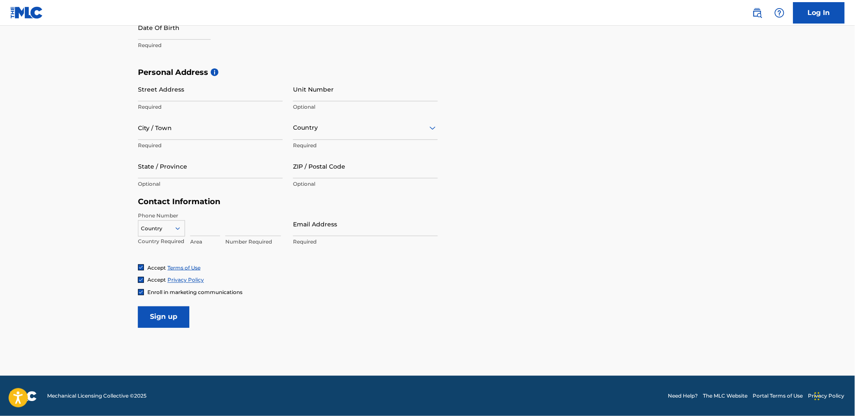
type input "mckennna"
click at [214, 79] on input "Street Address" at bounding box center [210, 89] width 145 height 24
type input "1833 s horton"
type input "seattle"
type input "wa"
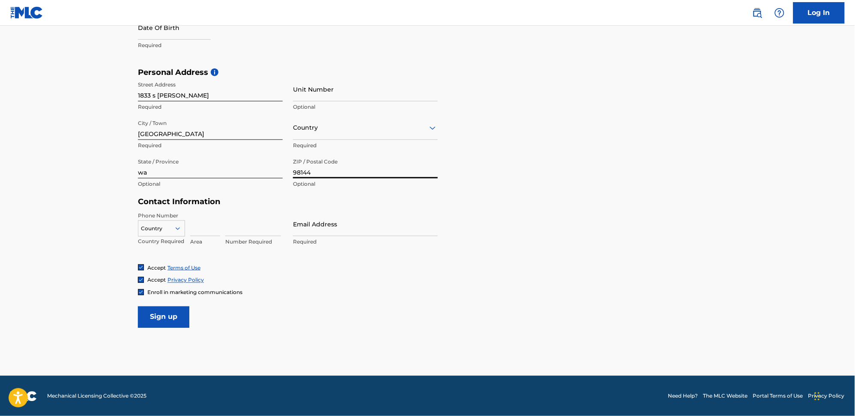
type input "98144"
click at [311, 232] on input "Email Address" at bounding box center [365, 224] width 145 height 24
type input "[PERSON_NAME][EMAIL_ADDRESS][PERSON_NAME][DOMAIN_NAME]"
click at [139, 290] on img at bounding box center [140, 292] width 5 height 5
click at [161, 321] on input "Sign up" at bounding box center [163, 317] width 51 height 21
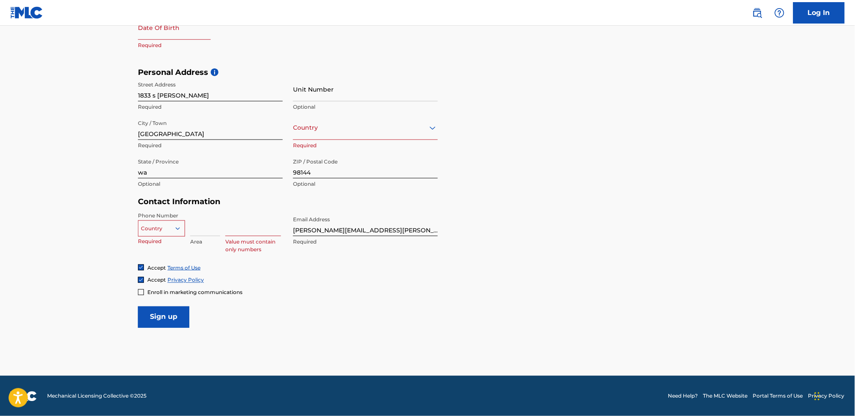
click at [163, 233] on div "Country" at bounding box center [161, 227] width 47 height 13
click at [158, 245] on div "US, [GEOGRAPHIC_DATA] +1" at bounding box center [161, 249] width 46 height 33
click at [171, 319] on input "Sign up" at bounding box center [163, 317] width 51 height 21
click at [168, 229] on div at bounding box center [161, 228] width 46 height 9
click at [227, 227] on input at bounding box center [253, 224] width 56 height 24
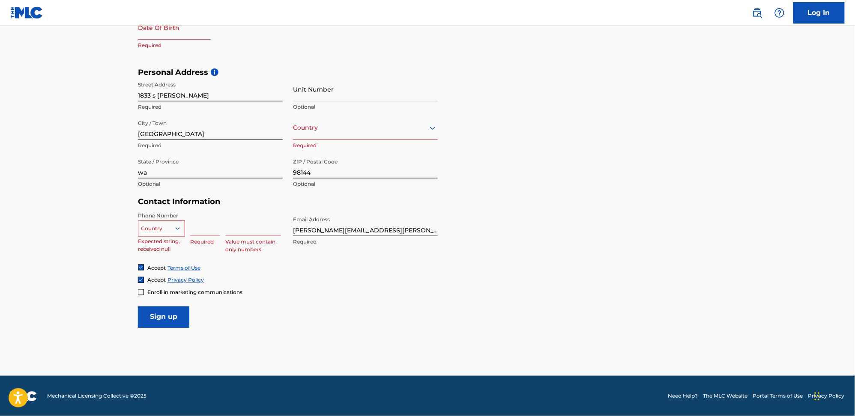
click at [199, 227] on input at bounding box center [205, 224] width 30 height 24
type input "USA"
drag, startPoint x: 223, startPoint y: 229, endPoint x: 194, endPoint y: 224, distance: 29.9
click at [194, 224] on div "Country Expected string, received null USA Value must contain only numbers Valu…" at bounding box center [210, 231] width 145 height 39
click at [202, 218] on input "USA" at bounding box center [205, 224] width 30 height 24
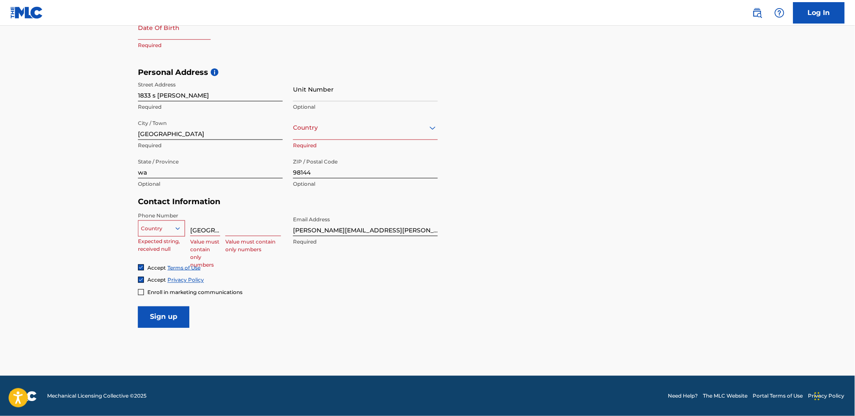
drag, startPoint x: 202, startPoint y: 216, endPoint x: 183, endPoint y: 217, distance: 19.3
click at [183, 217] on div "Country Expected string, received null USA Value must contain only numbers Valu…" at bounding box center [210, 231] width 145 height 39
click at [162, 224] on div at bounding box center [161, 228] width 46 height 9
click at [165, 243] on div "US, [GEOGRAPHIC_DATA] +1" at bounding box center [161, 249] width 46 height 33
click at [165, 312] on input "Sign up" at bounding box center [163, 317] width 51 height 21
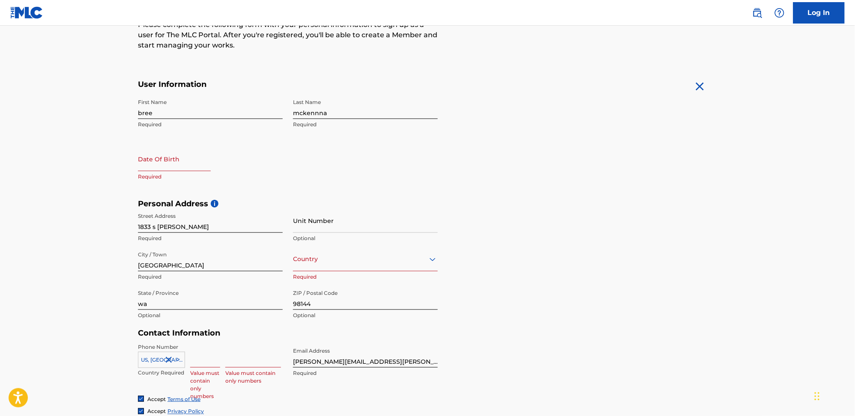
scroll to position [24, 0]
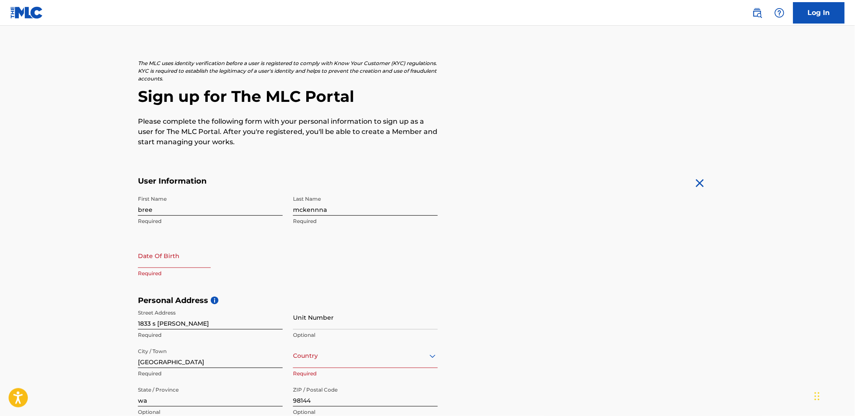
click at [147, 259] on input "text" at bounding box center [174, 256] width 73 height 24
select select "8"
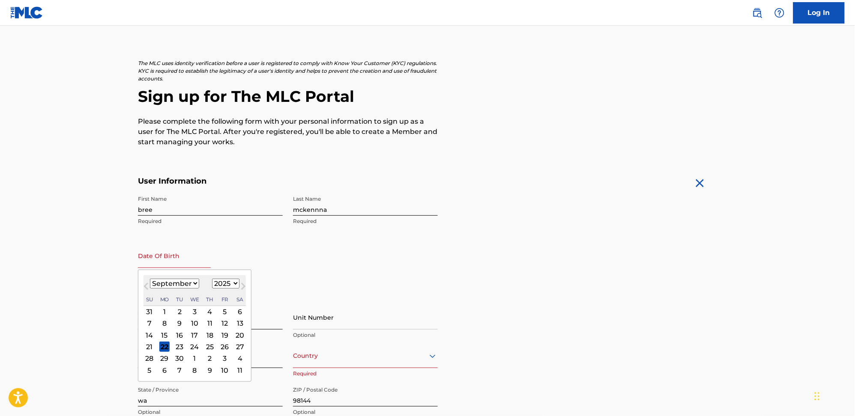
click at [239, 280] on select "1899 1900 1901 1902 1903 1904 1905 1906 1907 1908 1909 1910 1911 1912 1913 1914…" at bounding box center [225, 284] width 27 height 10
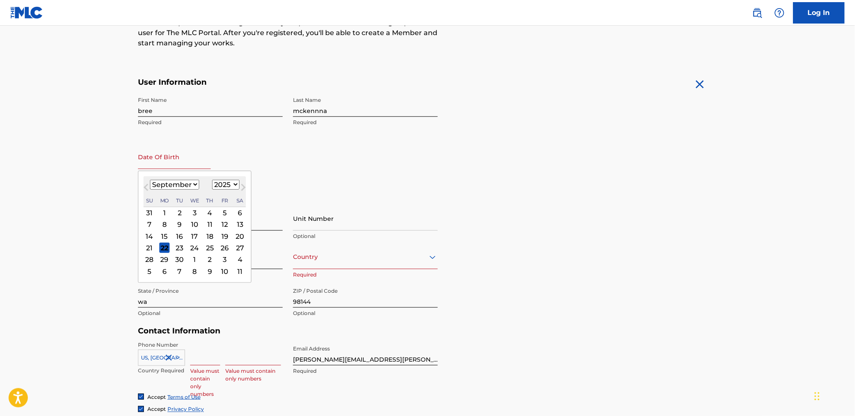
scroll to position [196, 0]
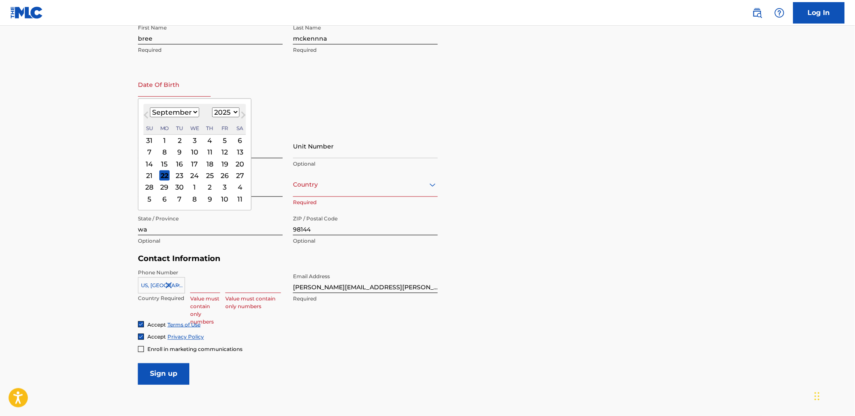
click at [233, 106] on div "September 2025 January February March April May June July August September Octo…" at bounding box center [195, 119] width 102 height 31
click at [233, 109] on select "1899 1900 1901 1902 1903 1904 1905 1906 1907 1908 1909 1910 1911 1912 1913 1914…" at bounding box center [225, 113] width 27 height 10
select select "1983"
click at [212, 108] on select "1899 1900 1901 1902 1903 1904 1905 1906 1907 1908 1909 1910 1911 1912 1913 1914…" at bounding box center [225, 113] width 27 height 10
click at [194, 109] on select "January February March April May June July August September October November De…" at bounding box center [174, 113] width 49 height 10
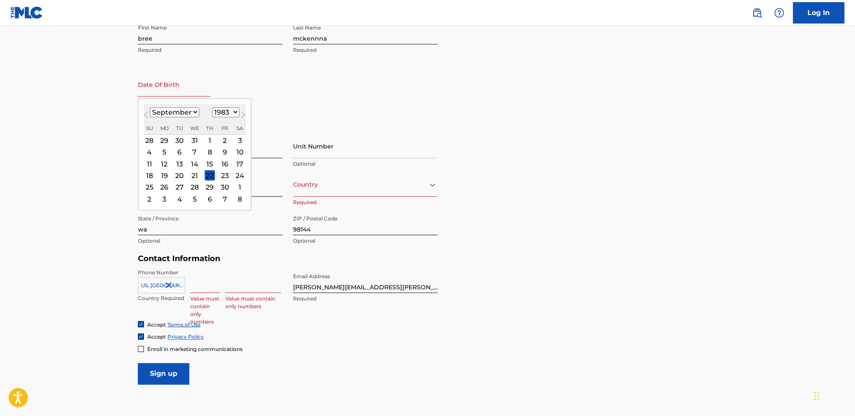
click at [208, 124] on div "Th" at bounding box center [210, 128] width 10 height 10
click at [245, 117] on button "Next Month" at bounding box center [243, 117] width 14 height 14
select select "9"
click at [165, 173] on div "17" at bounding box center [164, 175] width 10 height 10
type input "October 17 1983"
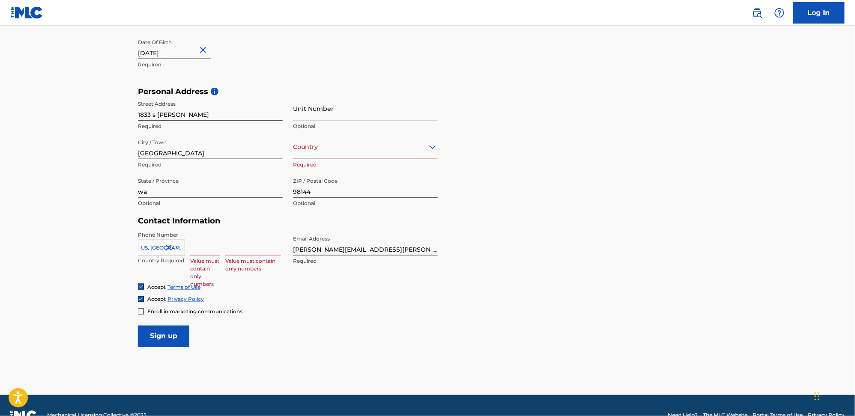
scroll to position [253, 0]
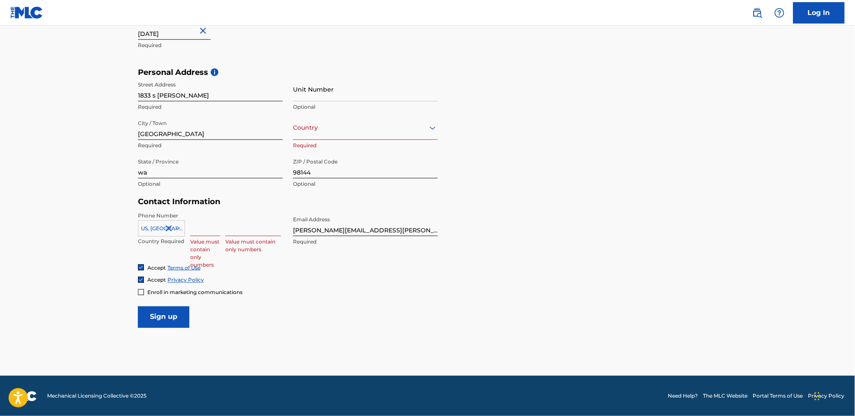
click at [161, 316] on input "Sign up" at bounding box center [163, 317] width 51 height 21
click at [219, 229] on input at bounding box center [205, 224] width 30 height 24
type input "1"
click at [250, 228] on input at bounding box center [253, 224] width 56 height 24
click at [160, 312] on input "Sign up" at bounding box center [163, 317] width 51 height 21
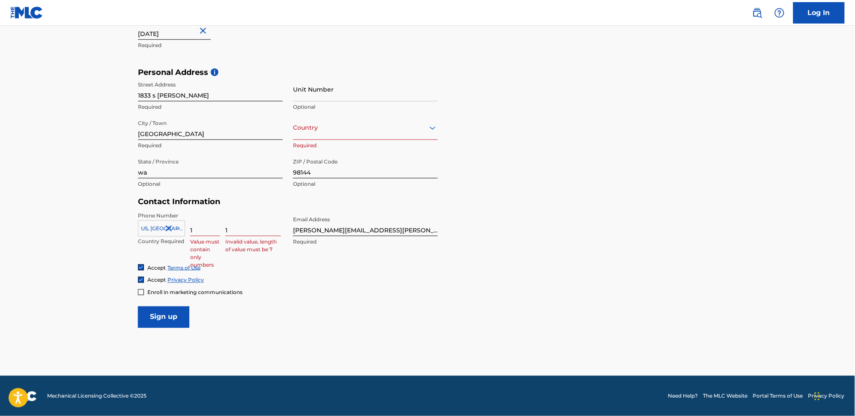
click at [168, 318] on input "Sign up" at bounding box center [163, 317] width 51 height 21
drag, startPoint x: 245, startPoint y: 237, endPoint x: 235, endPoint y: 235, distance: 10.1
click at [236, 235] on div "1 Invalid value, length of value must be 7" at bounding box center [253, 231] width 56 height 39
click at [237, 229] on input "1" at bounding box center [253, 224] width 56 height 24
type input "11111111"
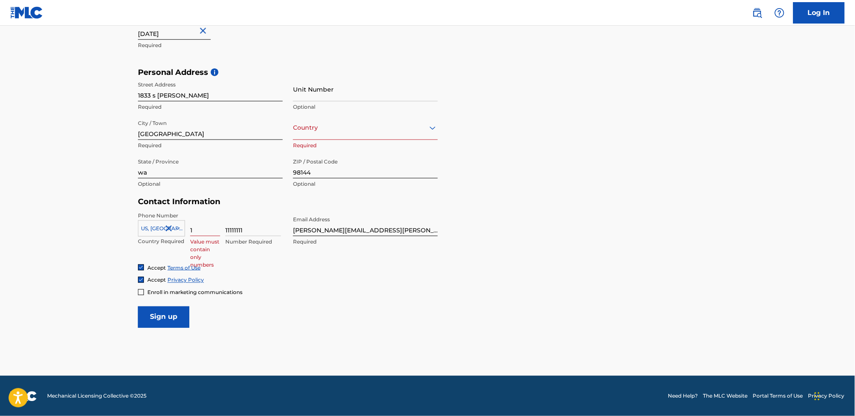
click at [209, 232] on input "1" at bounding box center [205, 224] width 30 height 24
type input "111111111"
drag, startPoint x: 213, startPoint y: 224, endPoint x: 139, endPoint y: 224, distance: 74.5
click at [140, 224] on div "US, CA +1 Country Required 111111111 Value must contain only numbers 11111111 I…" at bounding box center [210, 231] width 145 height 39
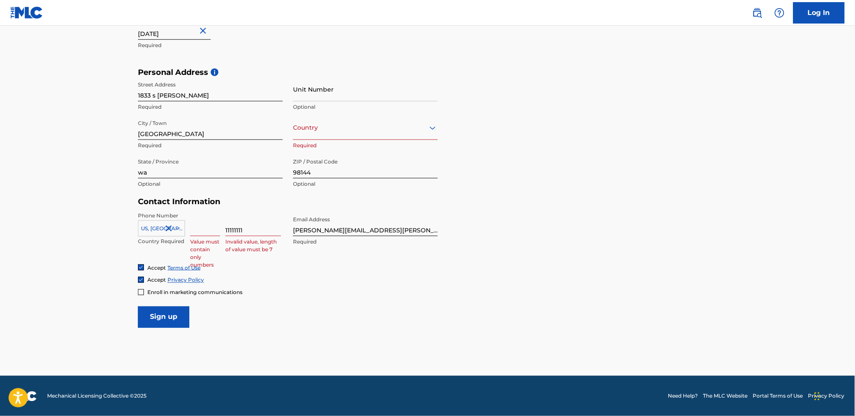
type input "1111111111111111111111111111111111"
click at [153, 320] on input "Sign up" at bounding box center [163, 317] width 51 height 21
drag, startPoint x: 250, startPoint y: 225, endPoint x: 184, endPoint y: 225, distance: 66.4
click at [184, 225] on div "US, CA +1 Country Required 1111111111111111111111111111111111 Value must contai…" at bounding box center [210, 231] width 145 height 39
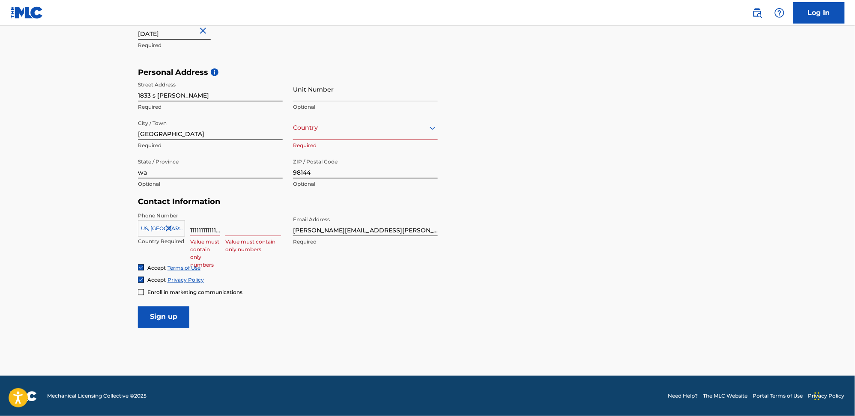
click at [206, 225] on input "1111111111111111111111111111111111" at bounding box center [205, 224] width 30 height 24
click at [205, 225] on input "1111111111111111111111111111111111" at bounding box center [205, 224] width 30 height 24
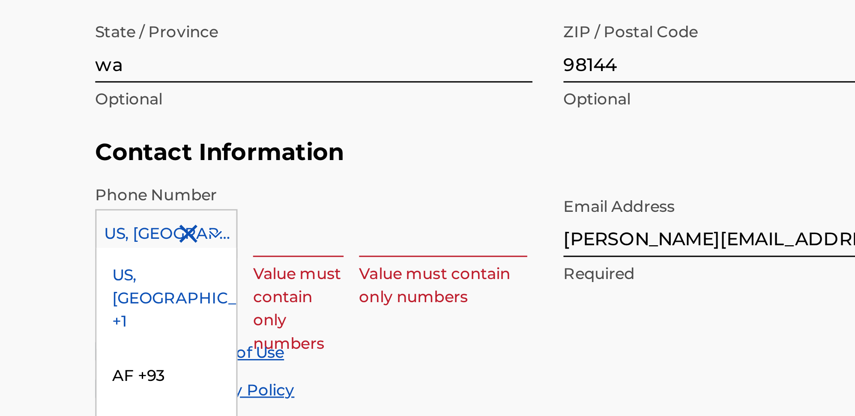
click at [177, 227] on icon at bounding box center [178, 229] width 8 height 8
click at [160, 243] on div "US, [GEOGRAPHIC_DATA] +1" at bounding box center [161, 249] width 46 height 33
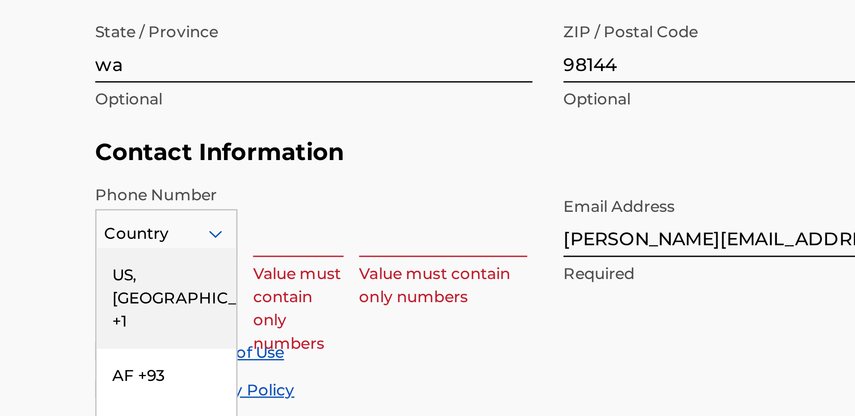
click at [172, 227] on div at bounding box center [161, 228] width 46 height 9
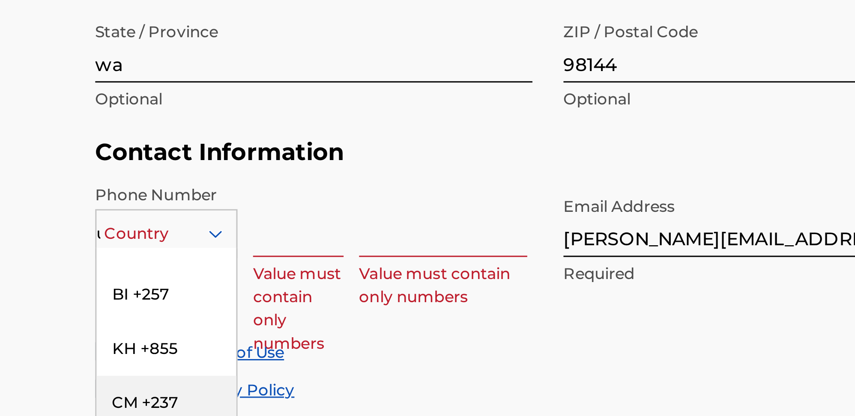
scroll to position [105, 0]
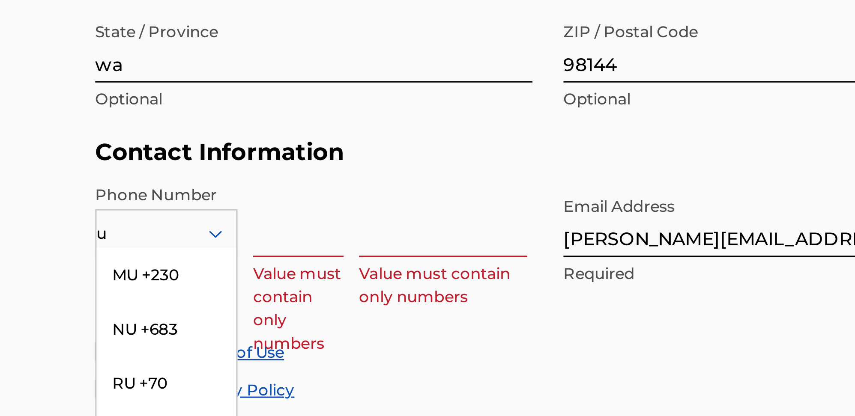
type input "us"
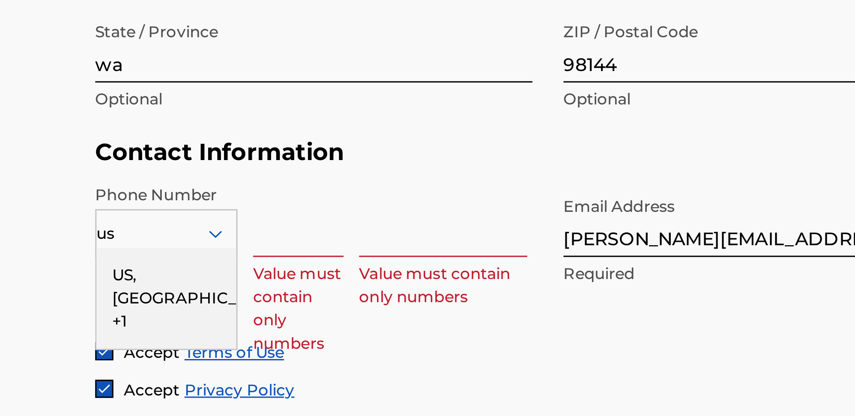
click at [169, 245] on div "US, [GEOGRAPHIC_DATA] +1" at bounding box center [161, 249] width 46 height 33
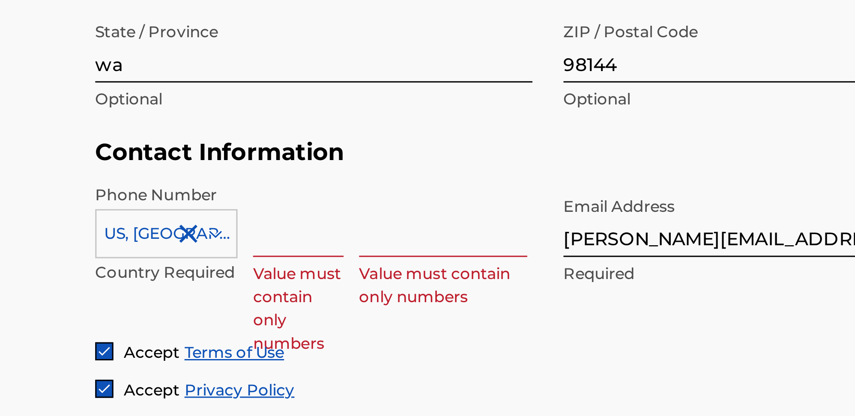
click at [216, 234] on input at bounding box center [205, 224] width 30 height 24
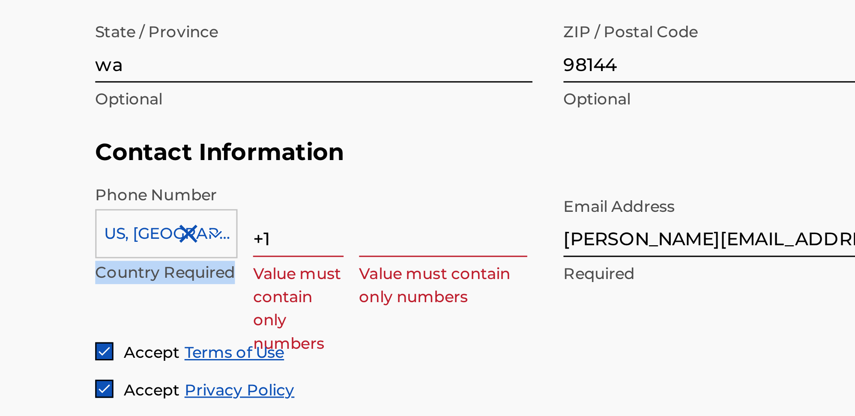
drag, startPoint x: 221, startPoint y: 231, endPoint x: 184, endPoint y: 229, distance: 36.9
click at [184, 229] on div "US, CA +1 Country Required +1 Value must contain only numbers Value must contai…" at bounding box center [210, 231] width 145 height 39
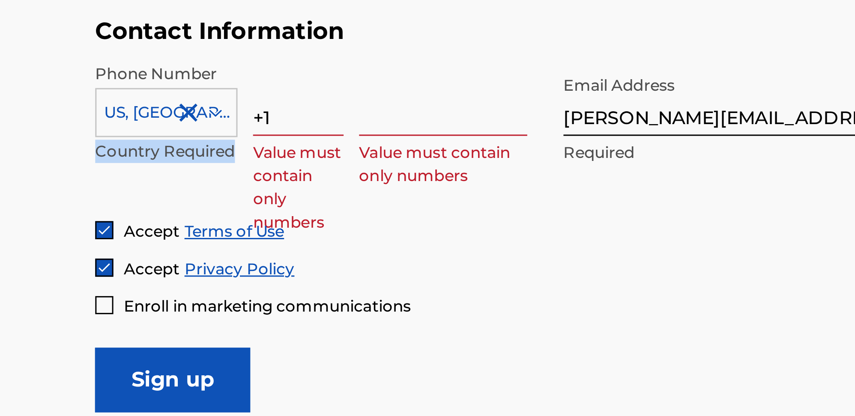
scroll to position [253, 0]
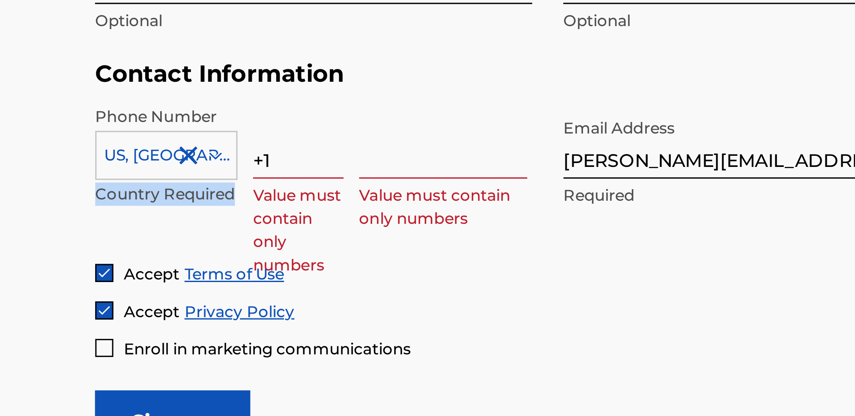
click at [201, 230] on input "+1" at bounding box center [205, 224] width 30 height 24
click at [206, 221] on input "+1" at bounding box center [205, 224] width 30 height 24
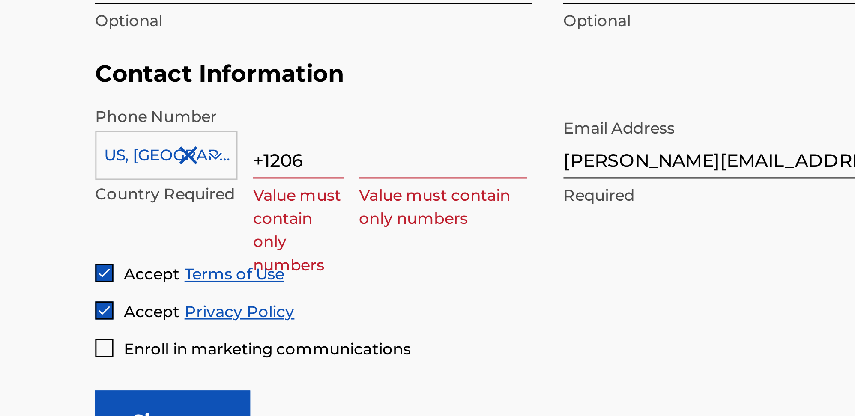
type input "+1206"
click at [275, 229] on input at bounding box center [253, 224] width 56 height 24
type input "5555555"
drag, startPoint x: 163, startPoint y: 309, endPoint x: 165, endPoint y: 188, distance: 120.8
click at [163, 309] on input "Sign up" at bounding box center [163, 317] width 51 height 21
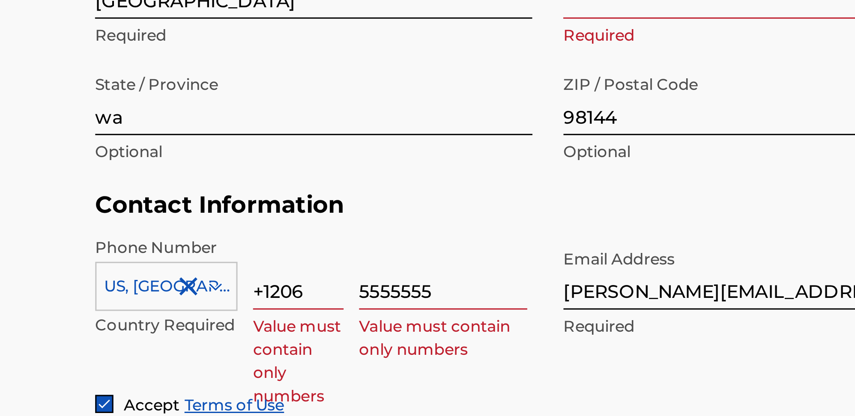
scroll to position [252, 0]
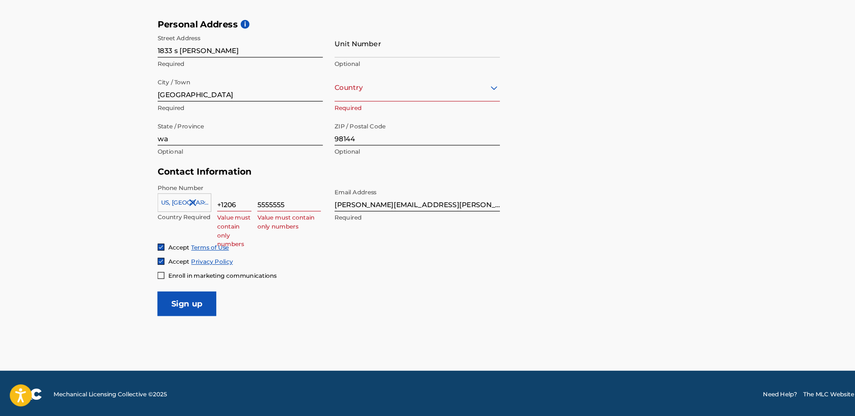
click at [334, 131] on div at bounding box center [365, 128] width 145 height 11
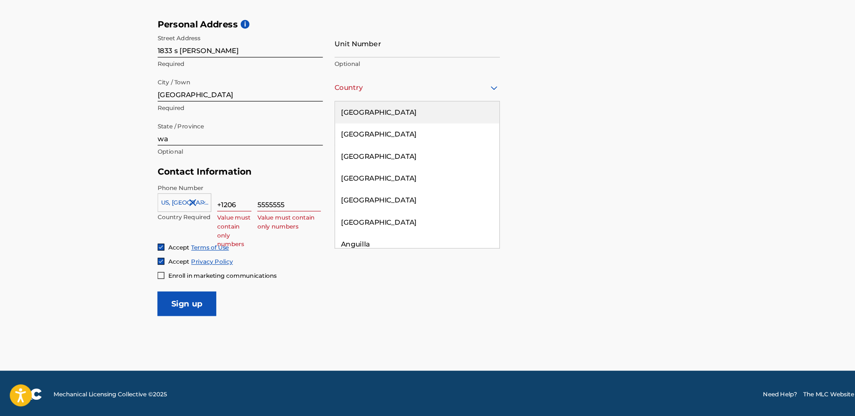
click at [337, 153] on div "United States" at bounding box center [365, 150] width 144 height 19
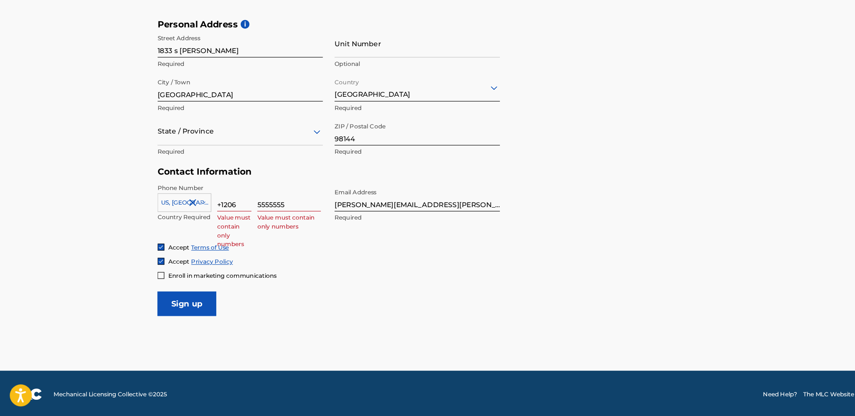
click at [164, 311] on input "Sign up" at bounding box center [163, 317] width 51 height 21
click at [169, 173] on div "State / Province" at bounding box center [210, 167] width 145 height 24
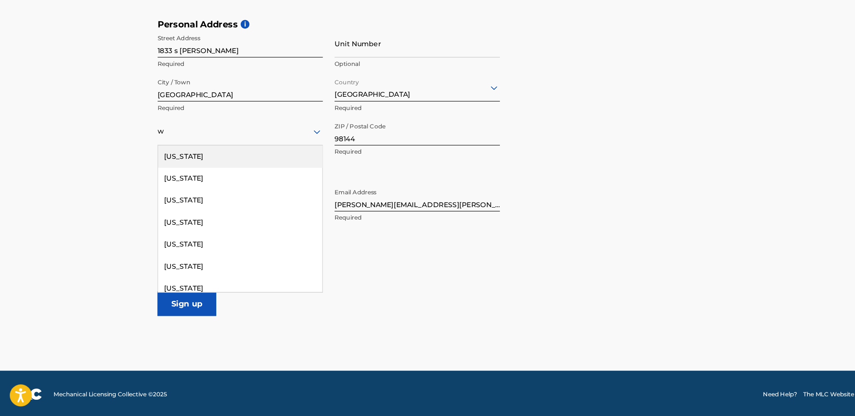
type input "wa"
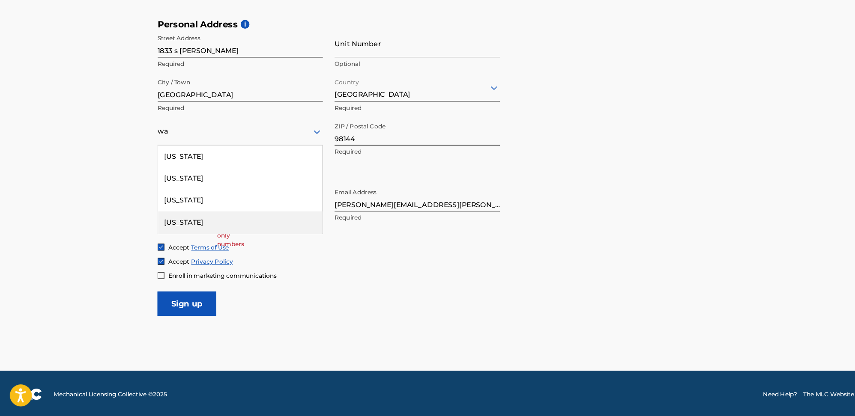
click at [170, 242] on div "Washington" at bounding box center [210, 246] width 144 height 19
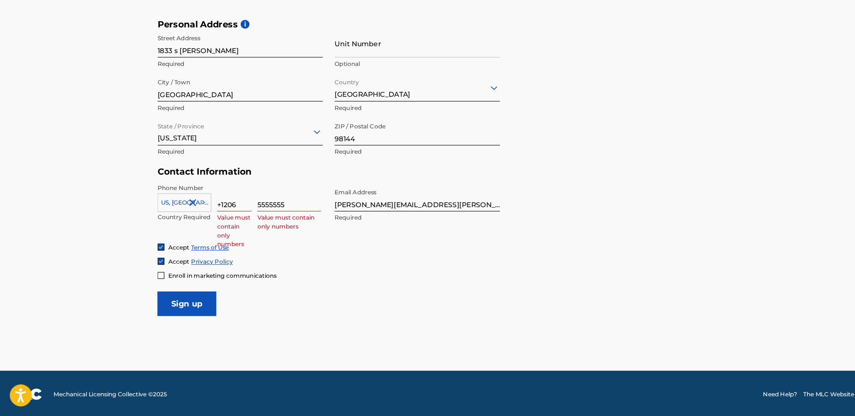
click at [167, 318] on input "Sign up" at bounding box center [163, 317] width 51 height 21
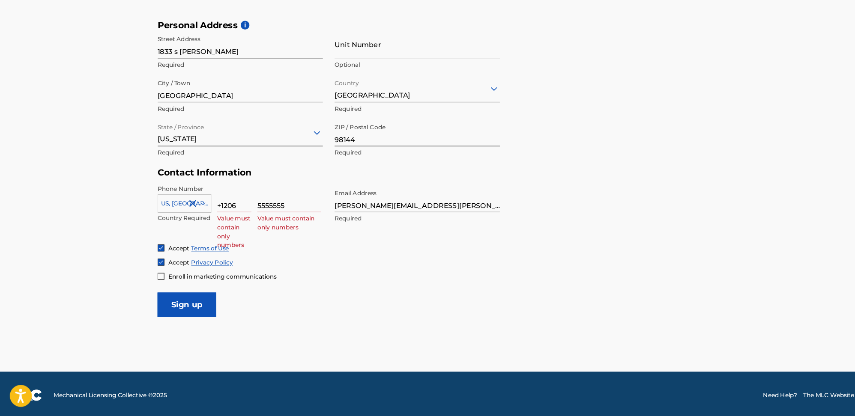
drag, startPoint x: 254, startPoint y: 231, endPoint x: 203, endPoint y: 233, distance: 50.1
click at [203, 233] on div "US, CA +1 Country Required +1206 Value must contain only numbers 5555555 Value …" at bounding box center [210, 232] width 145 height 39
type input "3104301"
drag, startPoint x: 196, startPoint y: 236, endPoint x: 189, endPoint y: 233, distance: 7.3
click at [189, 233] on div "US, CA +1 Country Required +1206 Value must contain only numbers 3104301 Number…" at bounding box center [210, 232] width 145 height 39
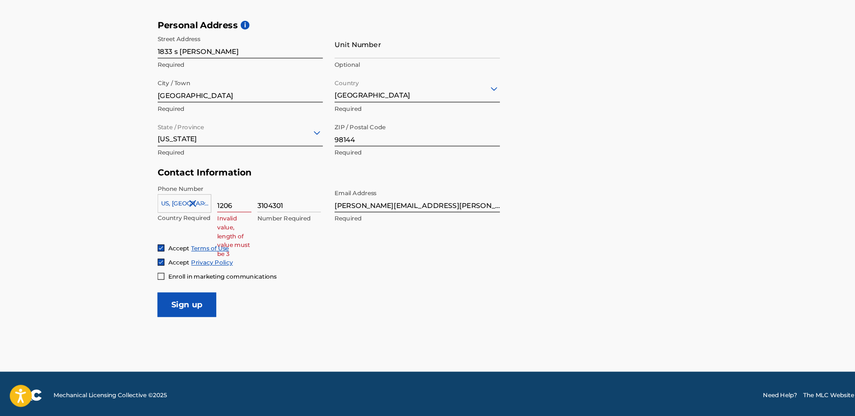
click at [193, 226] on input "1206" at bounding box center [205, 225] width 30 height 24
type input "206"
click at [148, 320] on input "Sign up" at bounding box center [163, 318] width 51 height 21
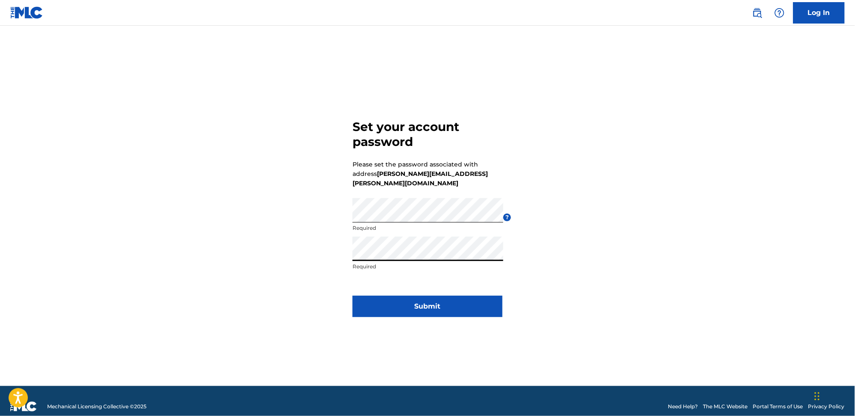
click button "Submit" at bounding box center [428, 306] width 150 height 21
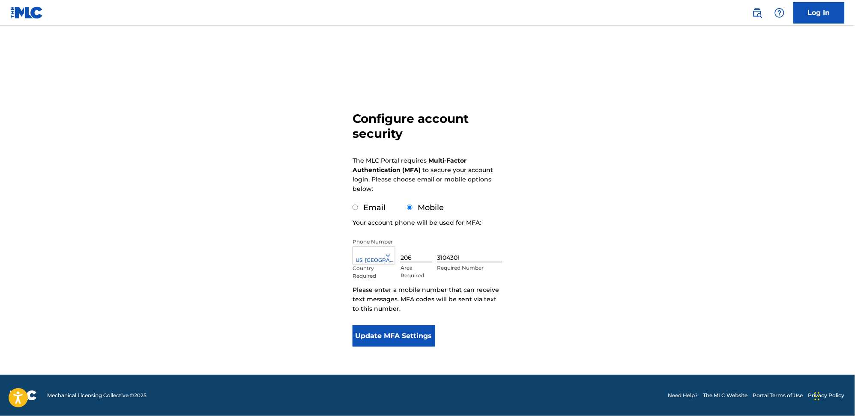
click at [362, 207] on div "Email" at bounding box center [369, 208] width 33 height 12
click at [393, 338] on button "Update MFA Settings" at bounding box center [394, 336] width 83 height 21
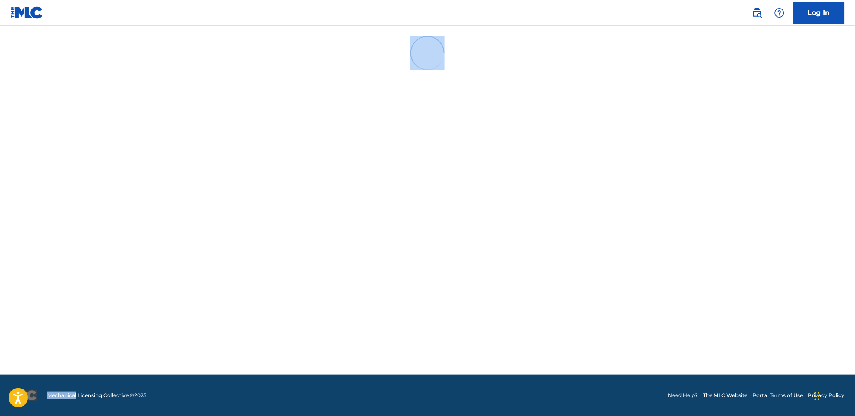
click at [395, 336] on main at bounding box center [427, 201] width 855 height 350
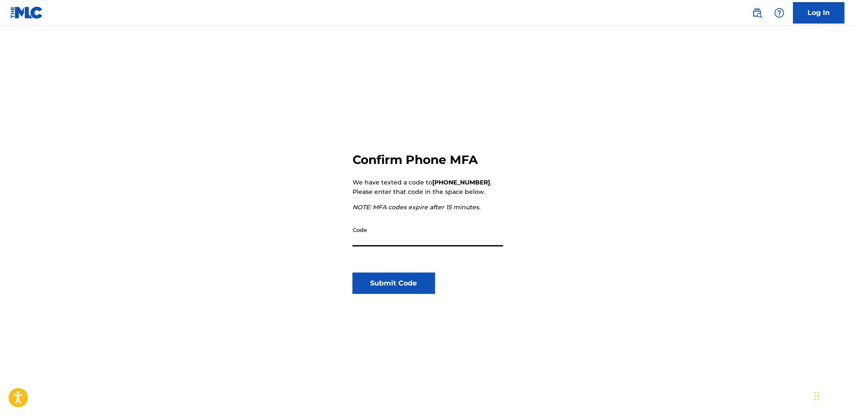
click at [408, 236] on input "Code" at bounding box center [428, 234] width 151 height 24
click at [386, 240] on input "05" at bounding box center [428, 234] width 151 height 24
type input "058542"
click at [391, 280] on button "Submit Code" at bounding box center [394, 283] width 83 height 21
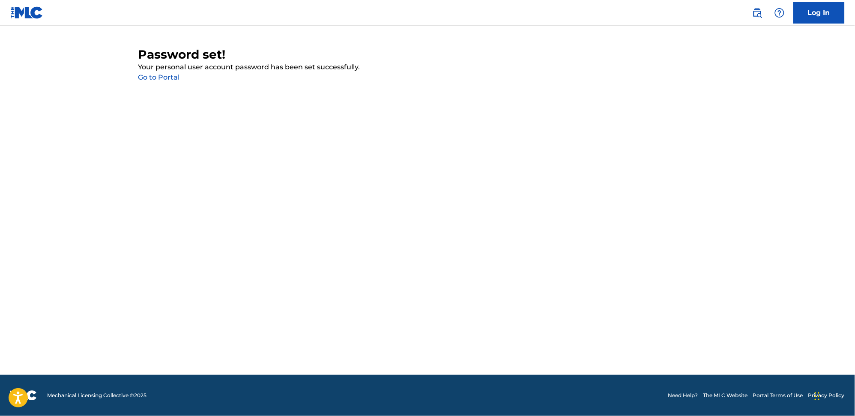
click at [154, 78] on link "Go to Portal" at bounding box center [159, 77] width 42 height 8
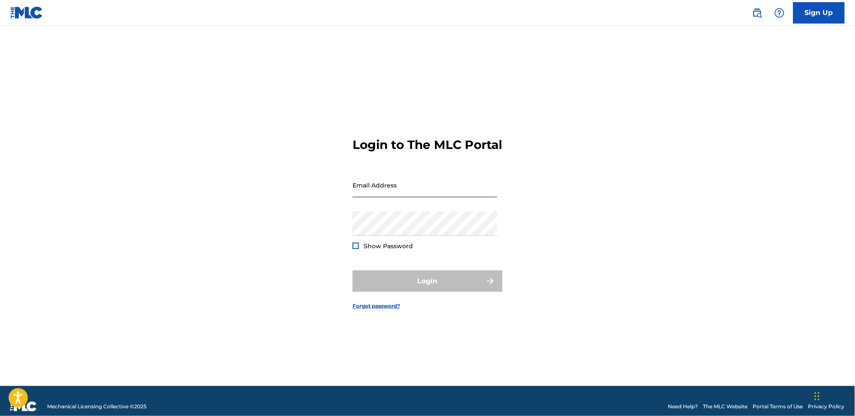
click at [394, 196] on input "Email Address" at bounding box center [425, 185] width 145 height 24
type input "[PERSON_NAME][EMAIL_ADDRESS][PERSON_NAME][DOMAIN_NAME]"
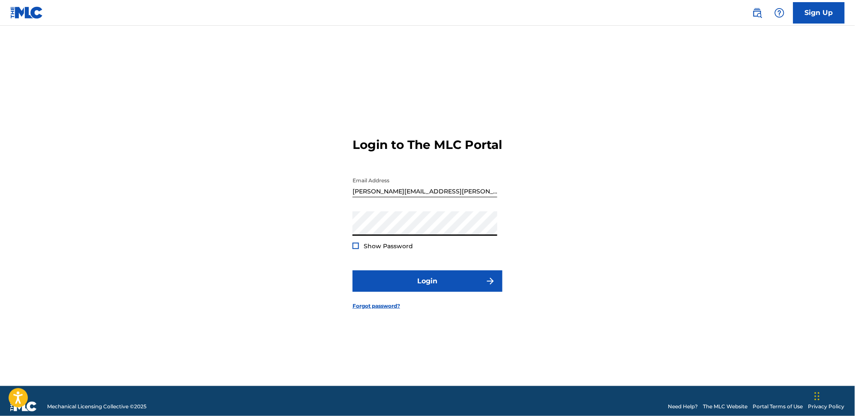
click at [353, 271] on button "Login" at bounding box center [428, 281] width 150 height 21
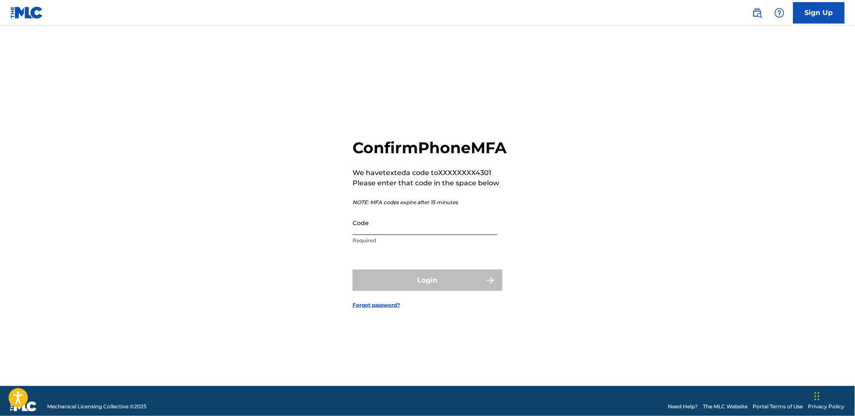
click at [395, 233] on input "Code" at bounding box center [425, 223] width 145 height 24
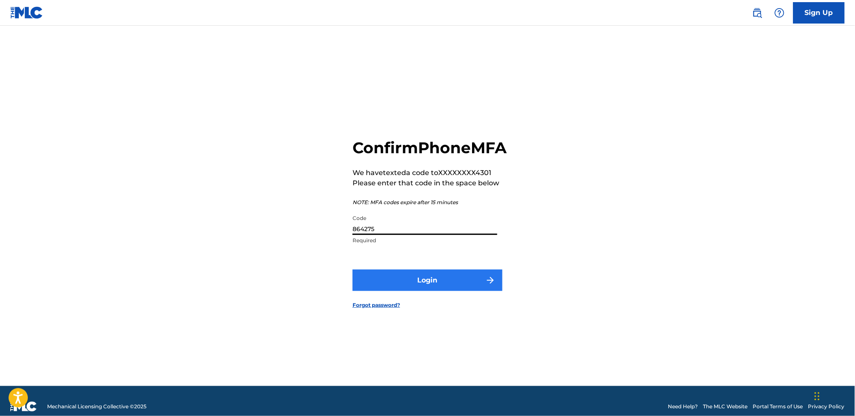
type input "864275"
click at [436, 289] on button "Login" at bounding box center [428, 280] width 150 height 21
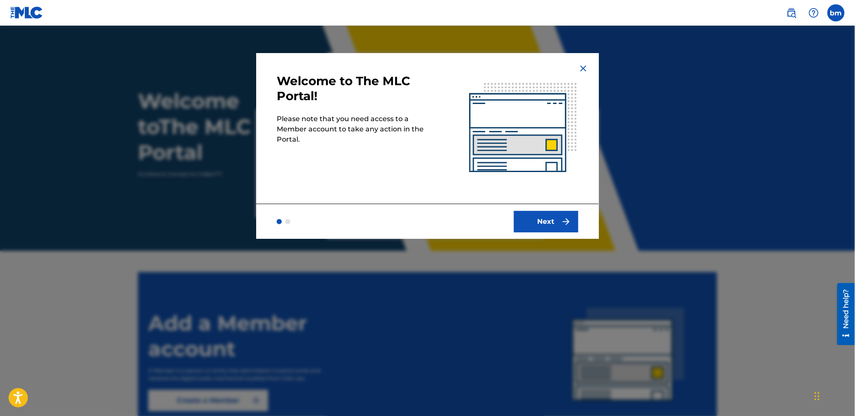
click at [580, 67] on img at bounding box center [583, 68] width 10 height 10
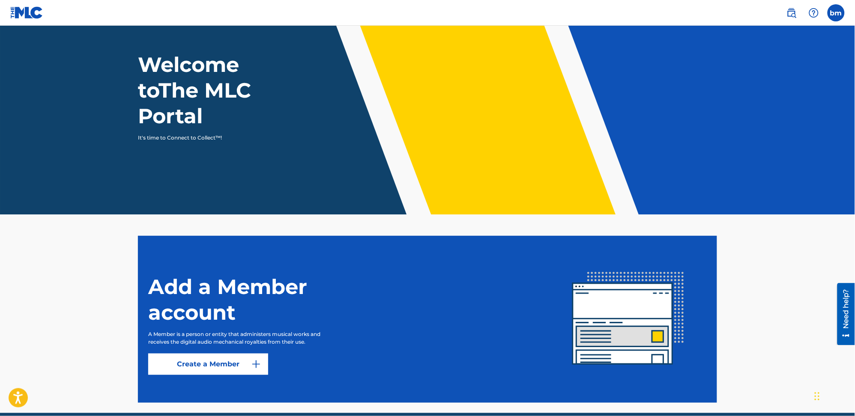
scroll to position [74, 0]
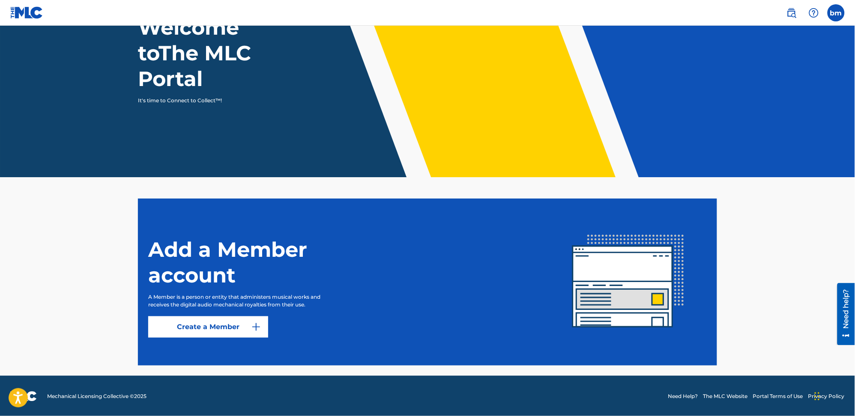
click at [176, 58] on h1 "Welcome to The MLC Portal" at bounding box center [218, 53] width 160 height 77
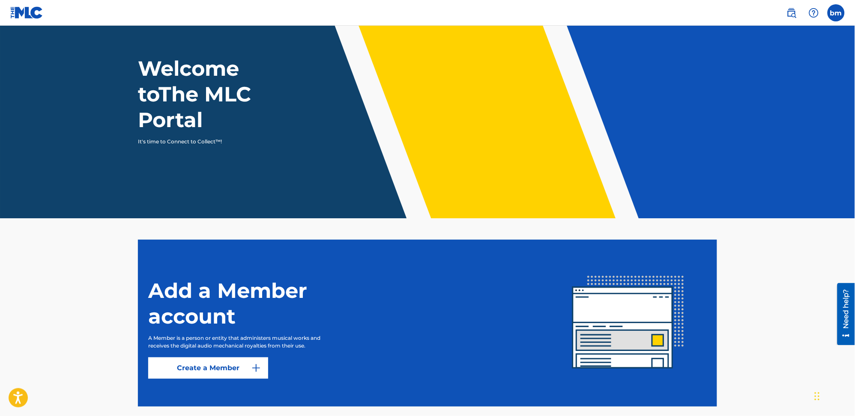
scroll to position [0, 0]
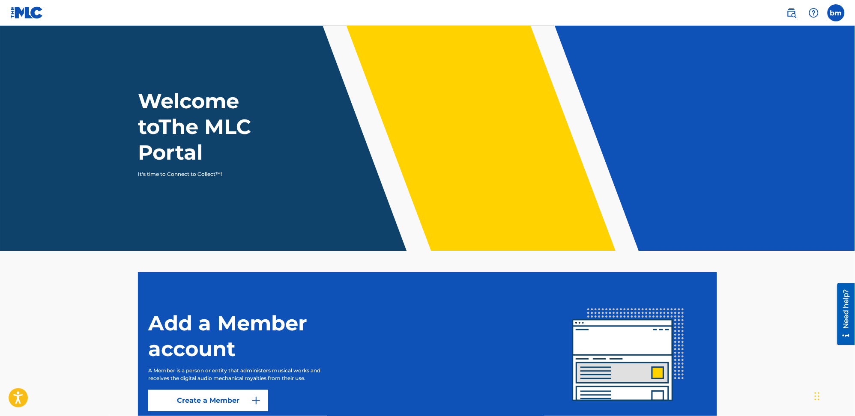
drag, startPoint x: 180, startPoint y: 107, endPoint x: 134, endPoint y: 89, distance: 49.6
click at [181, 107] on h1 "Welcome to The MLC Portal" at bounding box center [218, 126] width 160 height 77
click at [23, 8] on img at bounding box center [26, 12] width 33 height 12
click at [29, 11] on img at bounding box center [26, 12] width 33 height 12
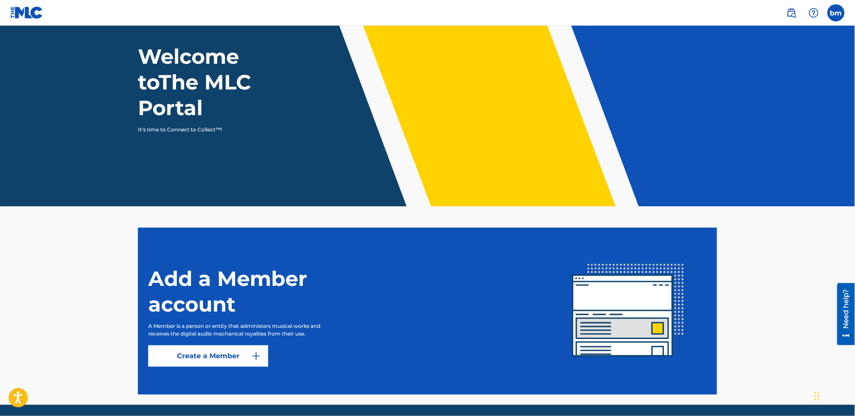
scroll to position [74, 0]
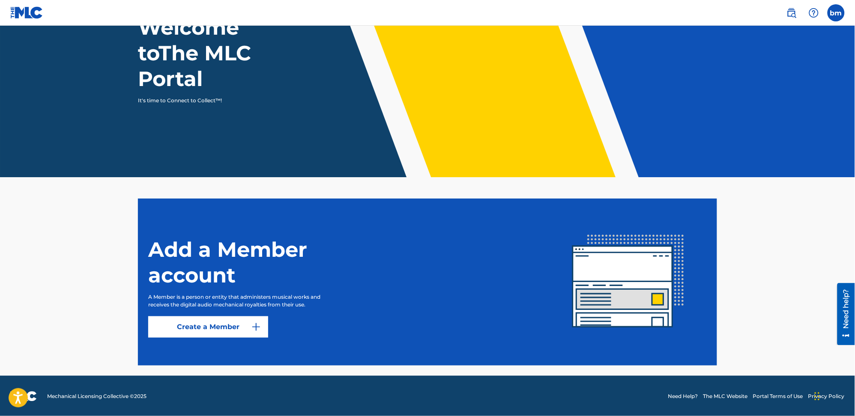
click at [658, 287] on img at bounding box center [628, 282] width 157 height 157
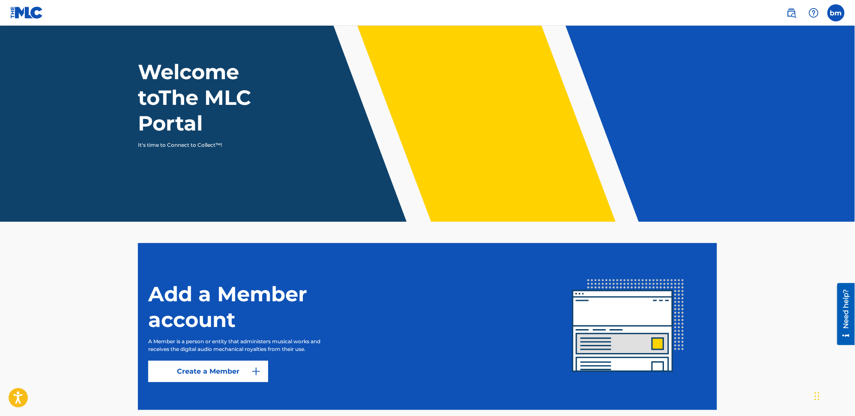
scroll to position [0, 0]
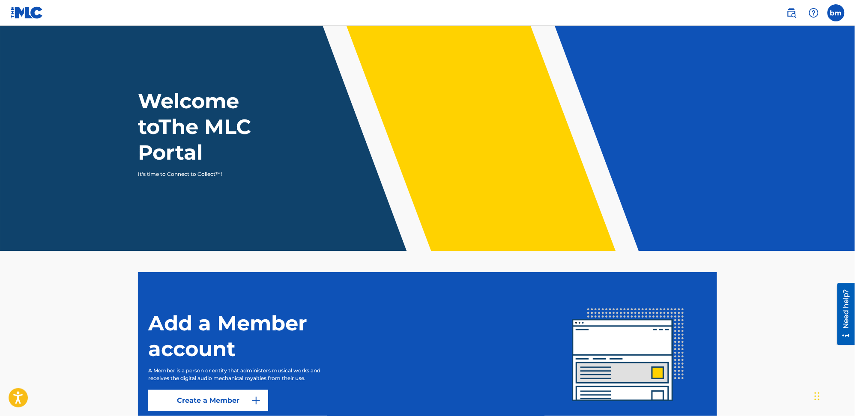
click at [165, 114] on h1 "Welcome to The MLC Portal" at bounding box center [218, 126] width 160 height 77
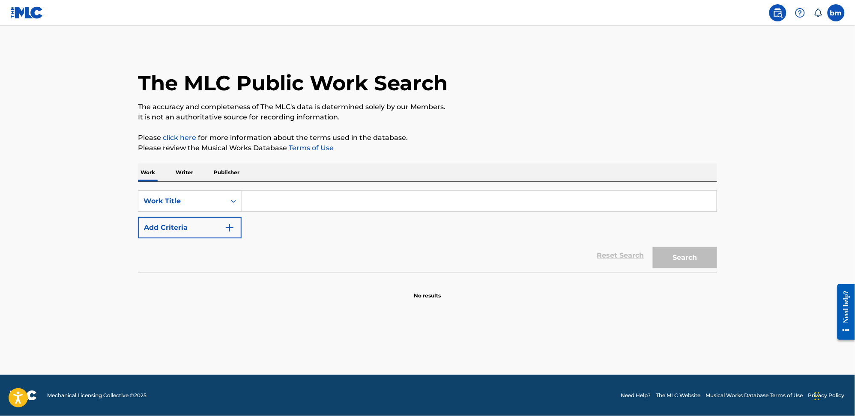
click at [229, 239] on div "Reset Search Search" at bounding box center [427, 256] width 579 height 34
click at [234, 230] on img "Search Form" at bounding box center [229, 228] width 10 height 10
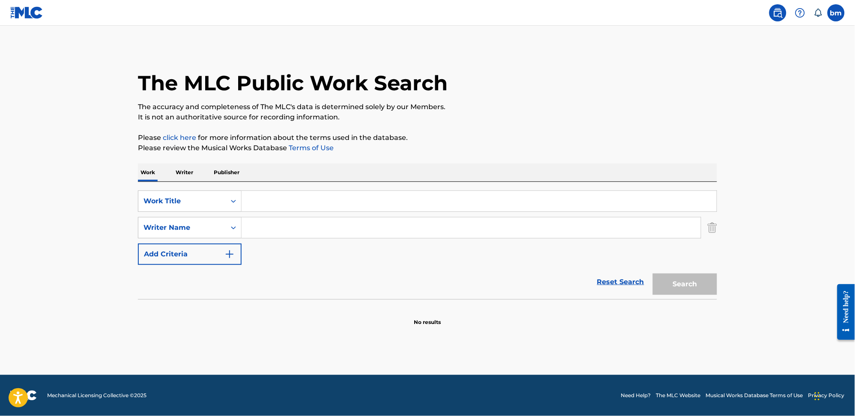
click at [254, 200] on input "Search Form" at bounding box center [479, 201] width 475 height 21
paste input "Break My Heart - Dua Lipa"
drag, startPoint x: 305, startPoint y: 205, endPoint x: 403, endPoint y: 204, distance: 98.1
click at [403, 204] on input "Break My Heart - Dua Lipa" at bounding box center [479, 201] width 475 height 21
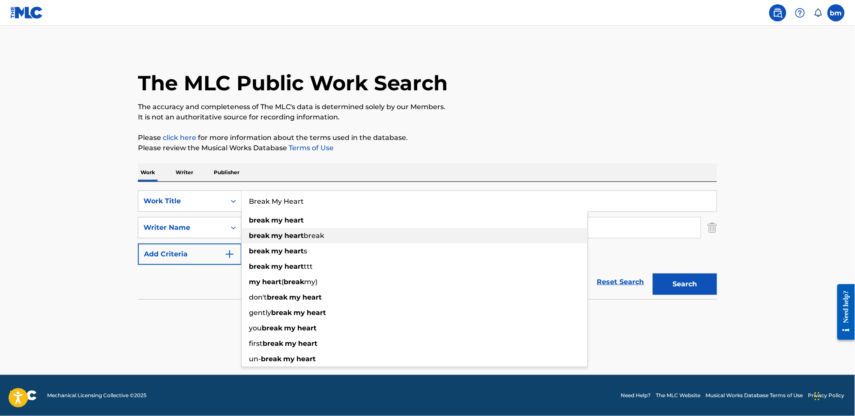
click at [293, 232] on strong "heart" at bounding box center [293, 236] width 19 height 8
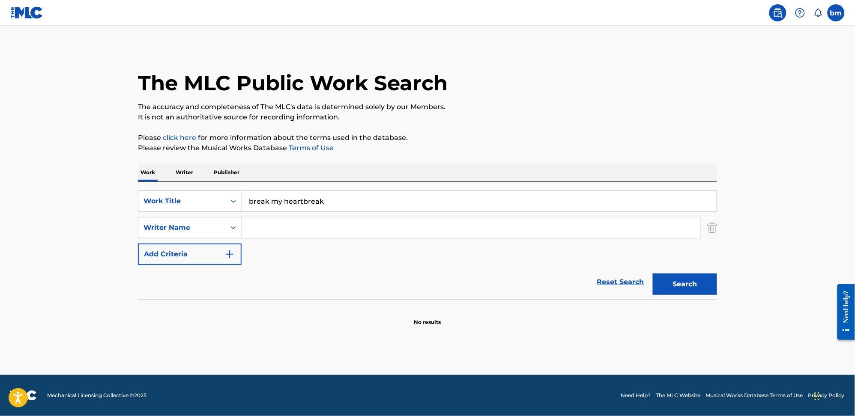
drag, startPoint x: 263, startPoint y: 214, endPoint x: 256, endPoint y: 215, distance: 6.9
click at [256, 215] on div "SearchWithCriteria0546d917-5ab8-4d01-bea1-451668e671c7 Work Title break my hear…" at bounding box center [427, 228] width 579 height 75
drag, startPoint x: 255, startPoint y: 215, endPoint x: 206, endPoint y: 225, distance: 49.5
click at [207, 225] on div "SearchWithCriteria0546d917-5ab8-4d01-bea1-451668e671c7 Work Title break my hear…" at bounding box center [427, 228] width 579 height 75
drag, startPoint x: 410, startPoint y: 196, endPoint x: 232, endPoint y: 201, distance: 177.8
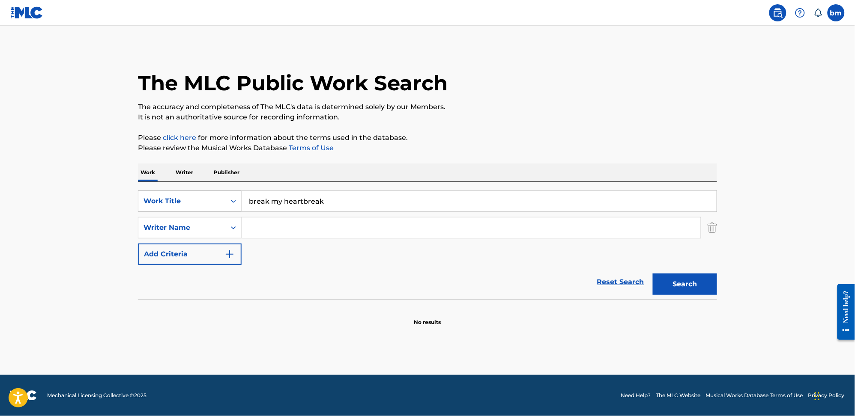
click at [234, 201] on div "SearchWithCriteria0546d917-5ab8-4d01-bea1-451668e671c7 Work Title break my hear…" at bounding box center [427, 201] width 579 height 21
paste input "Dance With Me Tonight - Olly Murs"
drag, startPoint x: 339, startPoint y: 199, endPoint x: 358, endPoint y: 209, distance: 20.9
click at [422, 212] on div "Dance With Me Tonight -" at bounding box center [479, 201] width 475 height 21
drag, startPoint x: 353, startPoint y: 204, endPoint x: 334, endPoint y: 200, distance: 19.7
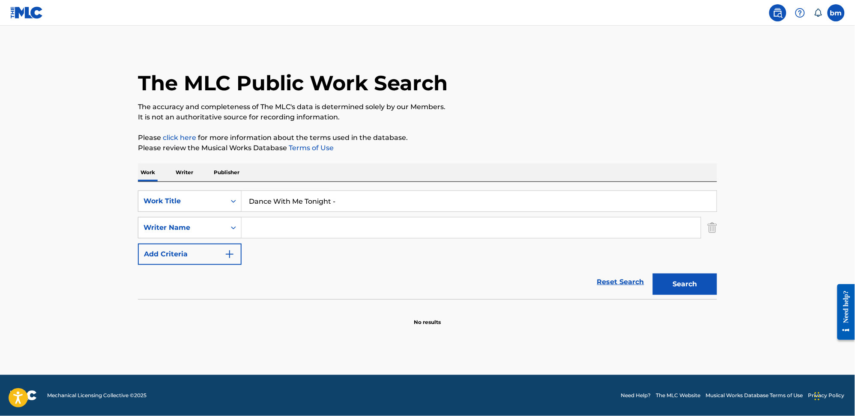
click at [334, 200] on input "Dance With Me Tonight -" at bounding box center [479, 201] width 475 height 21
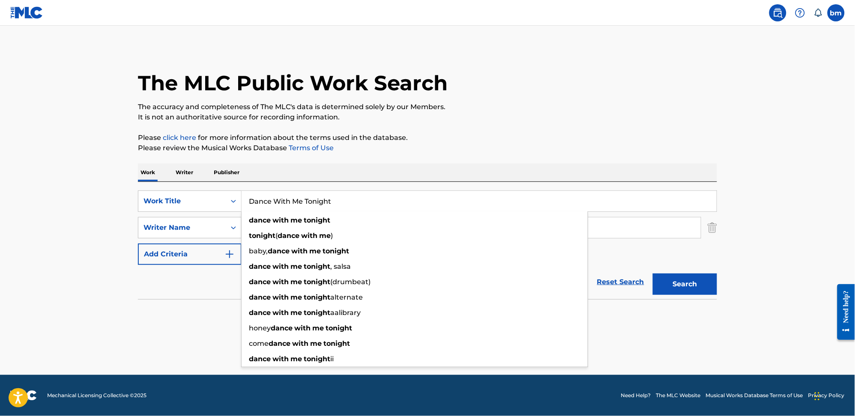
type input "Dance With Me Tonight"
drag, startPoint x: 484, startPoint y: 135, endPoint x: 423, endPoint y: 169, distance: 69.4
click at [484, 134] on p "Please click here for more information about the terms used in the database." at bounding box center [427, 138] width 579 height 10
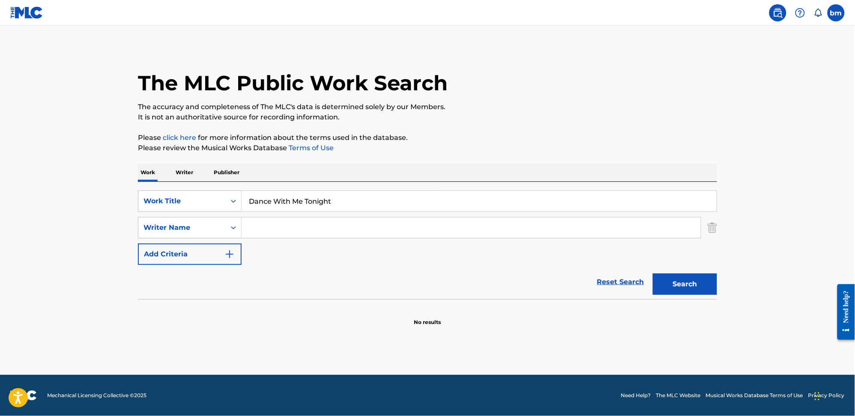
click at [286, 233] on input "Search Form" at bounding box center [471, 228] width 459 height 21
paste input "Olly Murs"
click at [672, 284] on button "Search" at bounding box center [685, 284] width 64 height 21
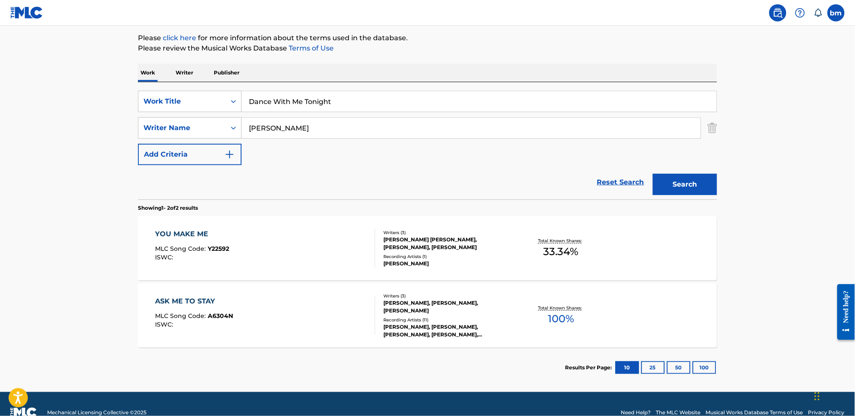
scroll to position [117, 0]
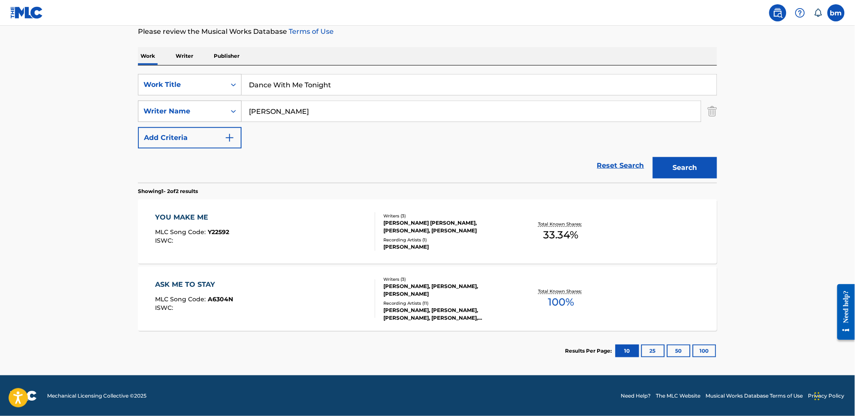
drag, startPoint x: 342, startPoint y: 114, endPoint x: 178, endPoint y: 113, distance: 163.6
click at [179, 114] on div "SearchWithCriteria0a0e701f-ca9e-47ac-9cf9-803f61fd4abd Writer Name Olly Murs" at bounding box center [427, 111] width 579 height 21
paste input "Claude Kelly"
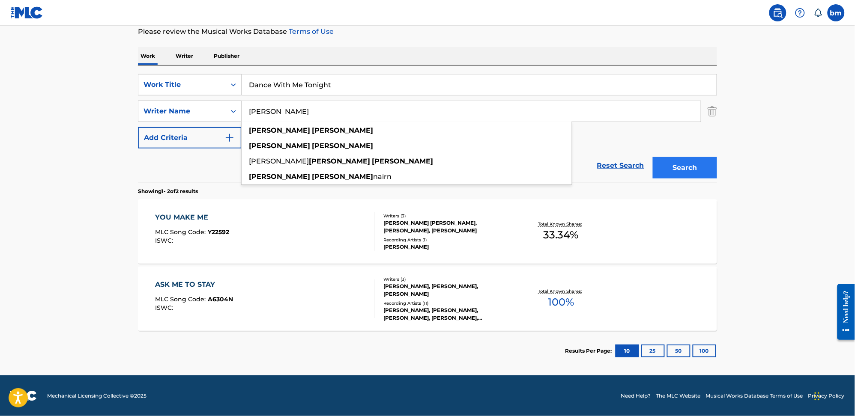
type input "Claude Kelly"
click at [690, 169] on button "Search" at bounding box center [685, 167] width 64 height 21
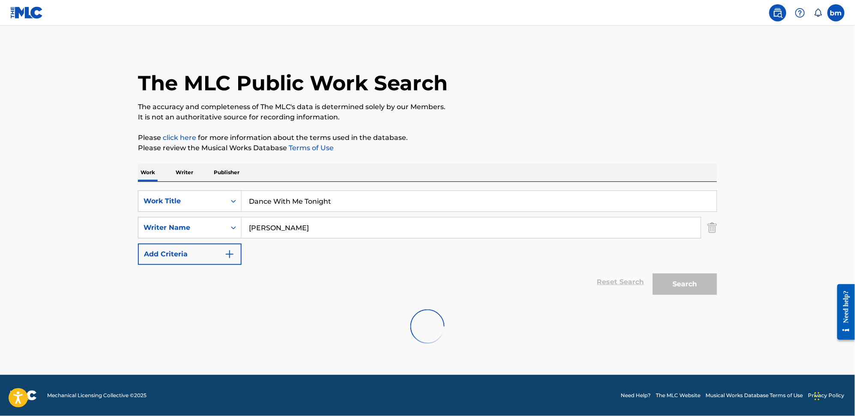
scroll to position [0, 0]
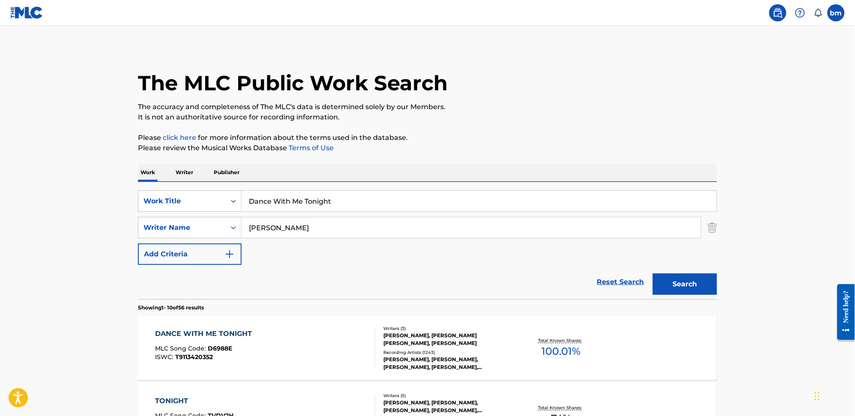
click at [303, 355] on div "DANCE WITH ME TONIGHT MLC Song Code : D6988E ISWC : T9113420352" at bounding box center [265, 348] width 220 height 39
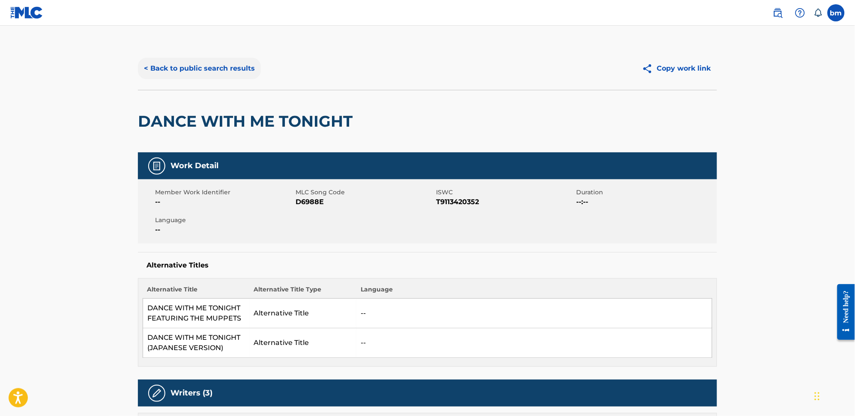
click at [196, 72] on button "< Back to public search results" at bounding box center [199, 68] width 123 height 21
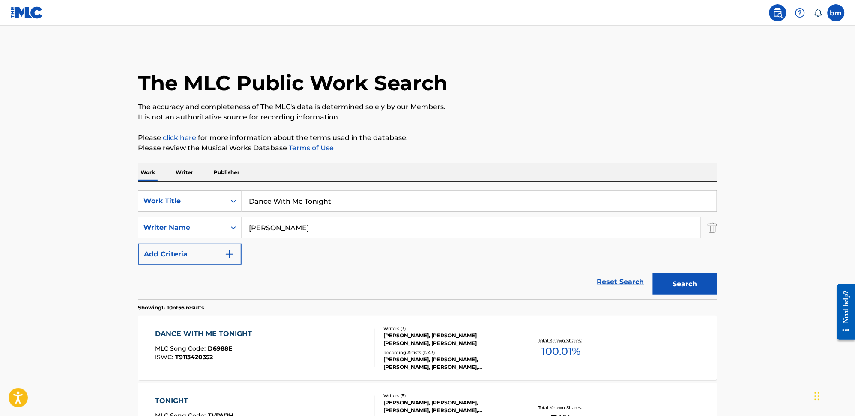
drag, startPoint x: 373, startPoint y: 198, endPoint x: 242, endPoint y: 191, distance: 131.7
click at [242, 191] on div "Dance With Me Tonight" at bounding box center [479, 201] width 475 height 21
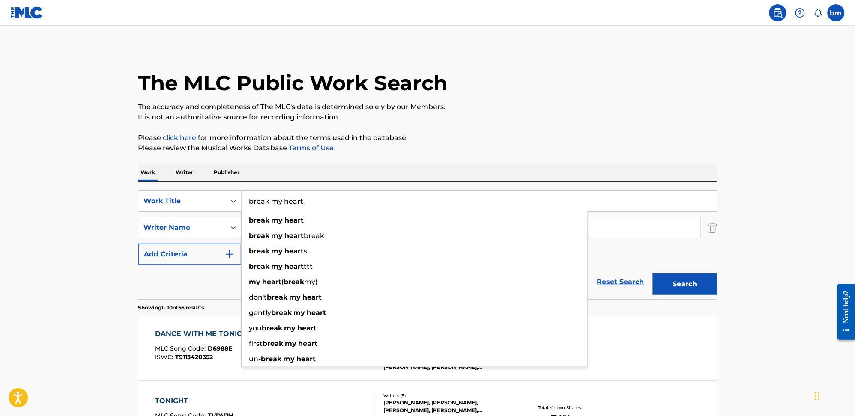
type input "break my heart"
